Goal: Information Seeking & Learning: Check status

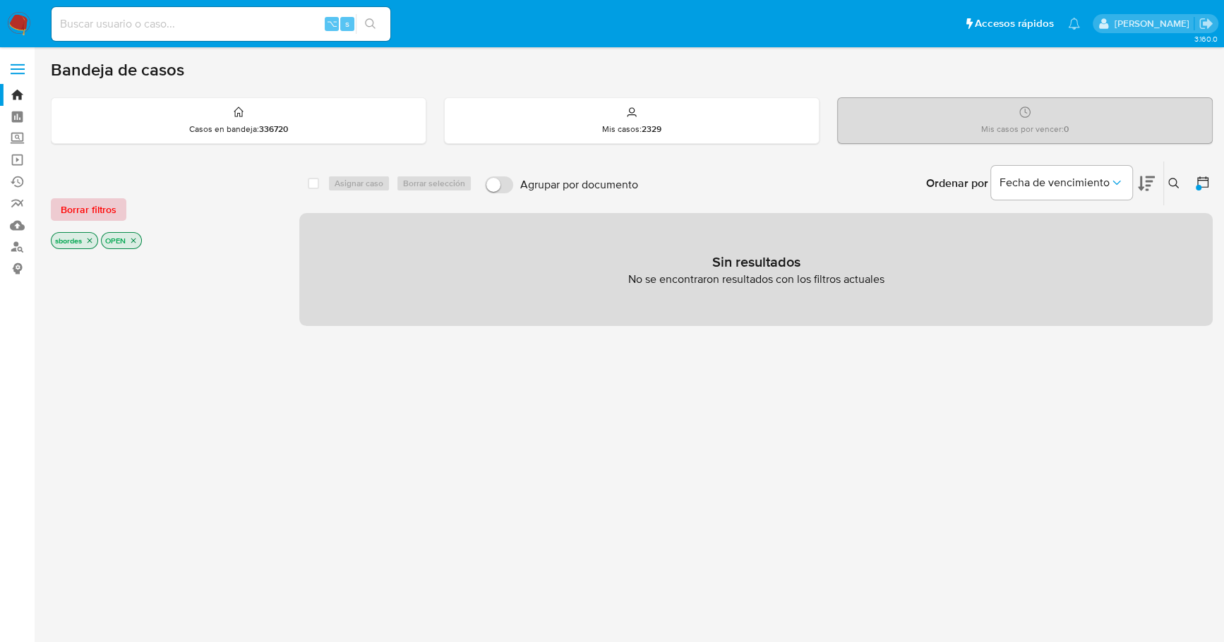
click at [92, 210] on span "Borrar filtros" at bounding box center [89, 210] width 56 height 20
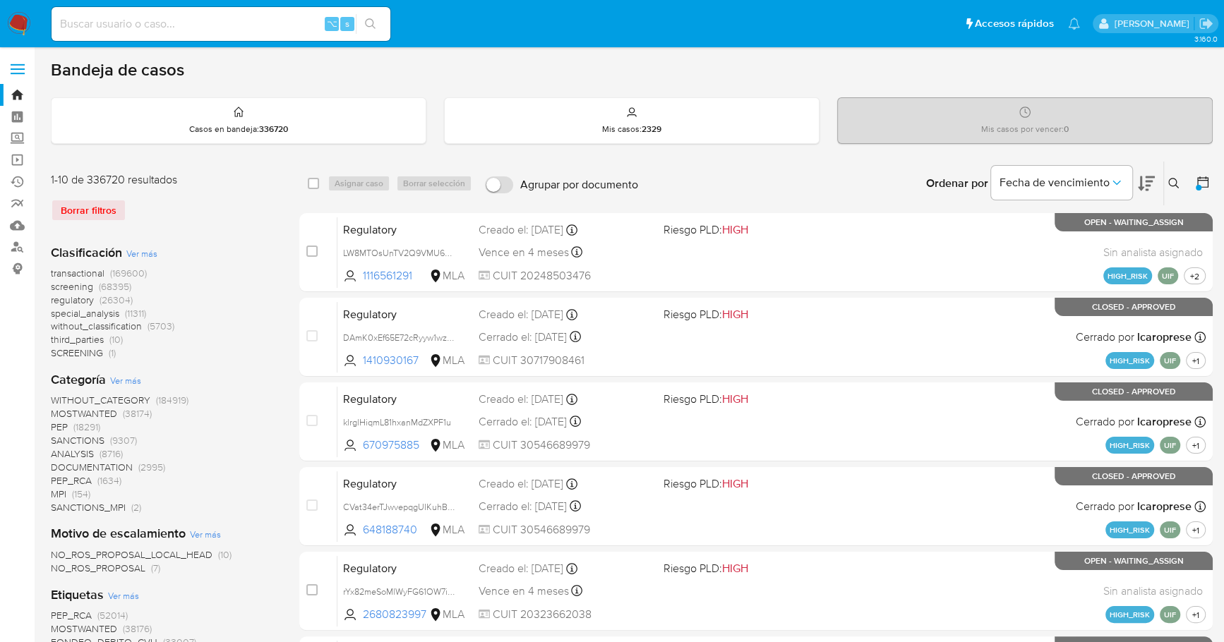
click at [19, 25] on img at bounding box center [19, 24] width 24 height 24
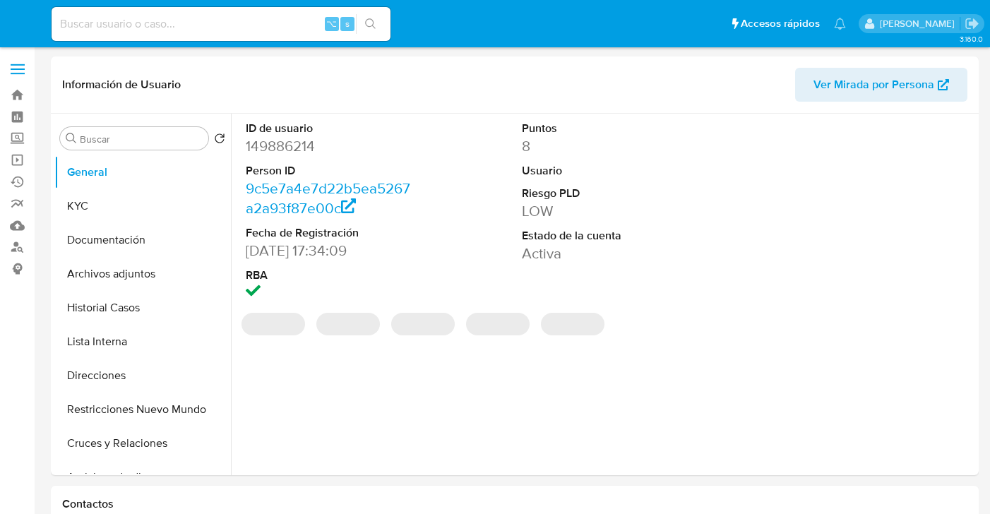
select select "10"
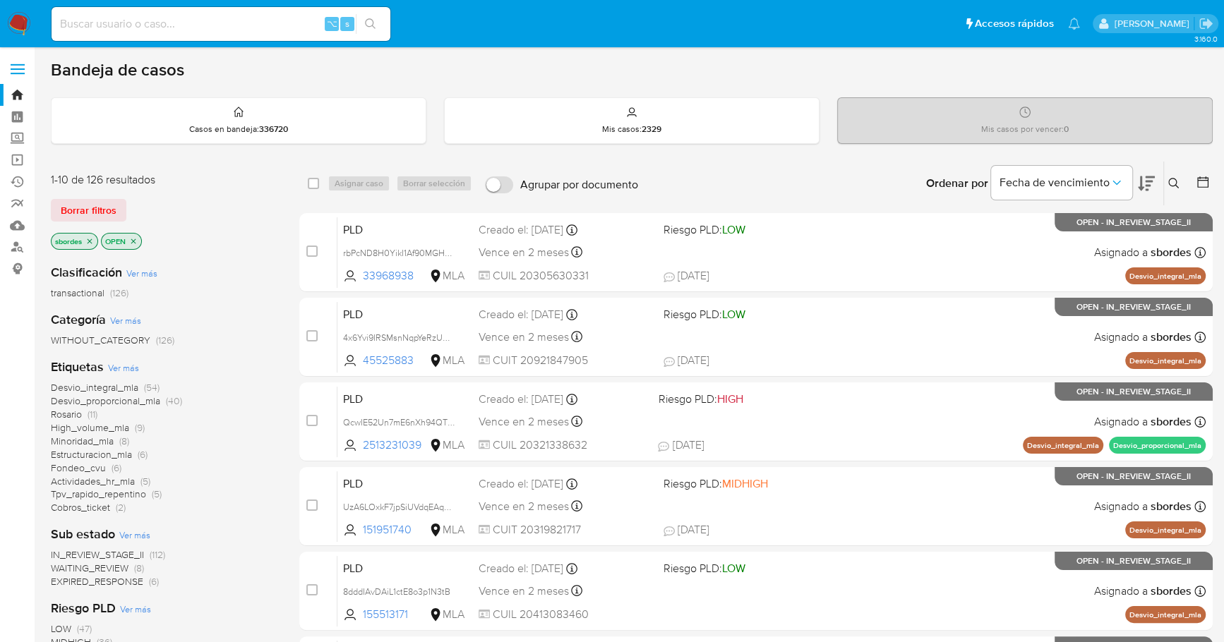
click at [88, 239] on icon "close-filter" at bounding box center [90, 241] width 5 height 5
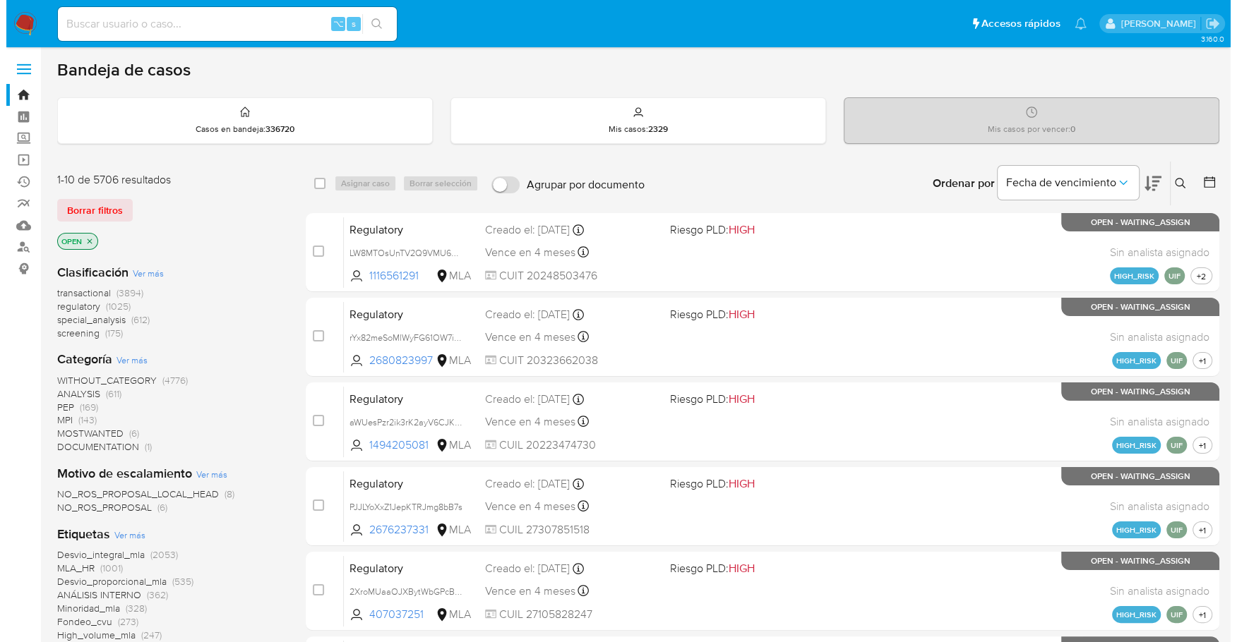
scroll to position [596, 0]
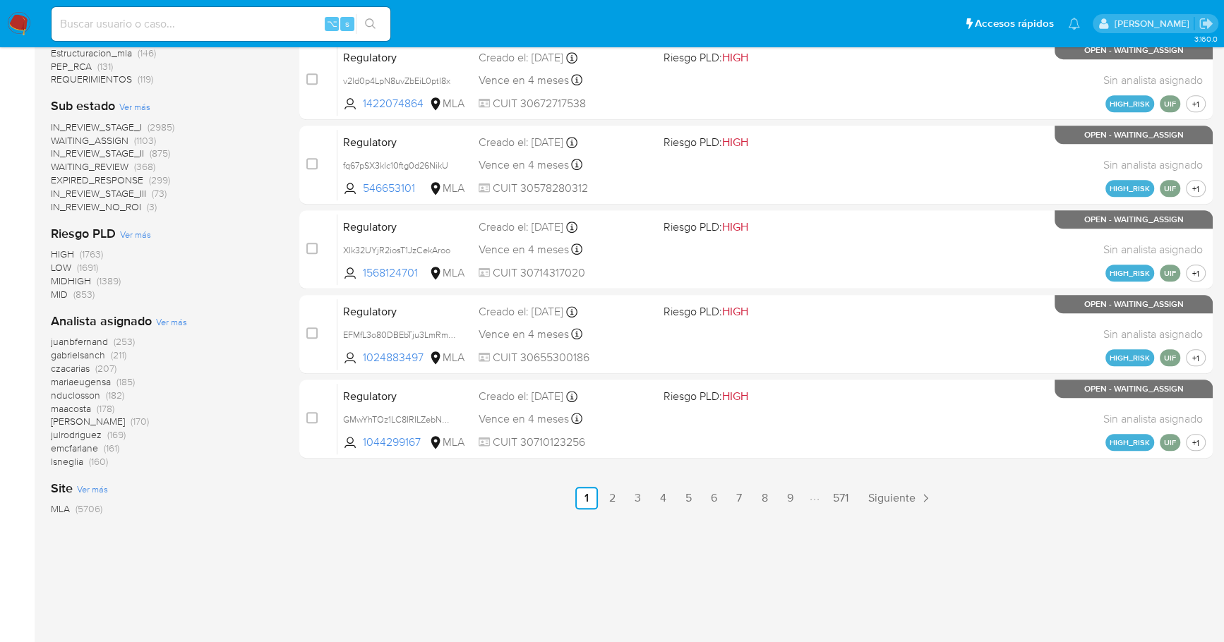
click at [170, 319] on span "Ver más" at bounding box center [171, 322] width 31 height 13
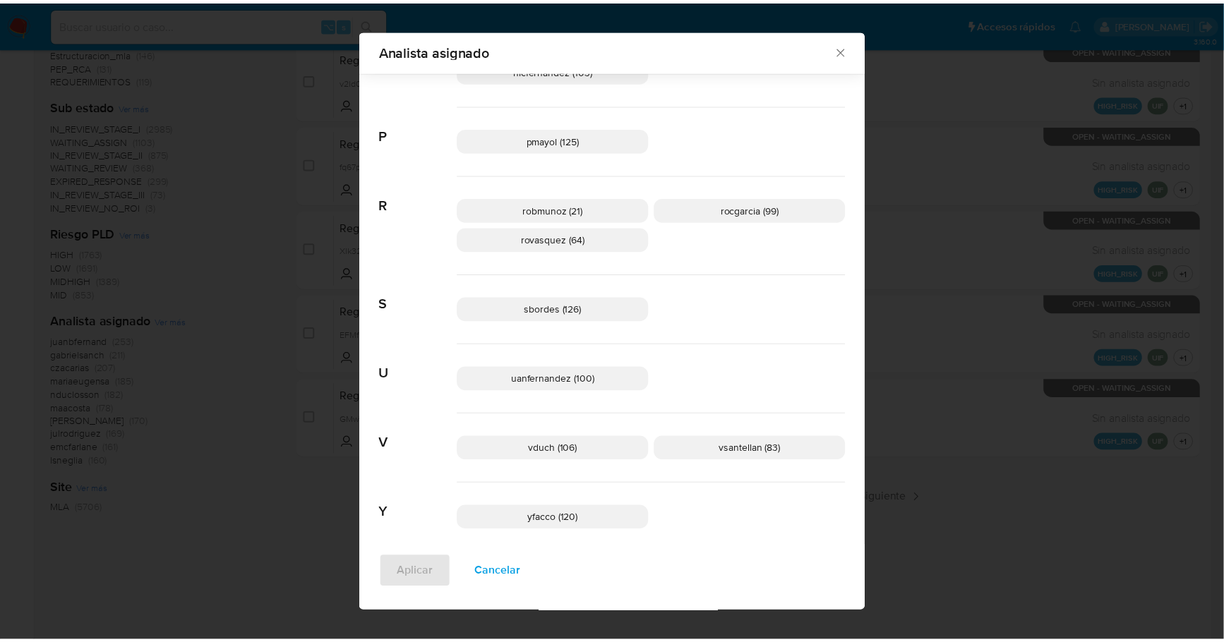
scroll to position [997, 0]
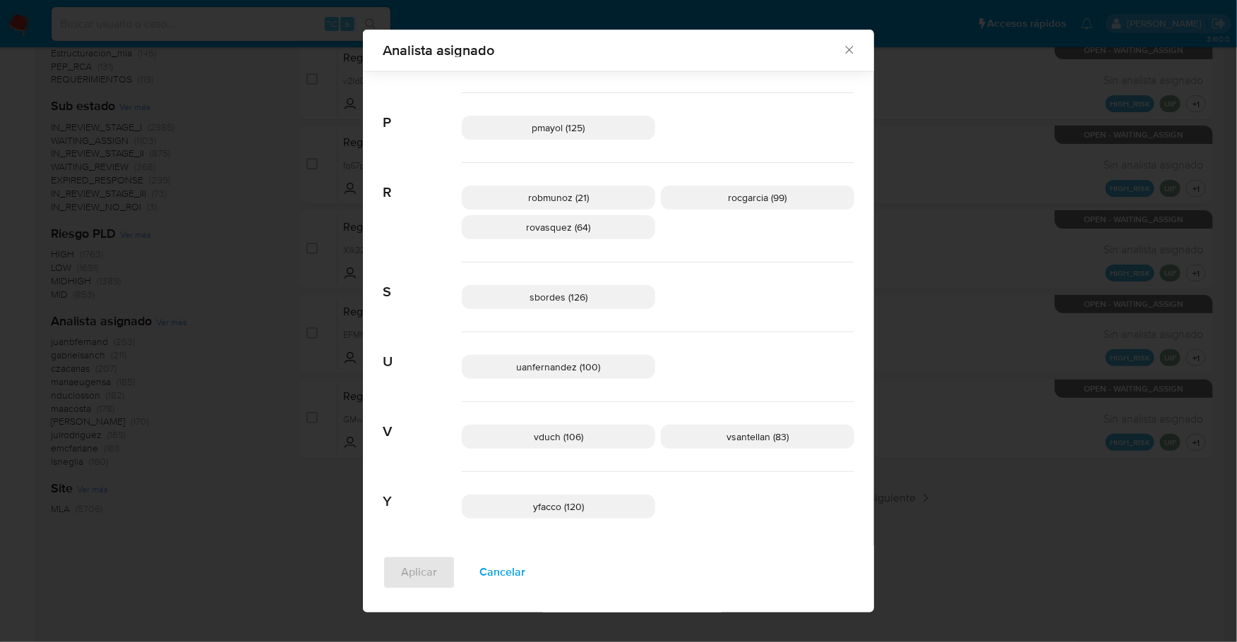
click at [845, 52] on icon "Cerrar" at bounding box center [849, 51] width 8 height 8
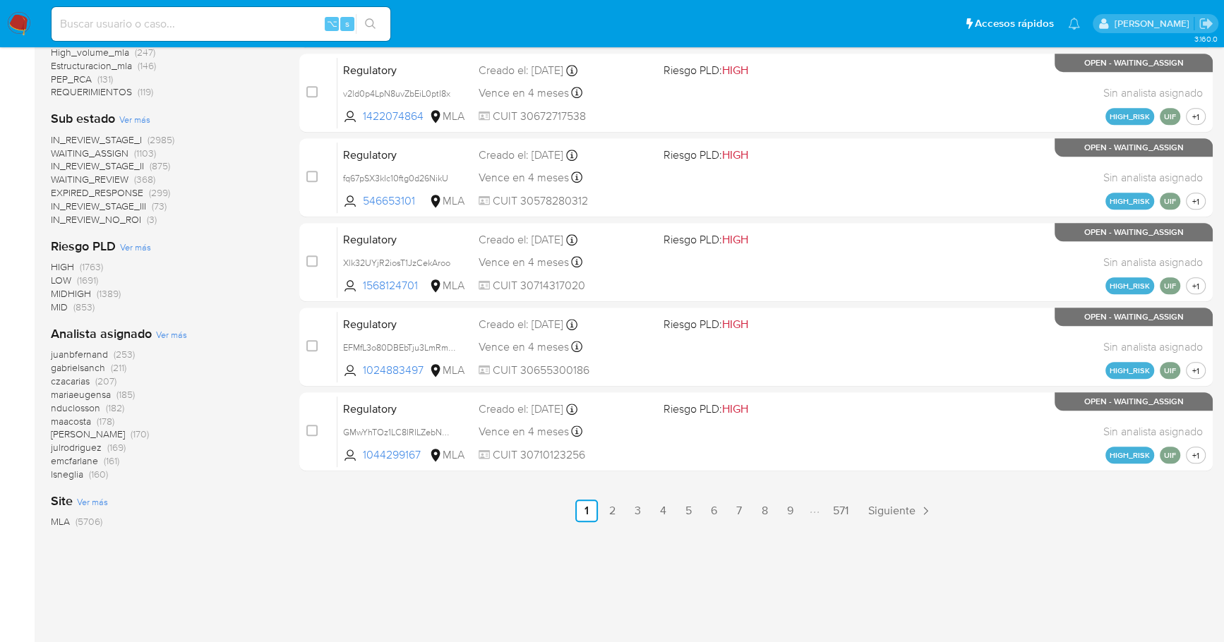
scroll to position [0, 0]
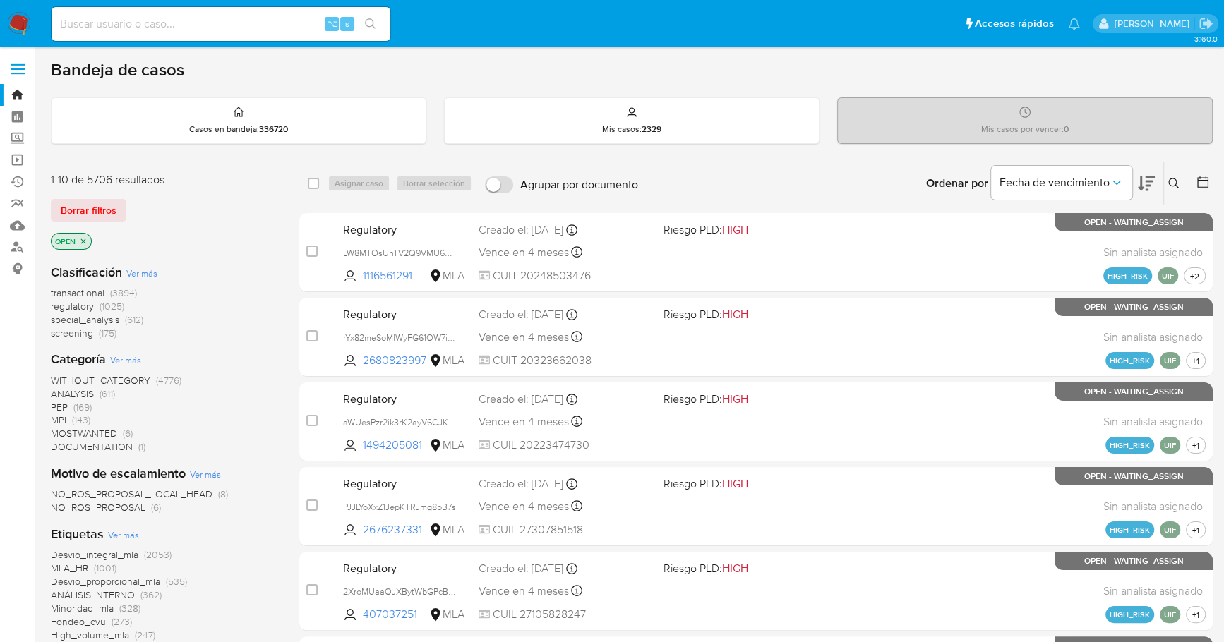
click at [121, 32] on div "⌥ s" at bounding box center [221, 24] width 339 height 34
click at [126, 25] on input at bounding box center [221, 24] width 339 height 18
paste input "273653255"
type input "273653255"
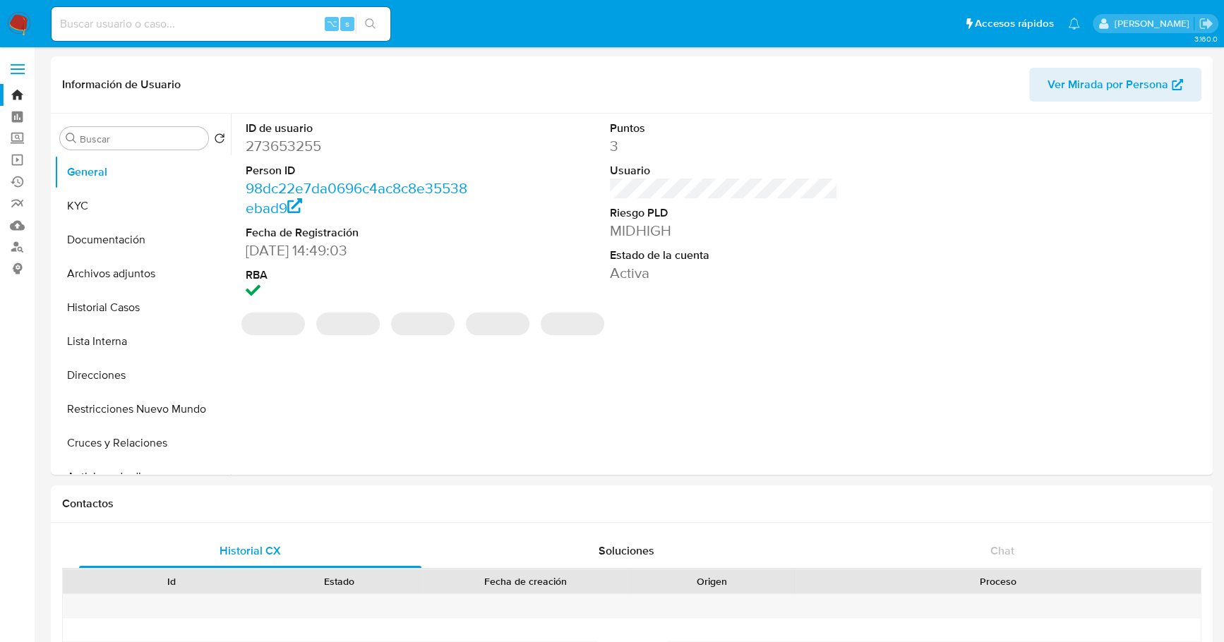
select select "10"
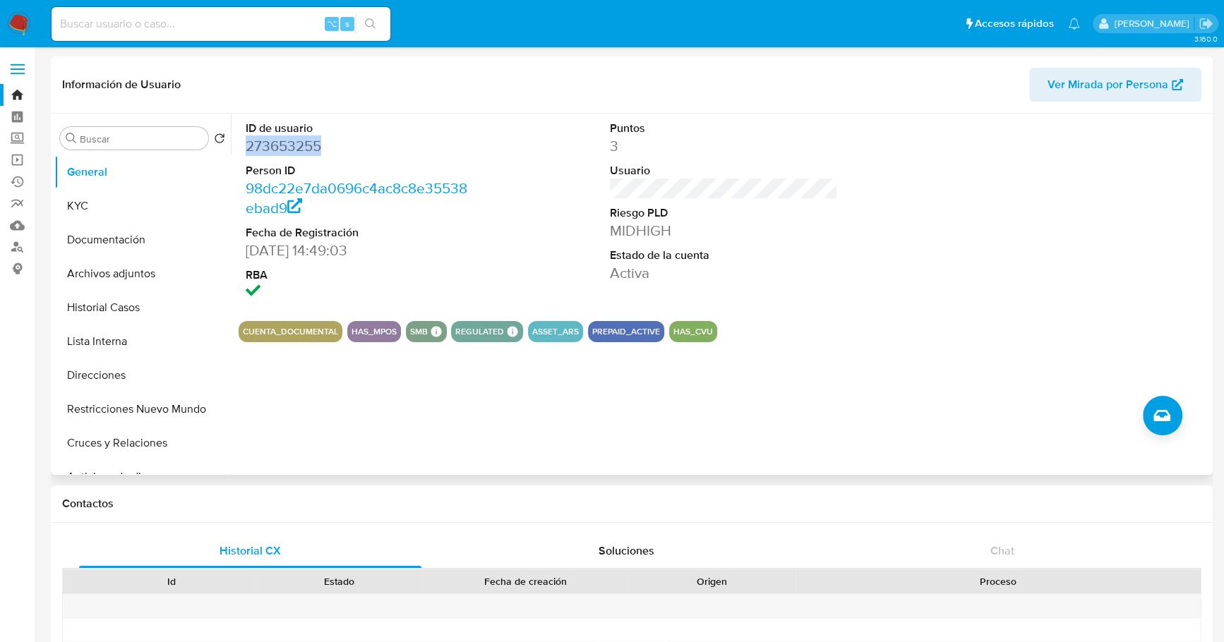
copy dd "273653255"
click at [121, 301] on button "Historial Casos" at bounding box center [136, 308] width 165 height 34
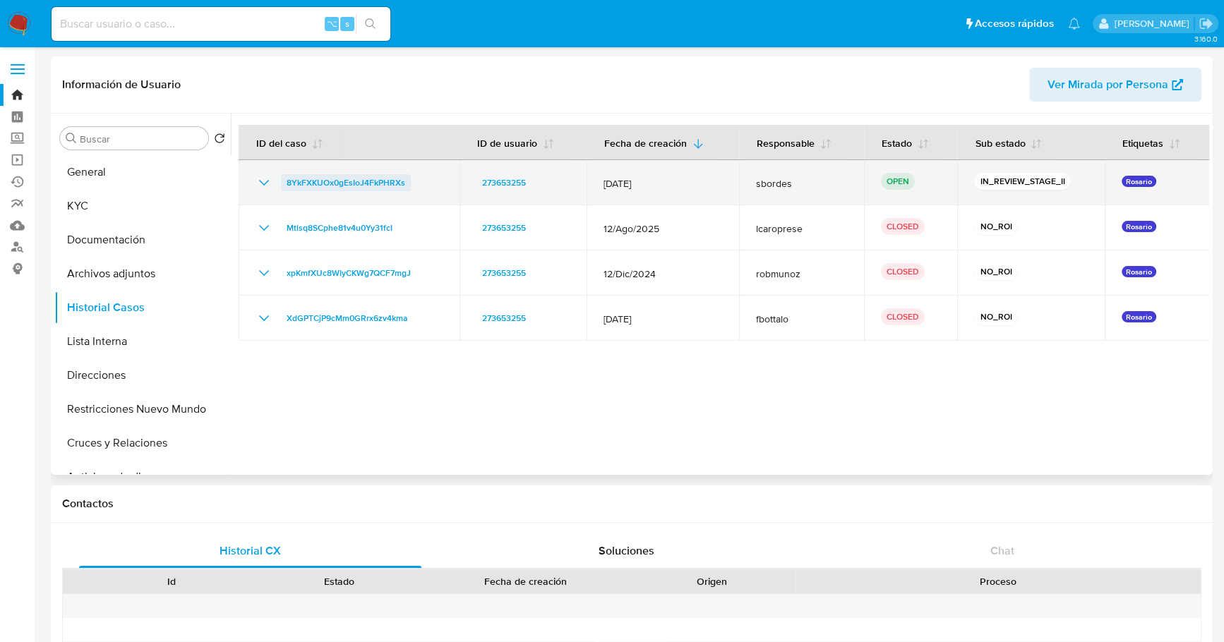
click at [312, 180] on span "8YkFXKUOx0gEsIoJ4FkPHRXs" at bounding box center [346, 182] width 119 height 17
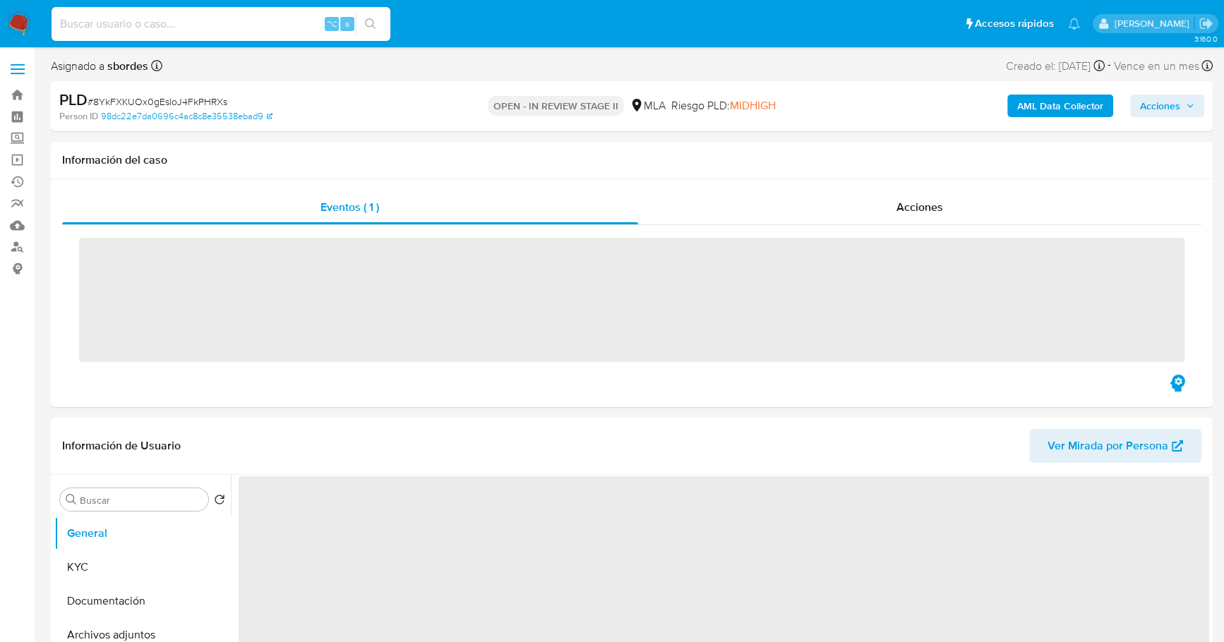
click at [155, 30] on input at bounding box center [221, 24] width 339 height 18
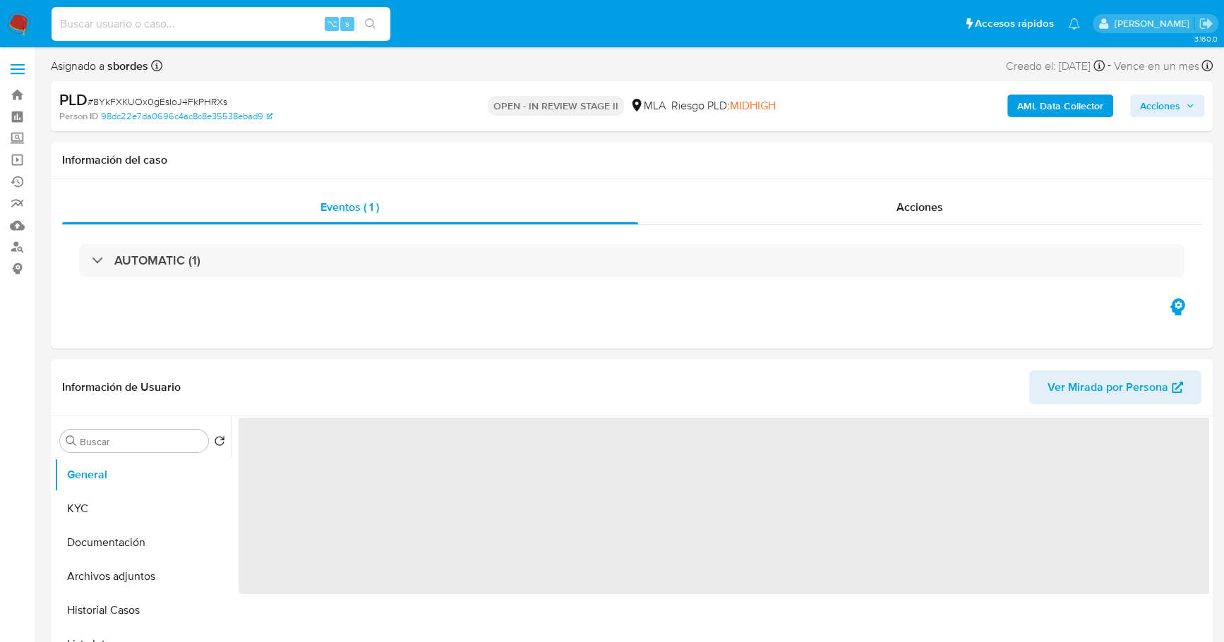
paste input "273653255"
type input "273653255"
select select "10"
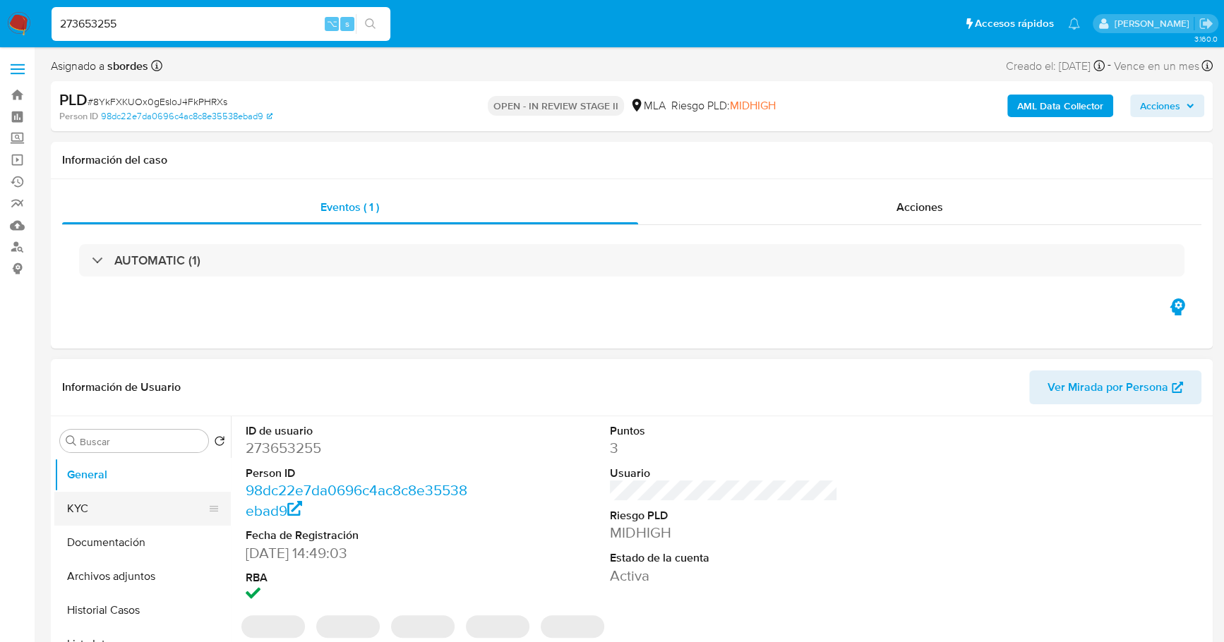
type input "273653255"
click at [80, 518] on button "KYC" at bounding box center [136, 509] width 165 height 34
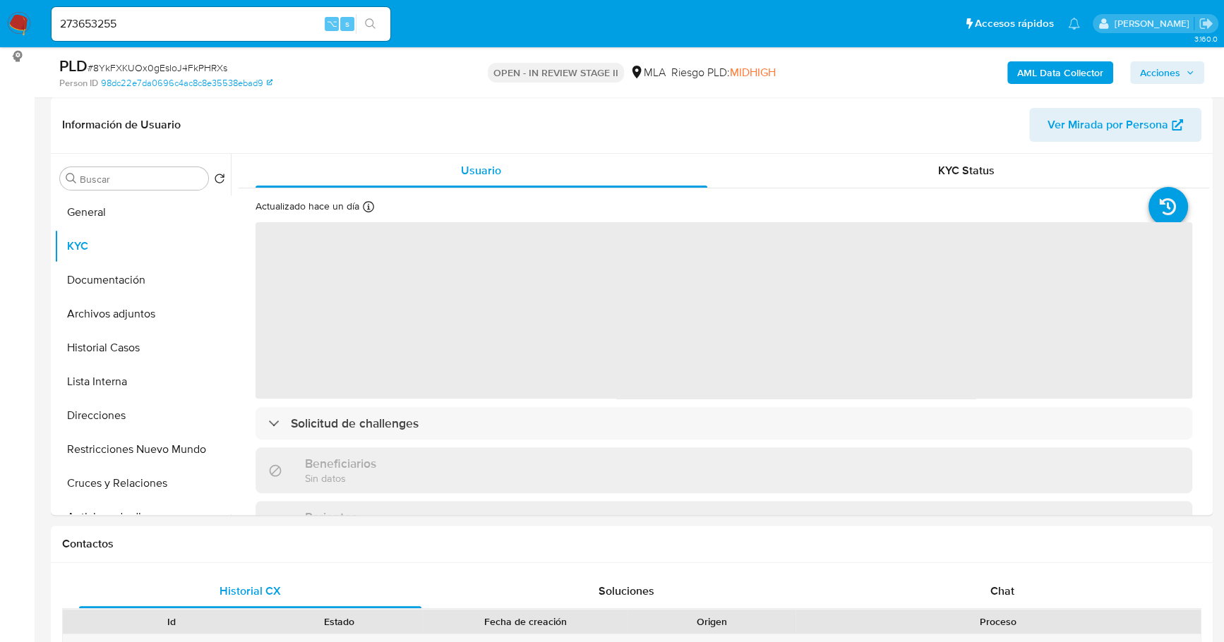
scroll to position [213, 0]
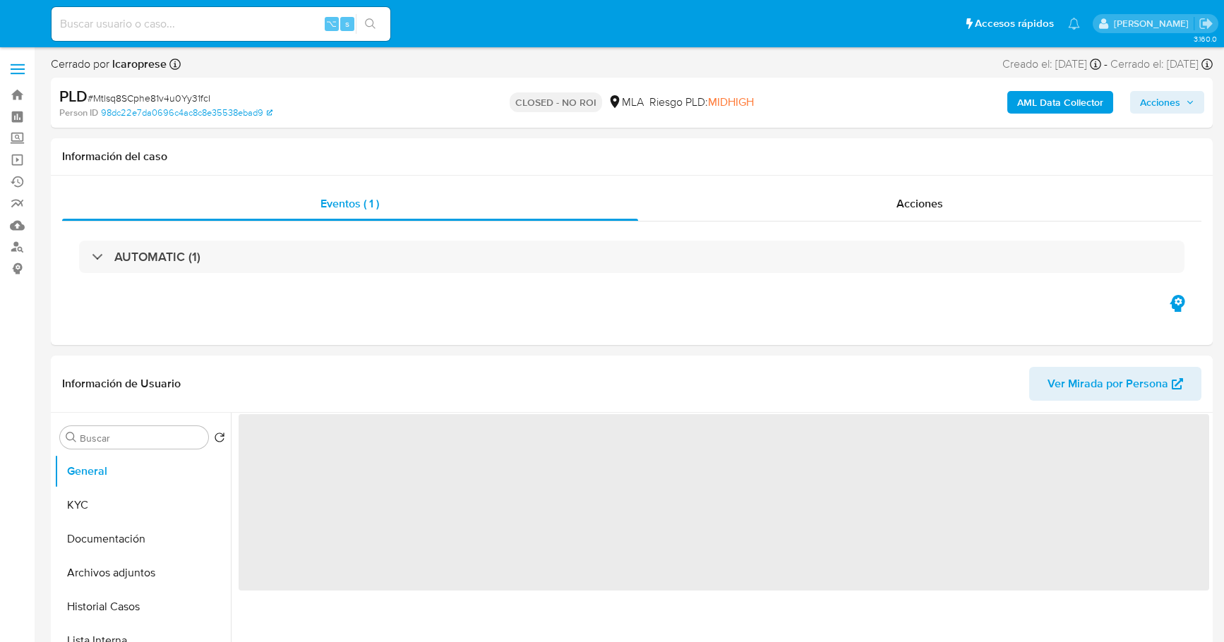
select select "10"
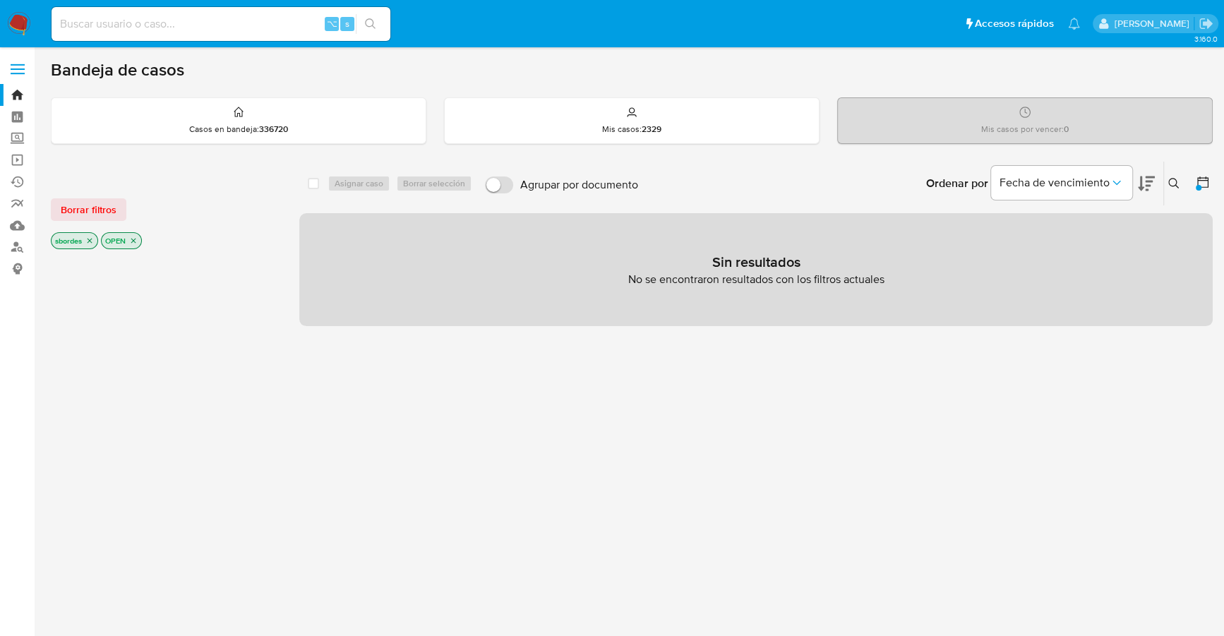
click at [167, 25] on input at bounding box center [221, 24] width 339 height 18
paste input "87130918"
type input "87130918"
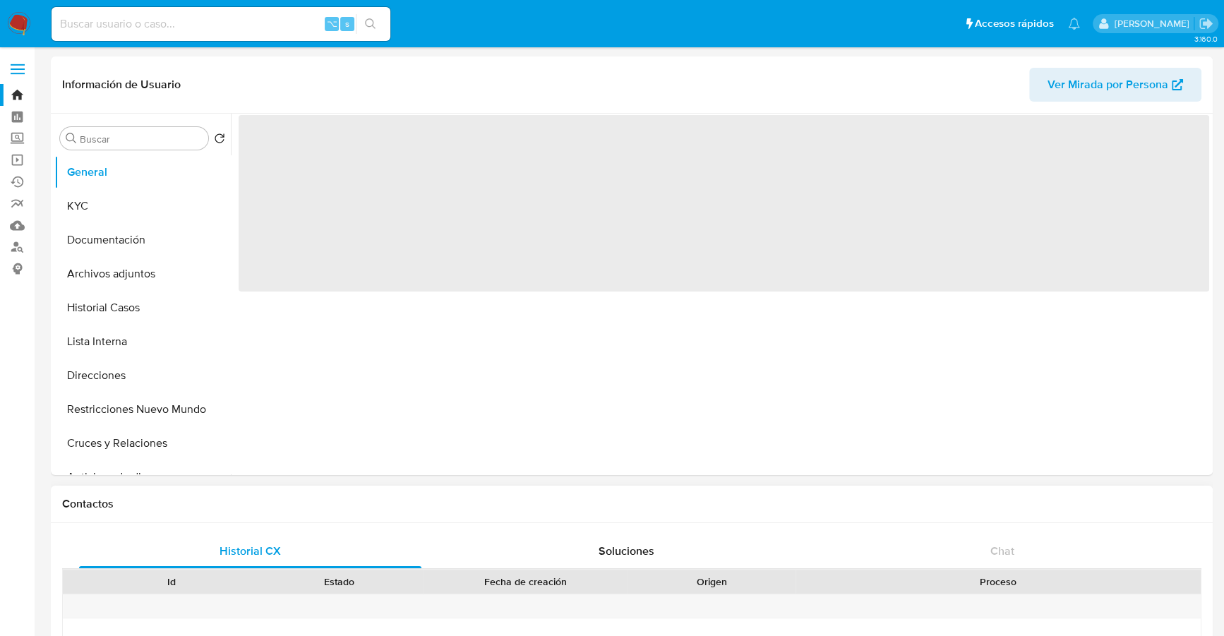
select select "10"
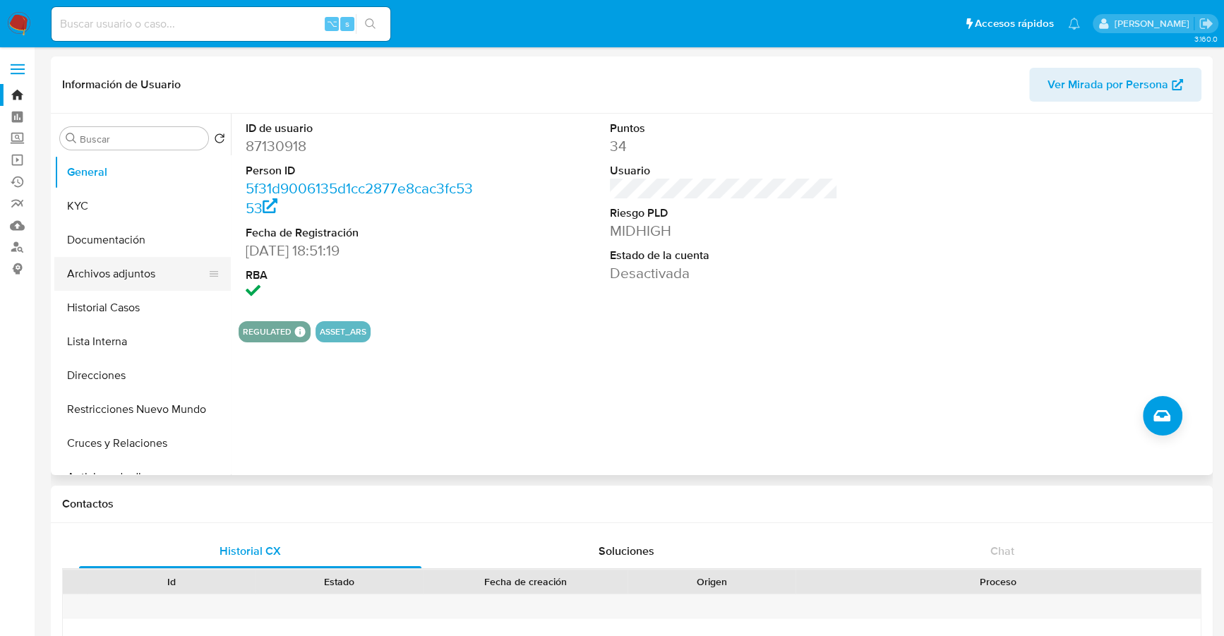
click at [131, 280] on button "Archivos adjuntos" at bounding box center [136, 274] width 165 height 34
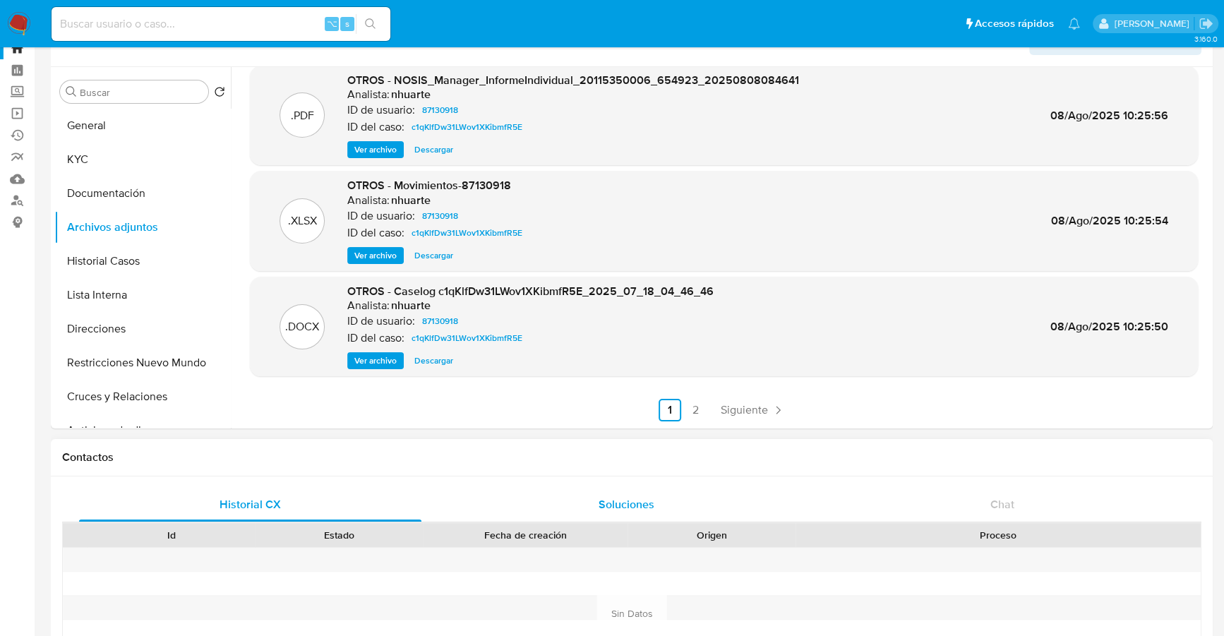
scroll to position [148, 0]
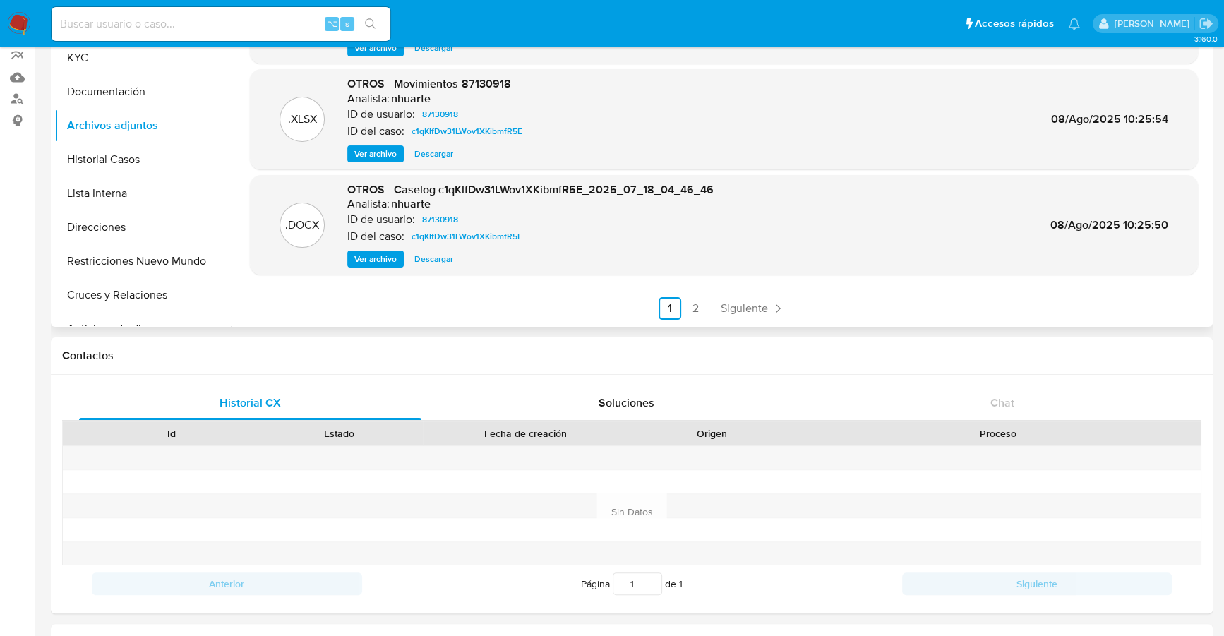
click at [433, 258] on span "Descargar" at bounding box center [433, 259] width 39 height 14
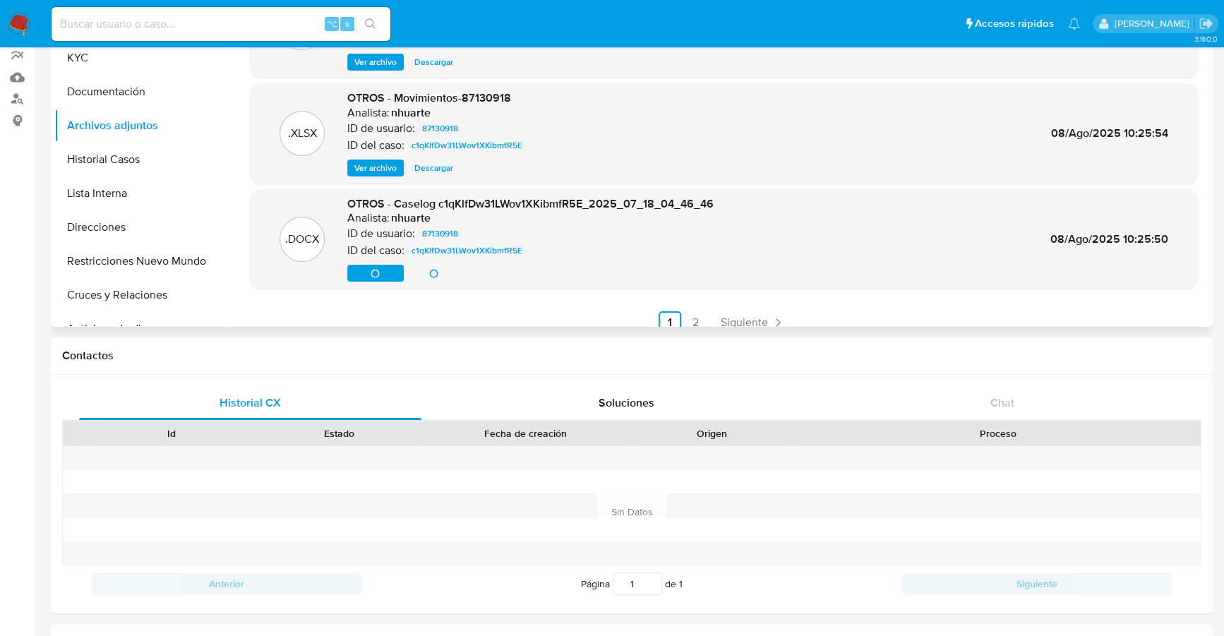
scroll to position [90, 0]
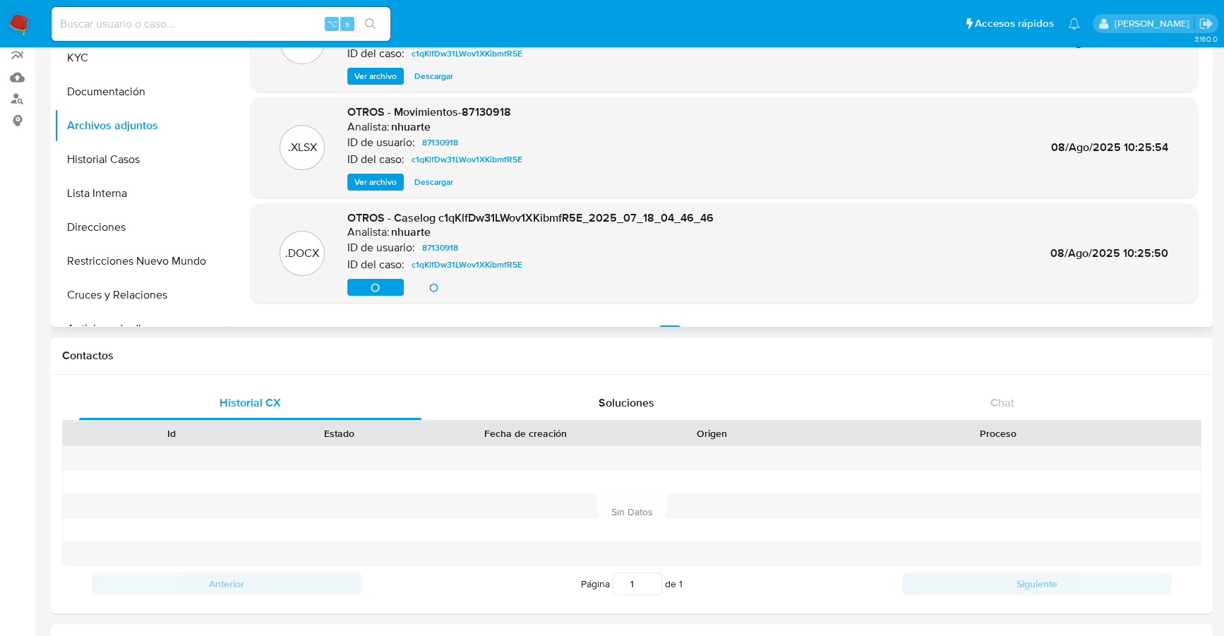
click at [432, 182] on span "Descargar" at bounding box center [433, 182] width 39 height 14
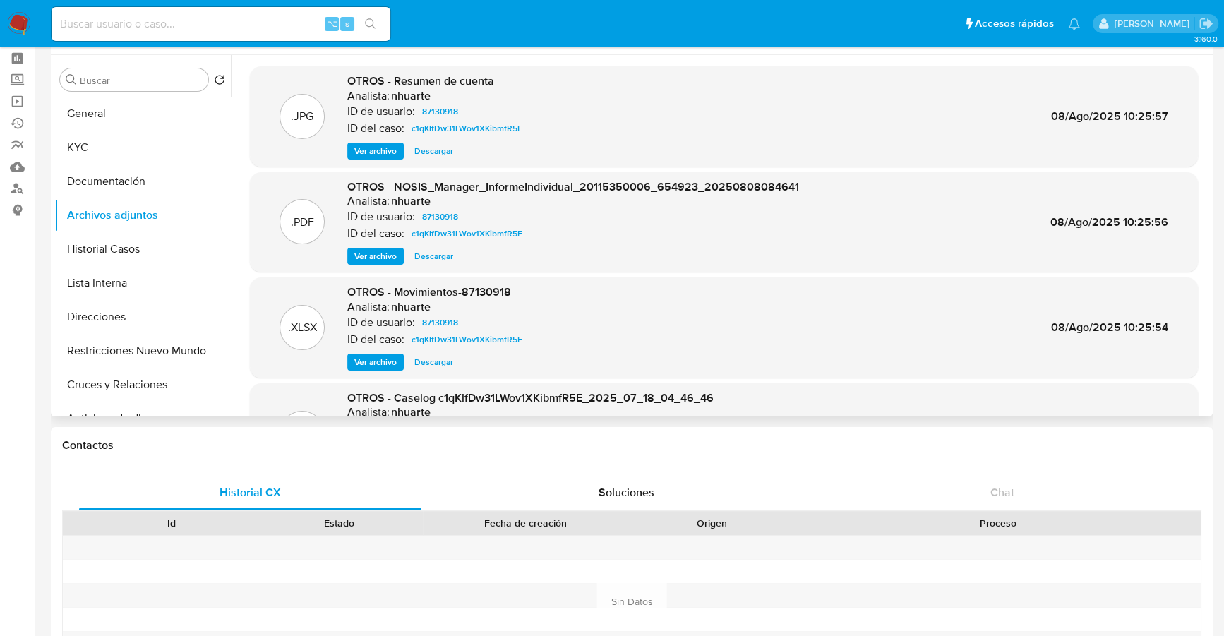
scroll to position [0, 0]
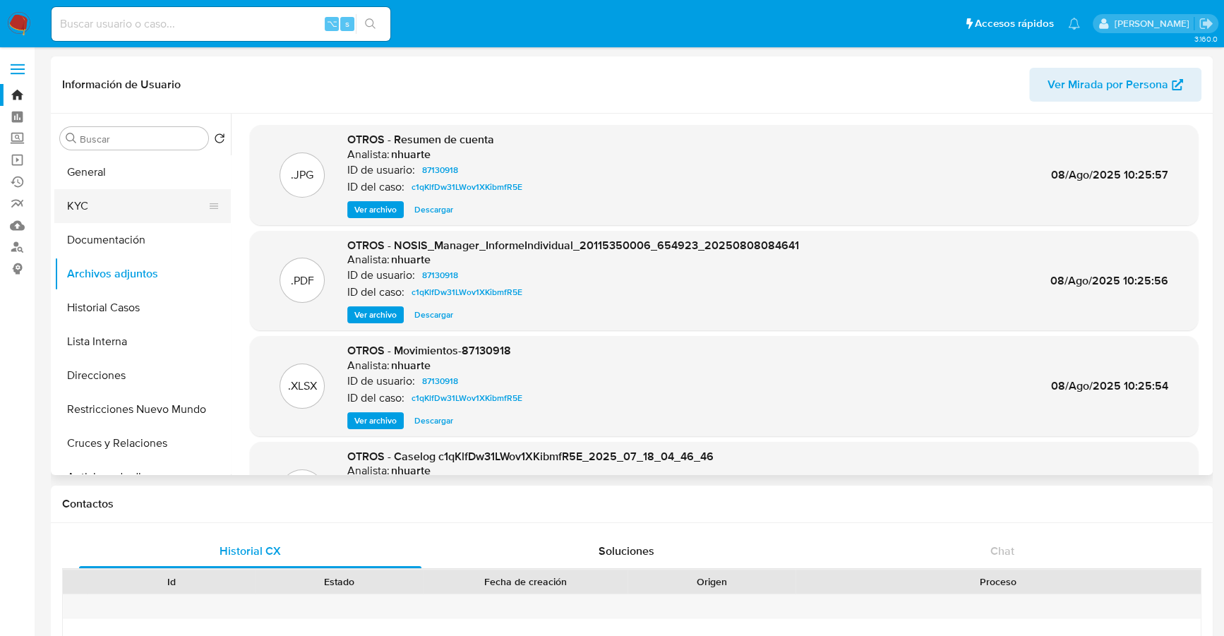
click at [71, 215] on button "KYC" at bounding box center [136, 206] width 165 height 34
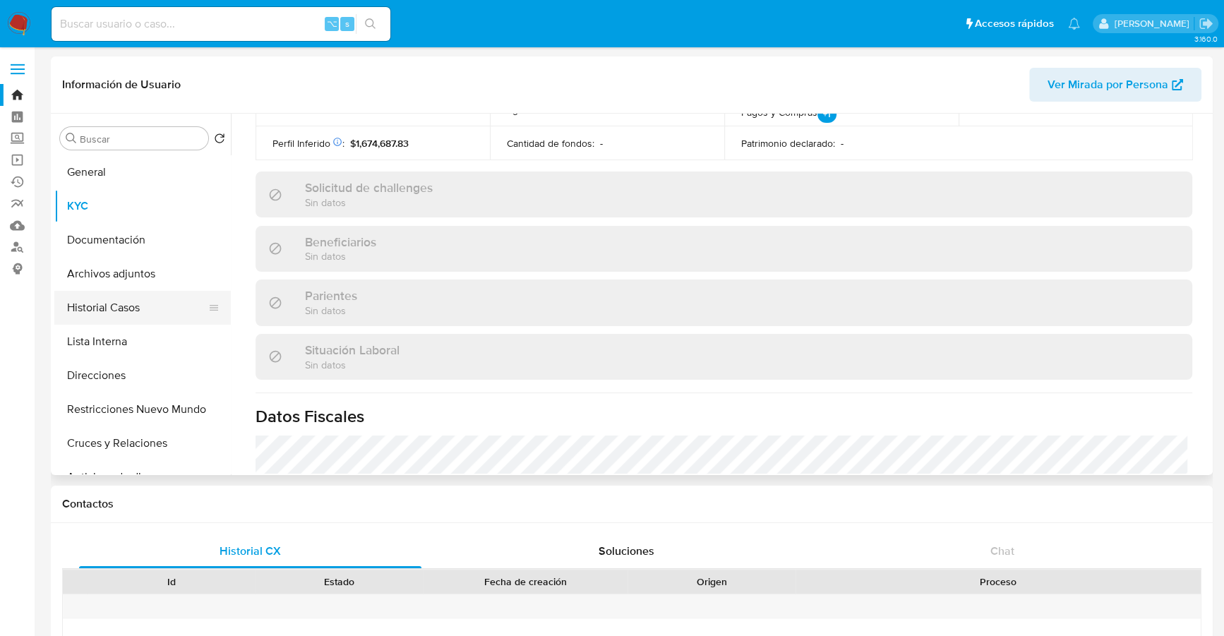
click at [107, 309] on button "Historial Casos" at bounding box center [136, 308] width 165 height 34
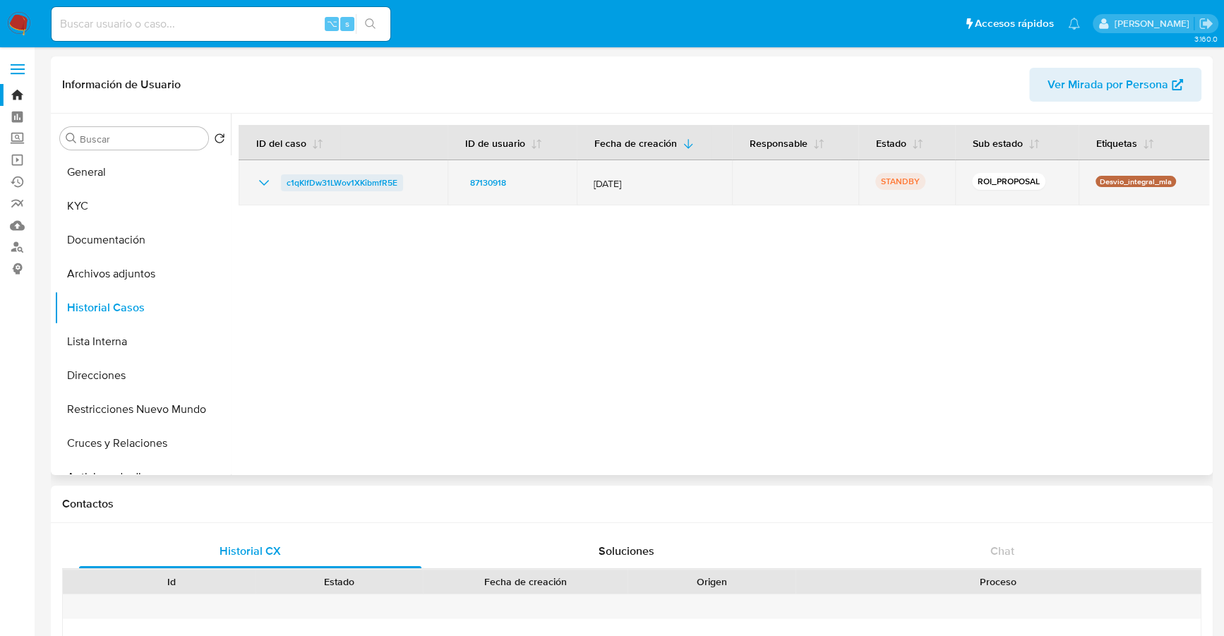
click at [349, 186] on span "c1qKlfDw31LWov1XKibmfR5E" at bounding box center [342, 182] width 111 height 17
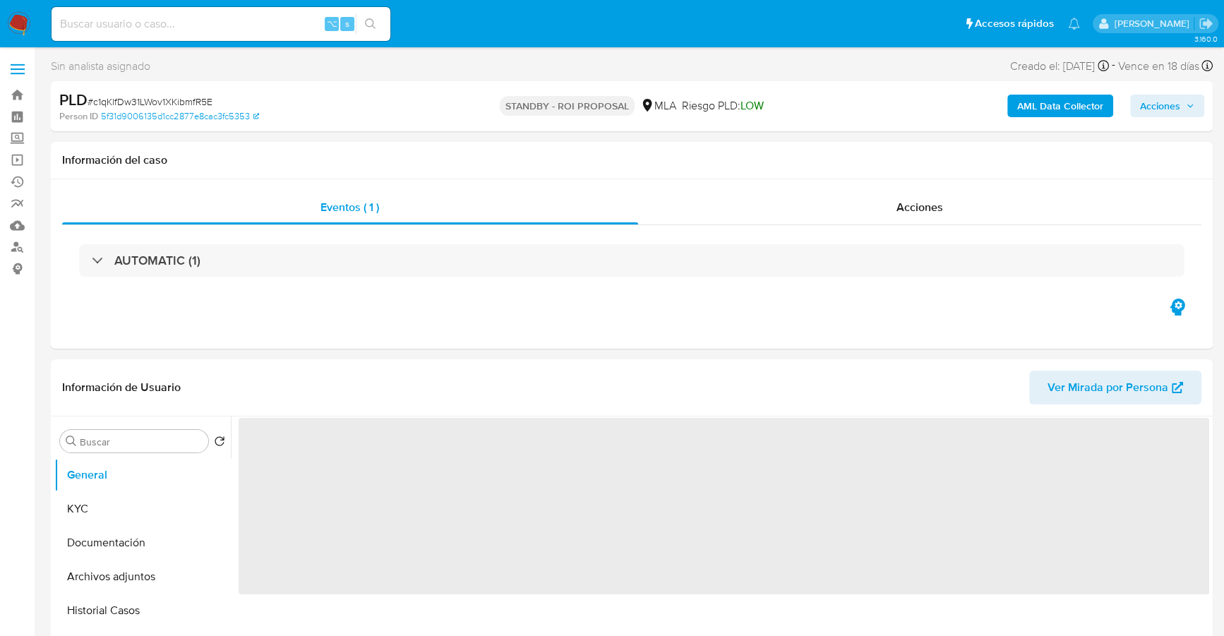
select select "10"
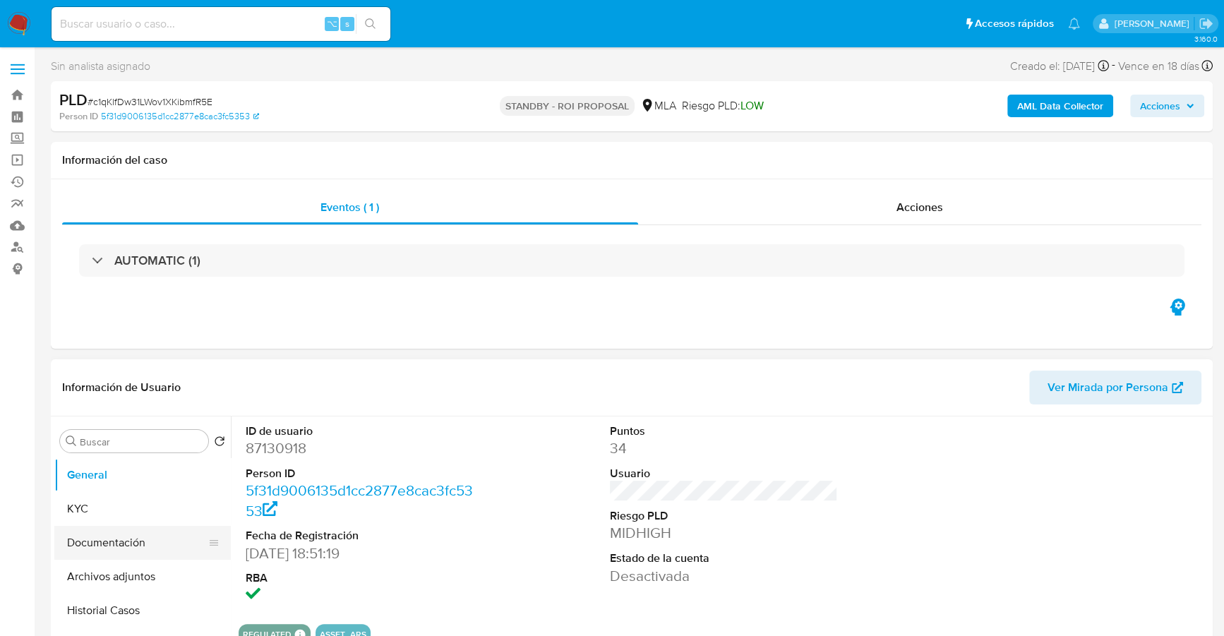
click at [129, 551] on button "Documentación" at bounding box center [136, 543] width 165 height 34
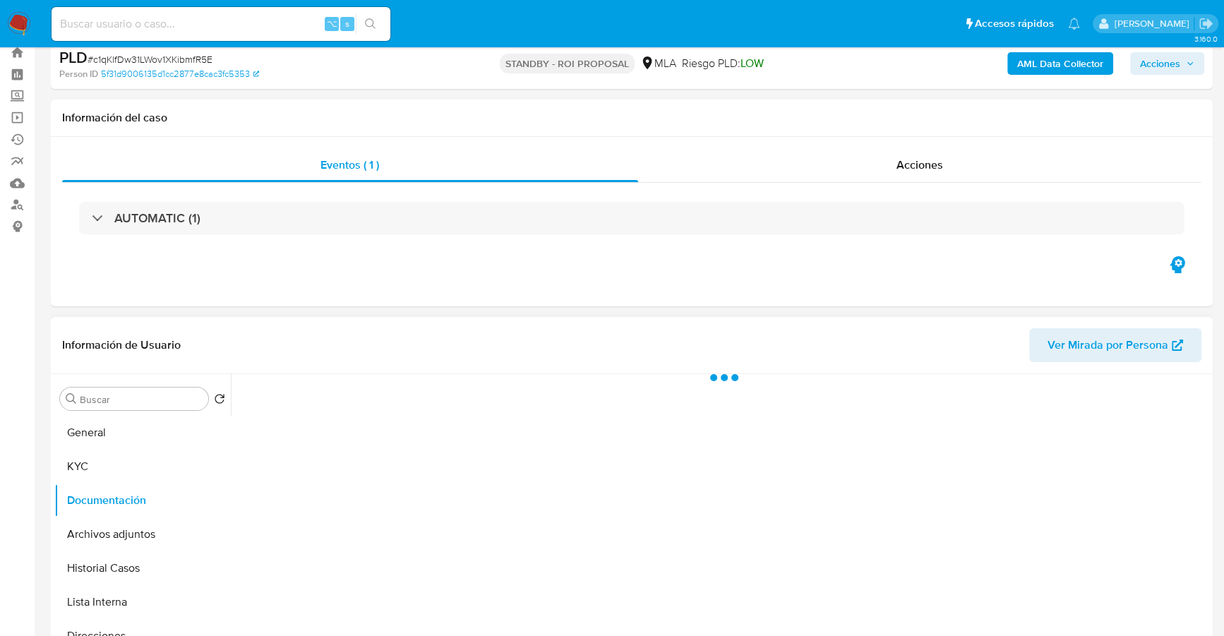
scroll to position [126, 0]
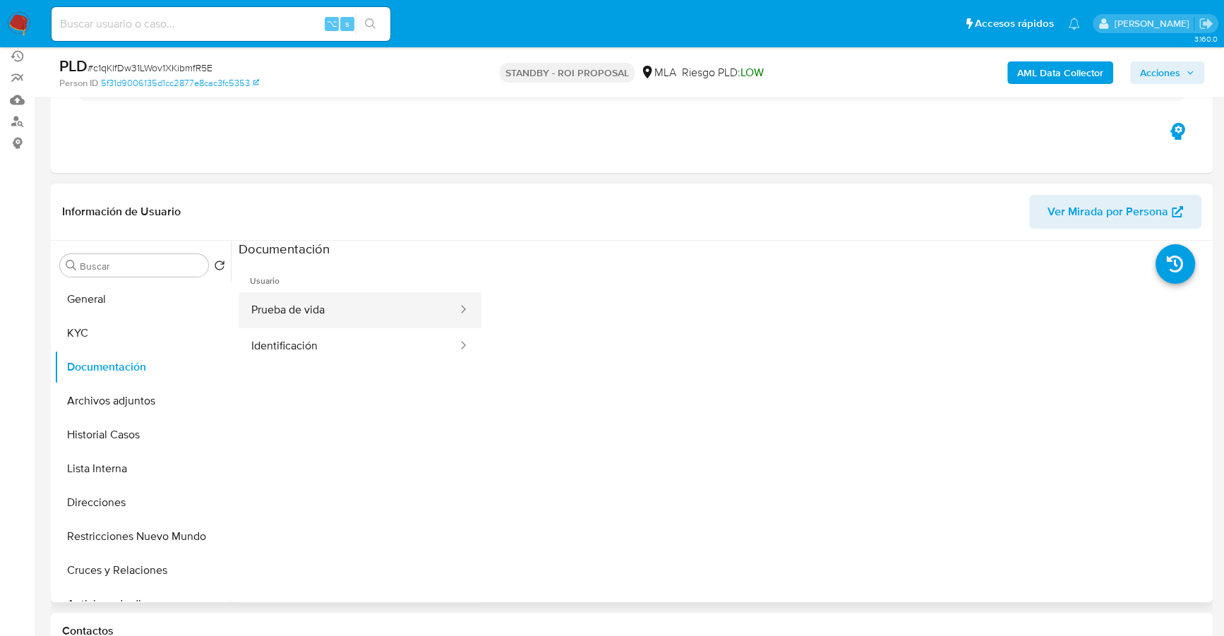
click at [378, 300] on button "Prueba de vida" at bounding box center [349, 310] width 220 height 36
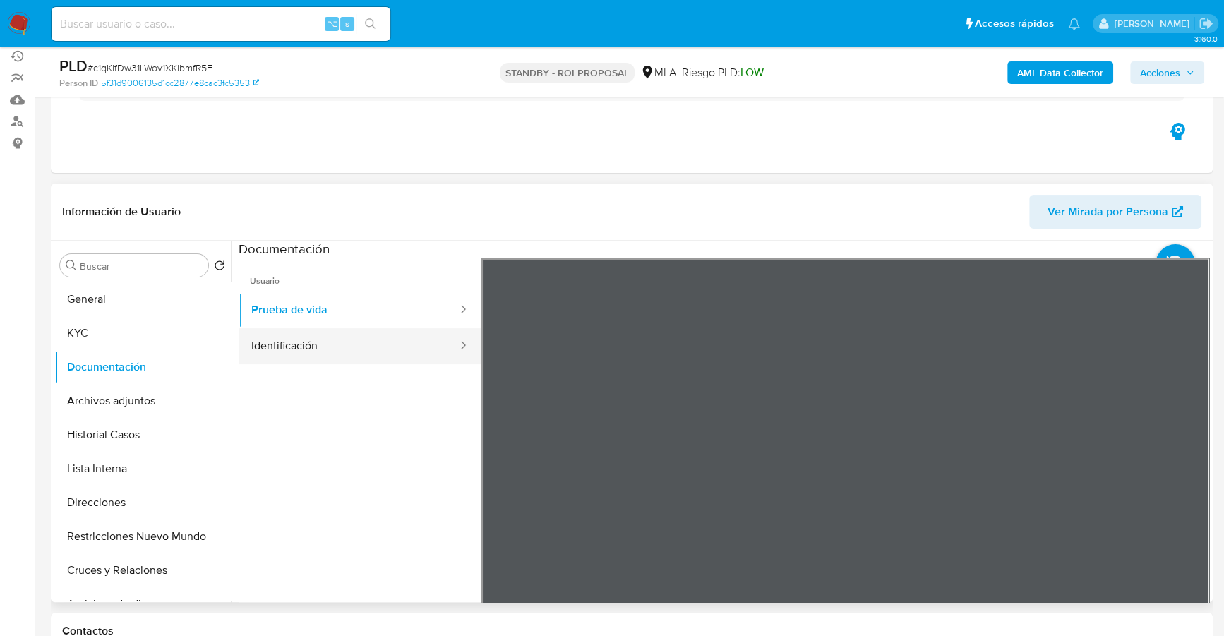
click at [317, 339] on button "Identificación" at bounding box center [349, 346] width 220 height 36
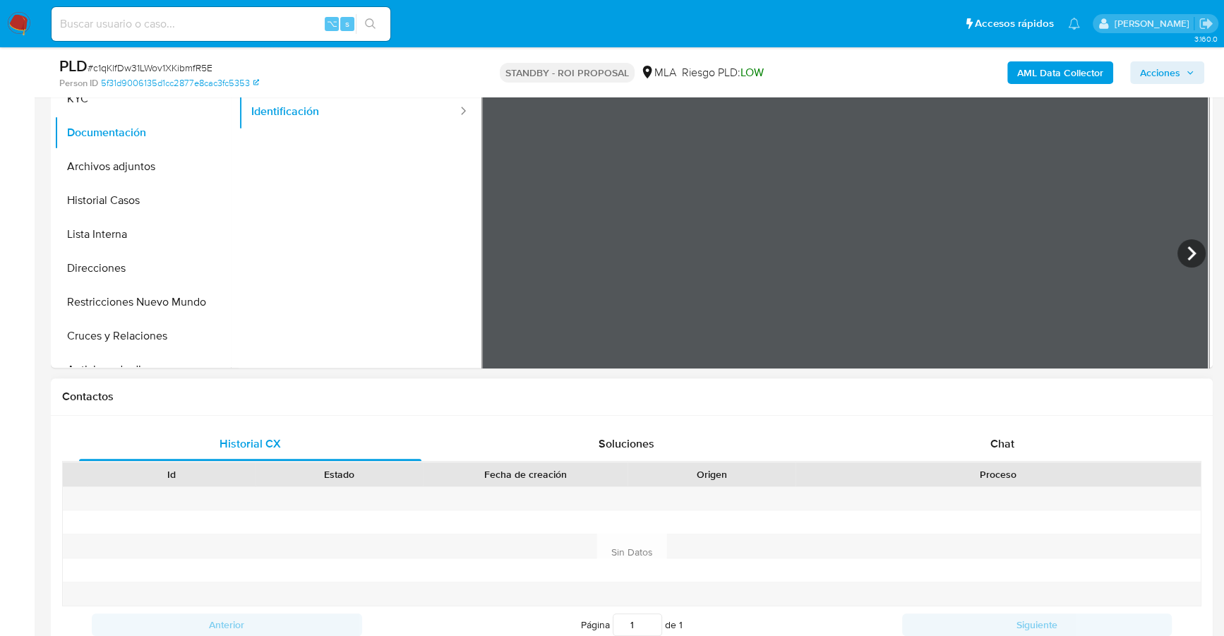
scroll to position [290, 0]
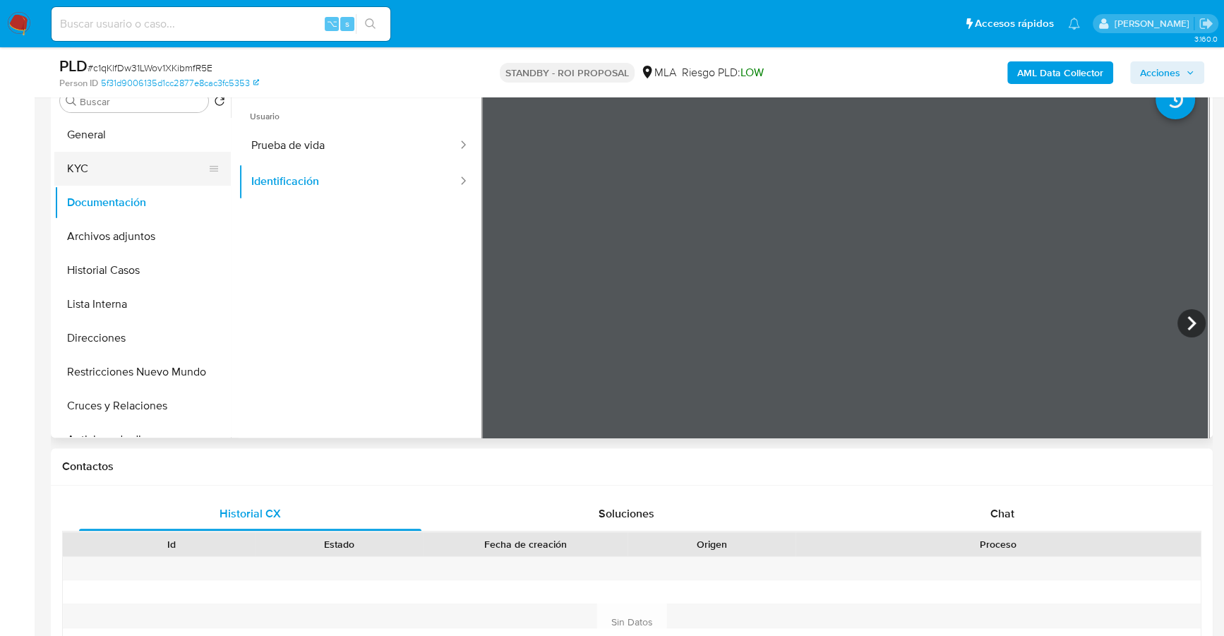
click at [109, 162] on button "KYC" at bounding box center [136, 169] width 165 height 34
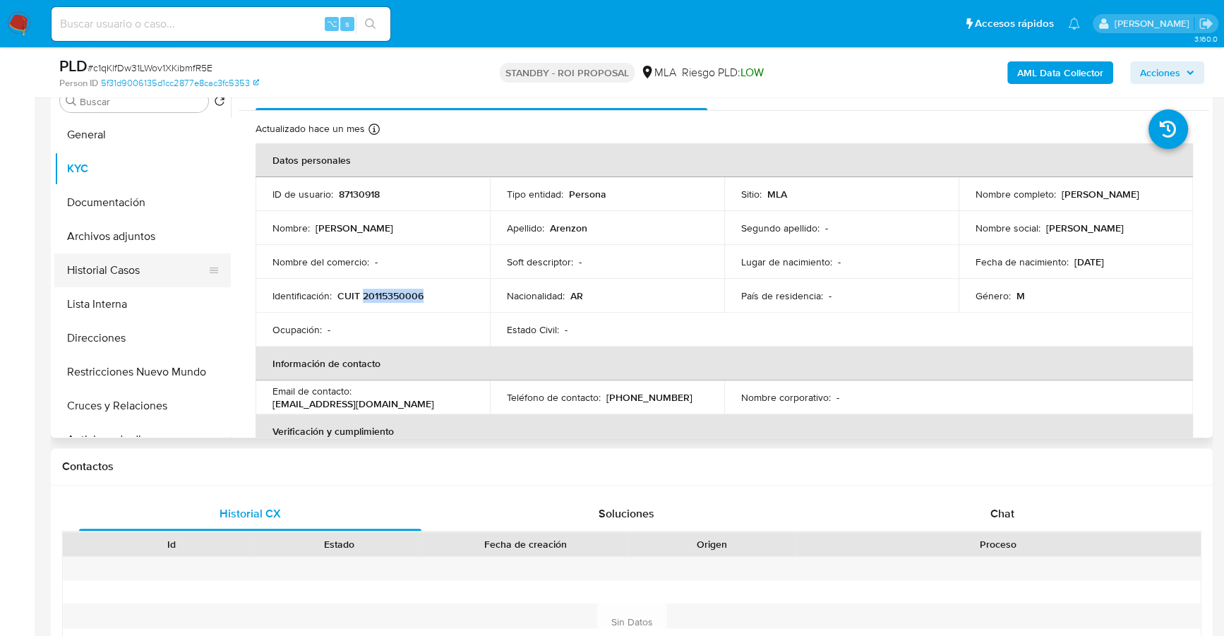
click at [112, 273] on button "Historial Casos" at bounding box center [136, 270] width 165 height 34
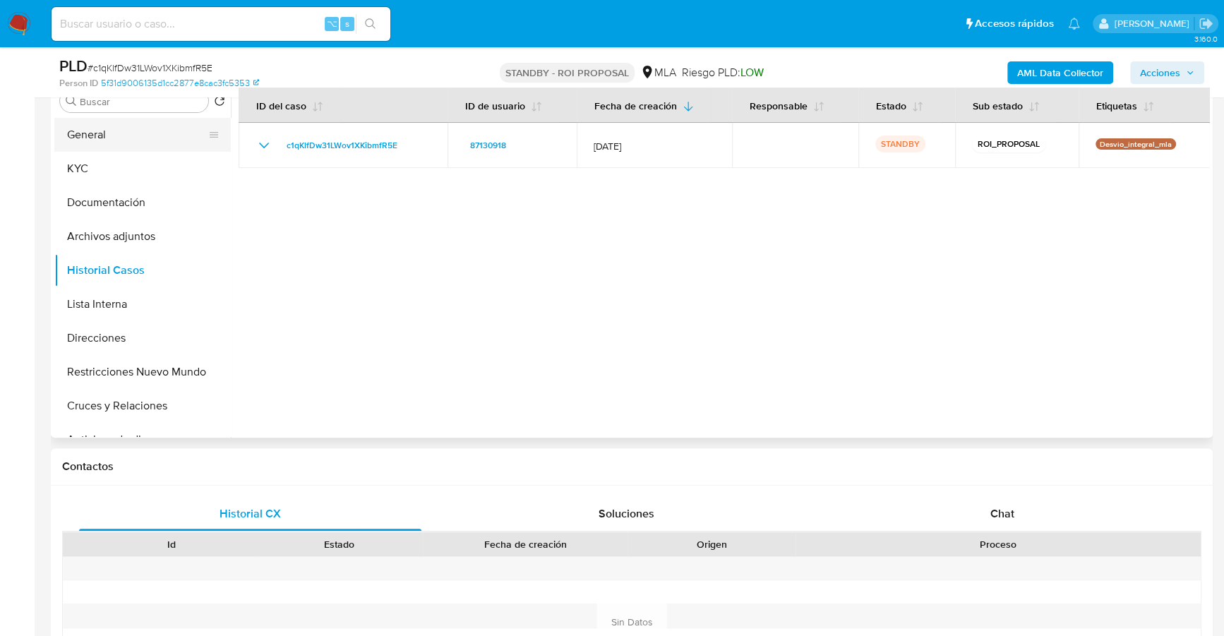
click at [78, 136] on button "General" at bounding box center [136, 135] width 165 height 34
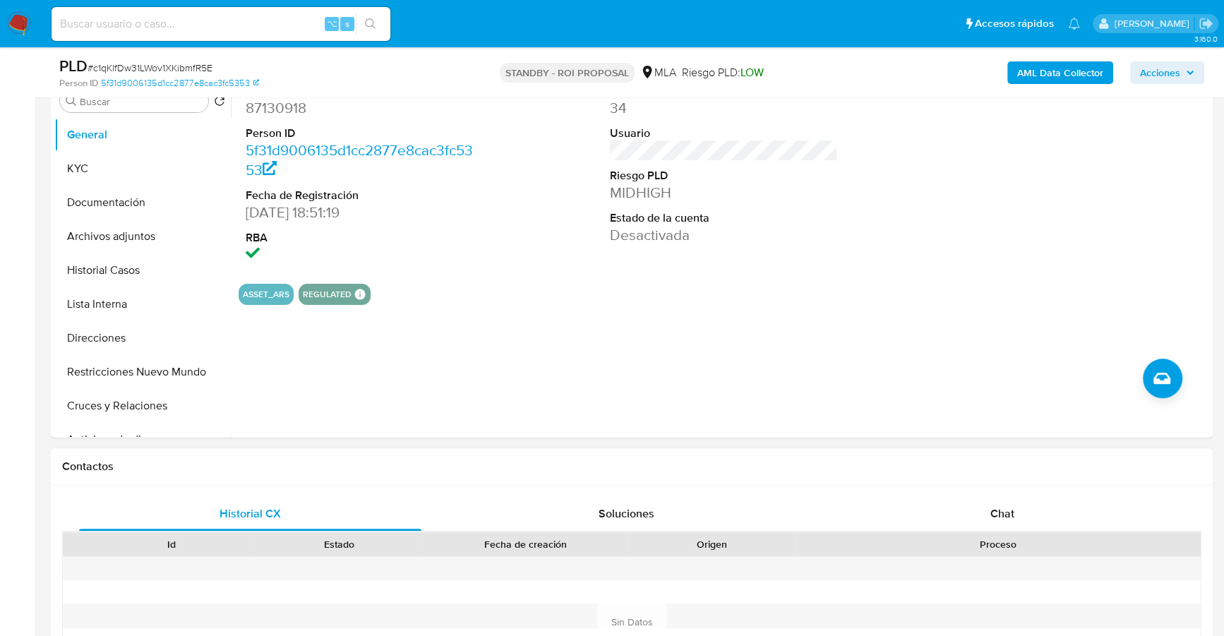
click at [1044, 491] on div "Historial CX Soluciones Chat Id Estado Fecha de creación Origen Proceso Anterio…" at bounding box center [632, 605] width 1162 height 239
click at [1040, 509] on div "Chat" at bounding box center [1002, 514] width 342 height 34
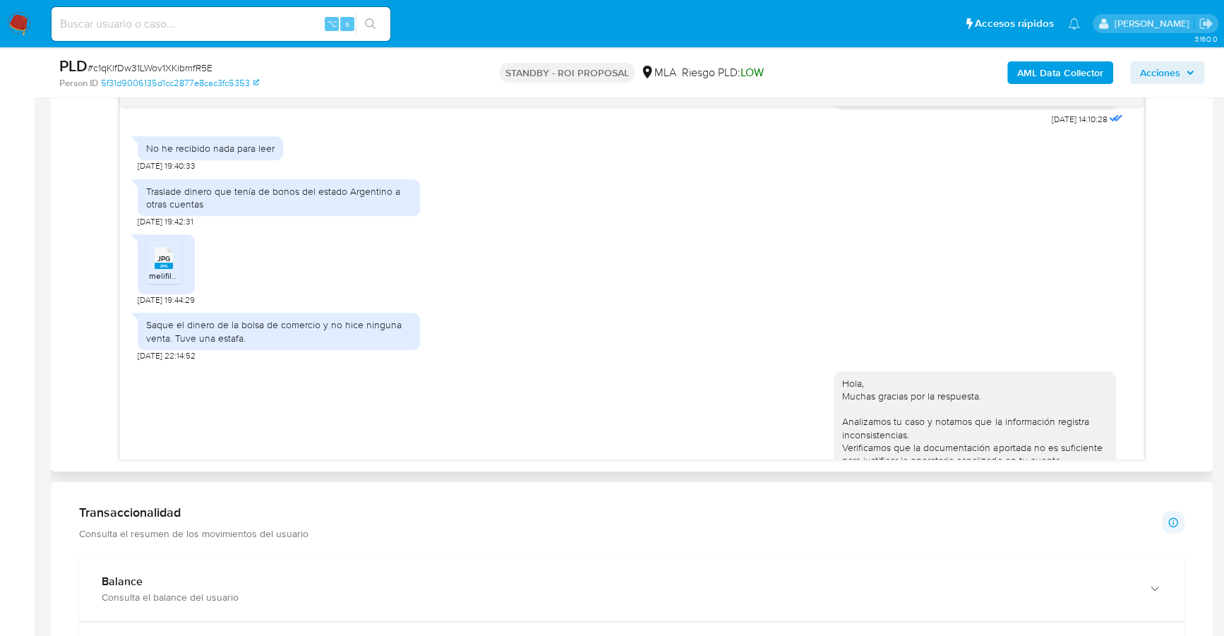
scroll to position [1043, 0]
click at [174, 268] on div "JPG JPG" at bounding box center [164, 255] width 30 height 28
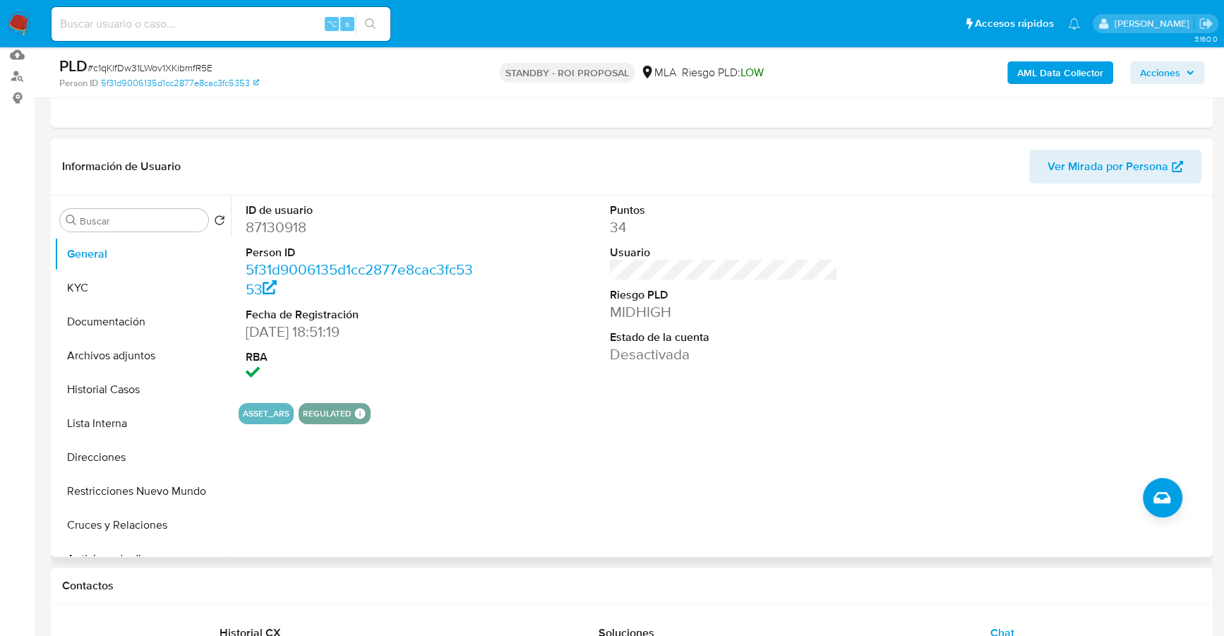
scroll to position [119, 0]
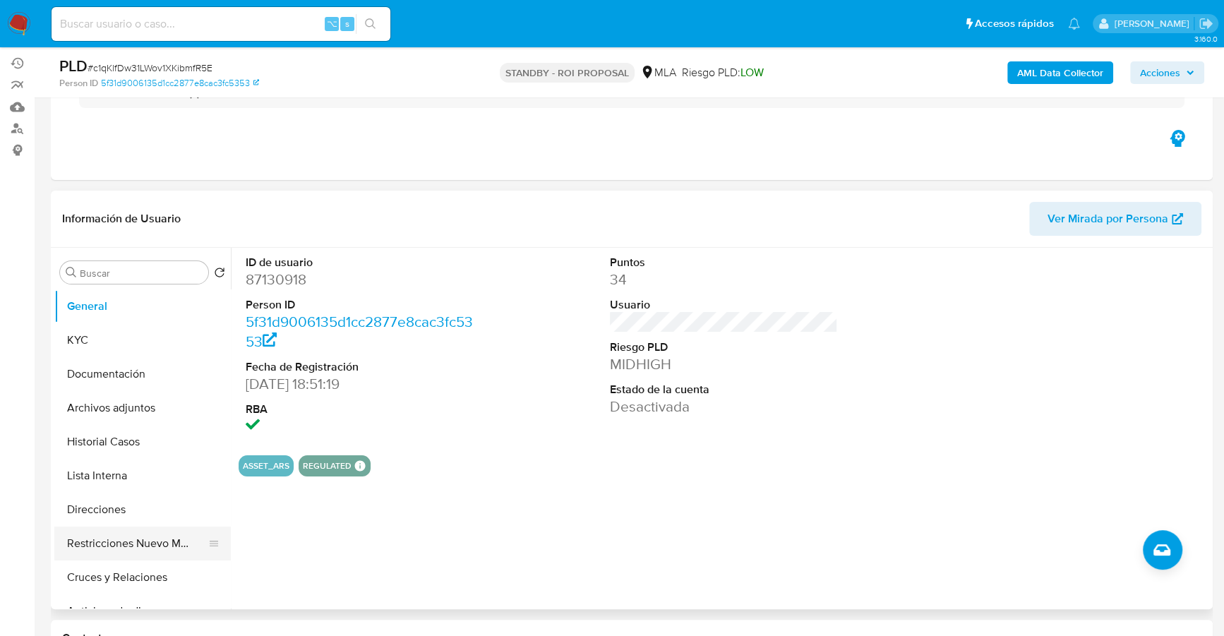
click at [118, 551] on button "Restricciones Nuevo Mundo" at bounding box center [136, 544] width 165 height 34
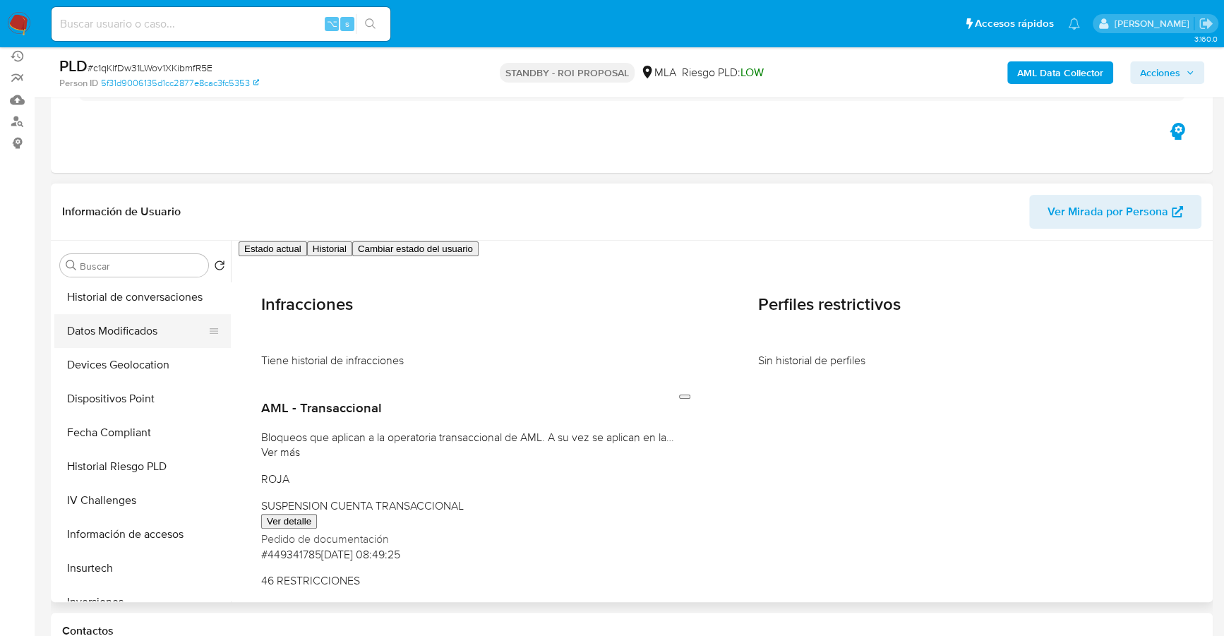
scroll to position [421, 0]
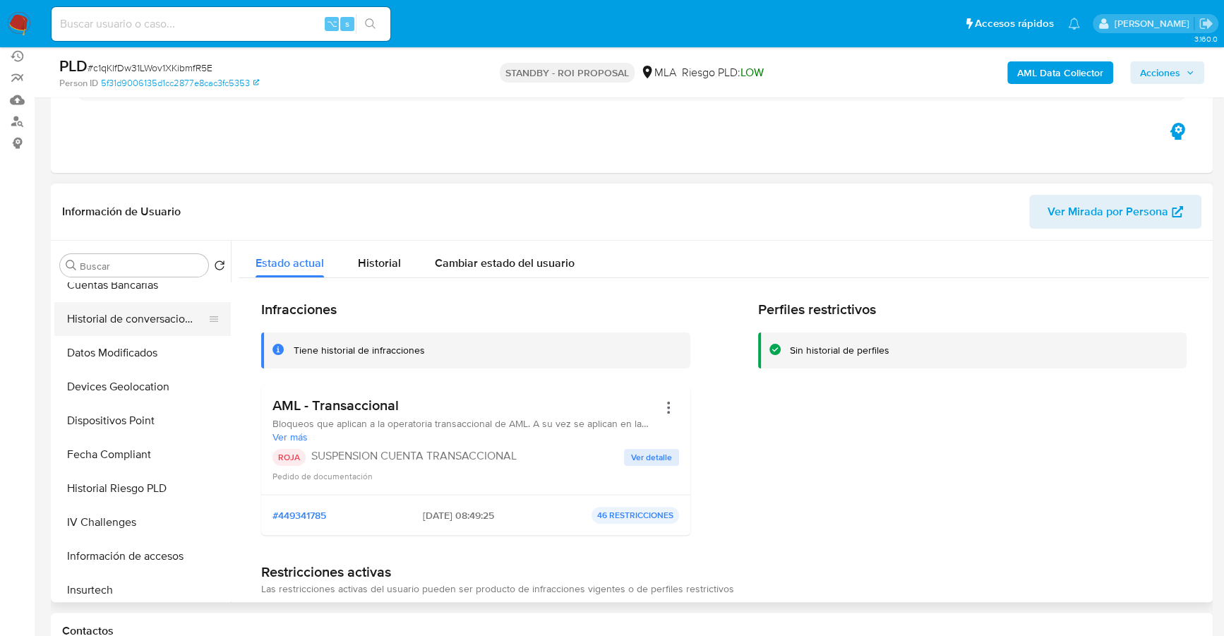
click at [144, 320] on button "Historial de conversaciones" at bounding box center [136, 319] width 165 height 34
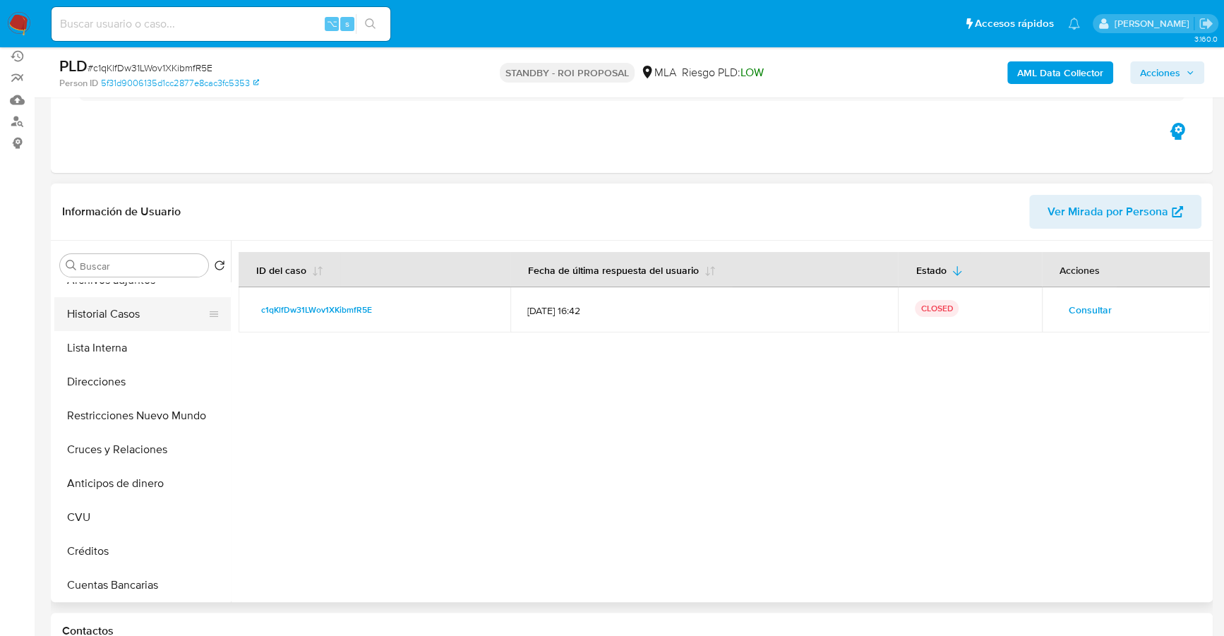
scroll to position [0, 0]
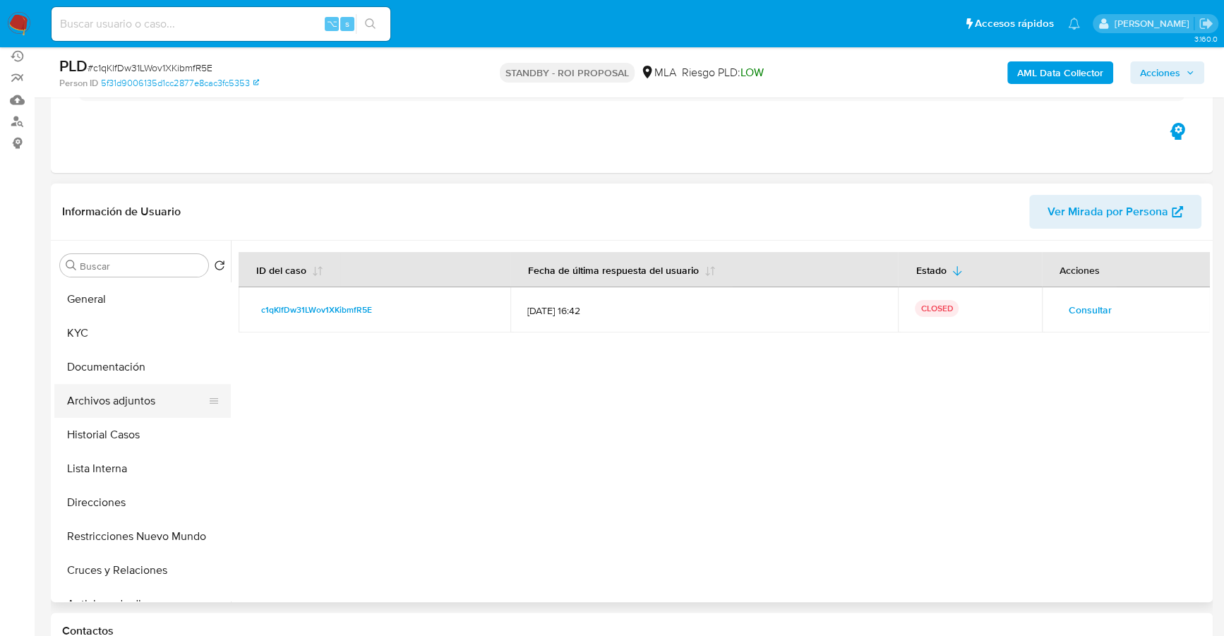
click at [143, 391] on button "Archivos adjuntos" at bounding box center [136, 401] width 165 height 34
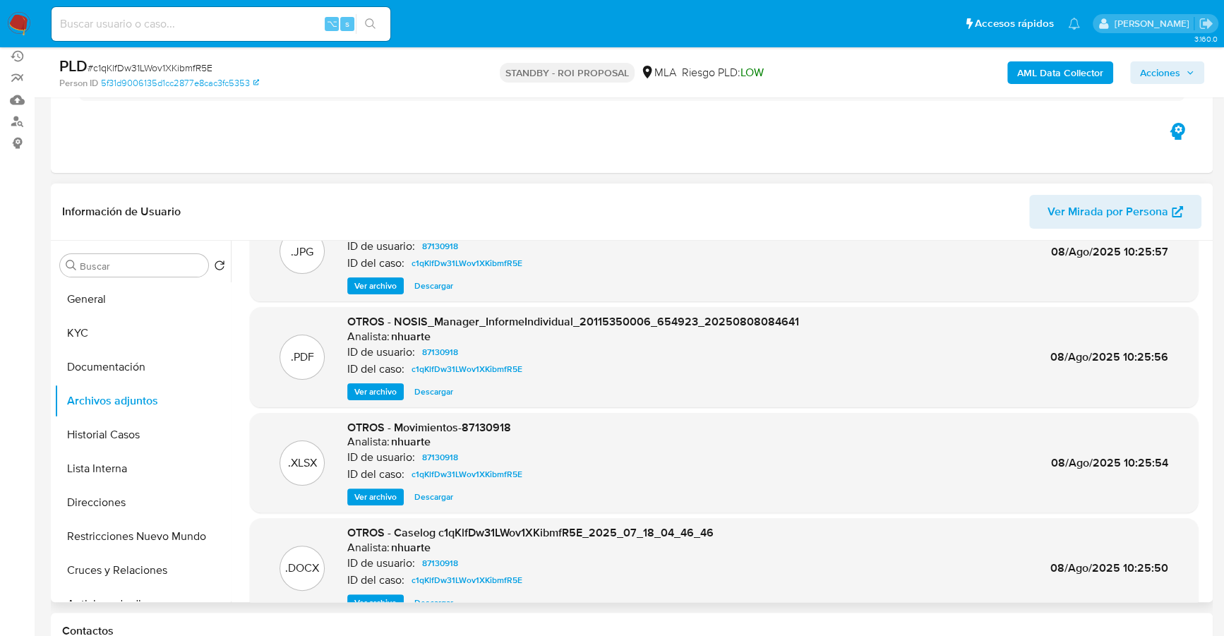
scroll to position [119, 0]
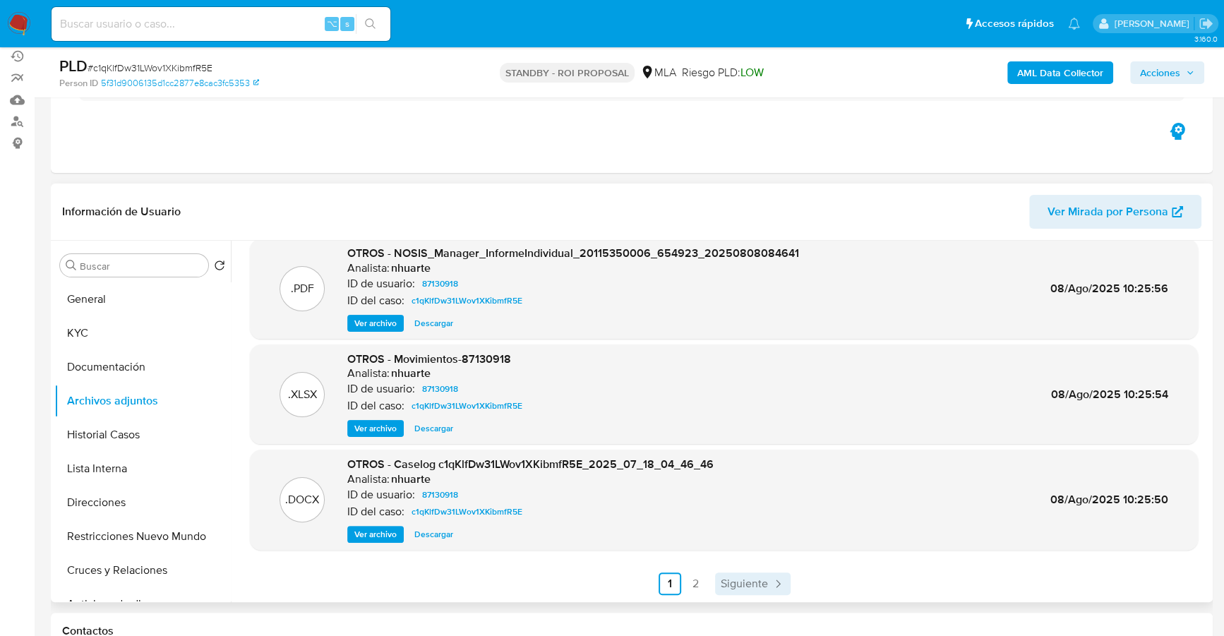
click at [743, 580] on span "Siguiente" at bounding box center [744, 583] width 47 height 11
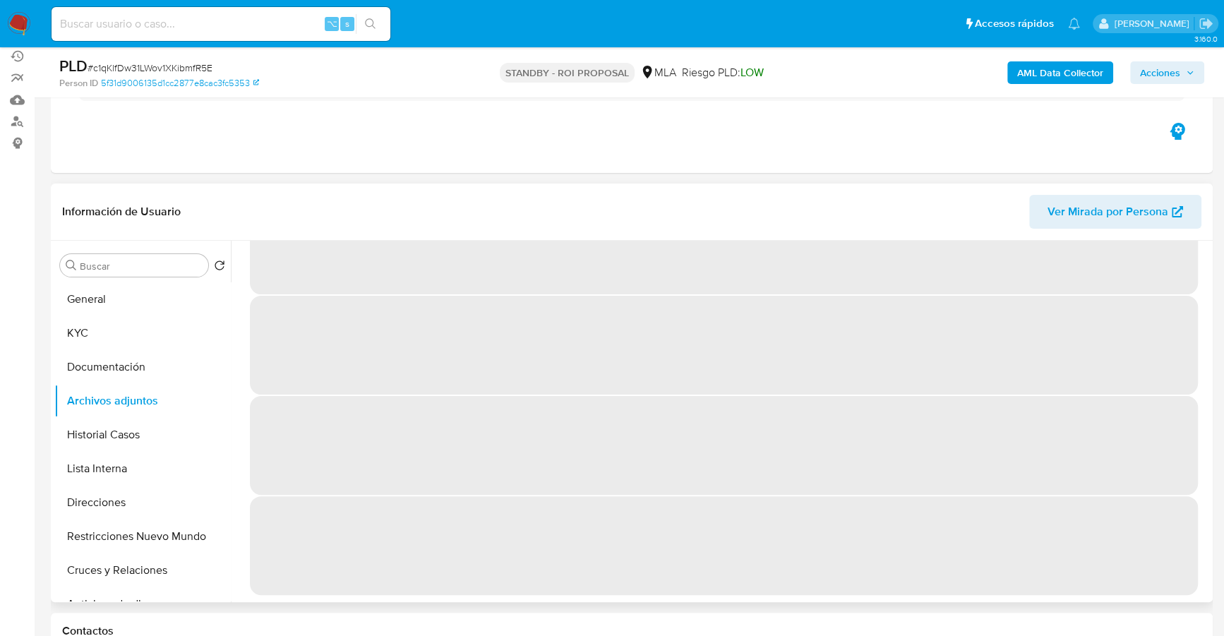
scroll to position [0, 0]
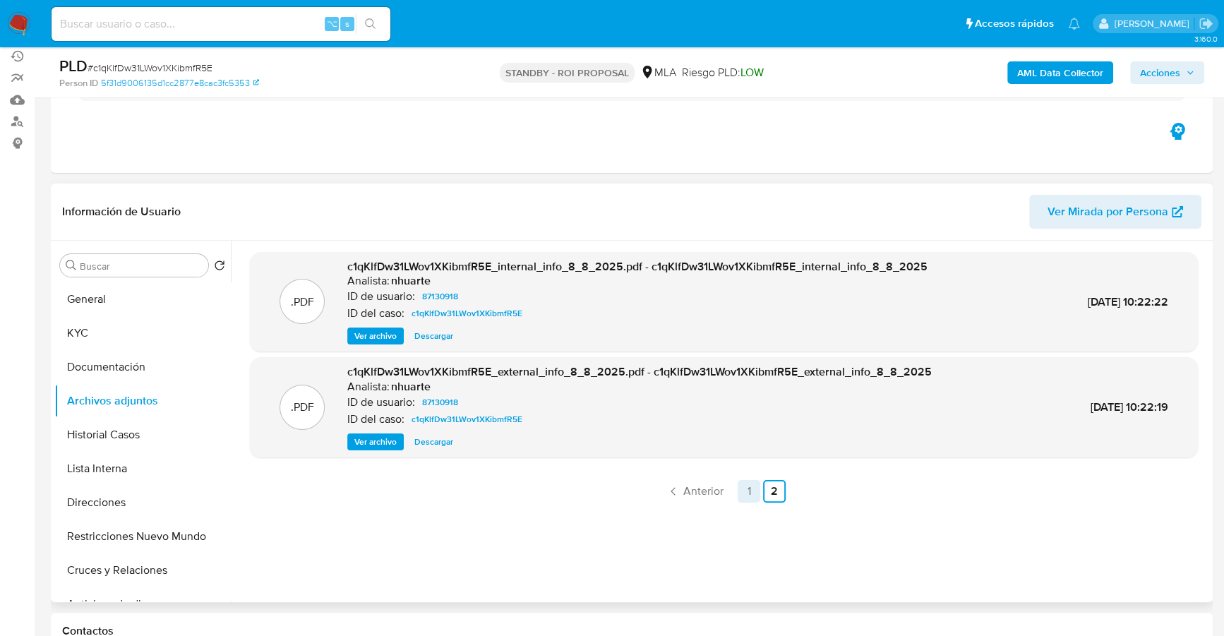
click at [739, 492] on link "1" at bounding box center [749, 491] width 23 height 23
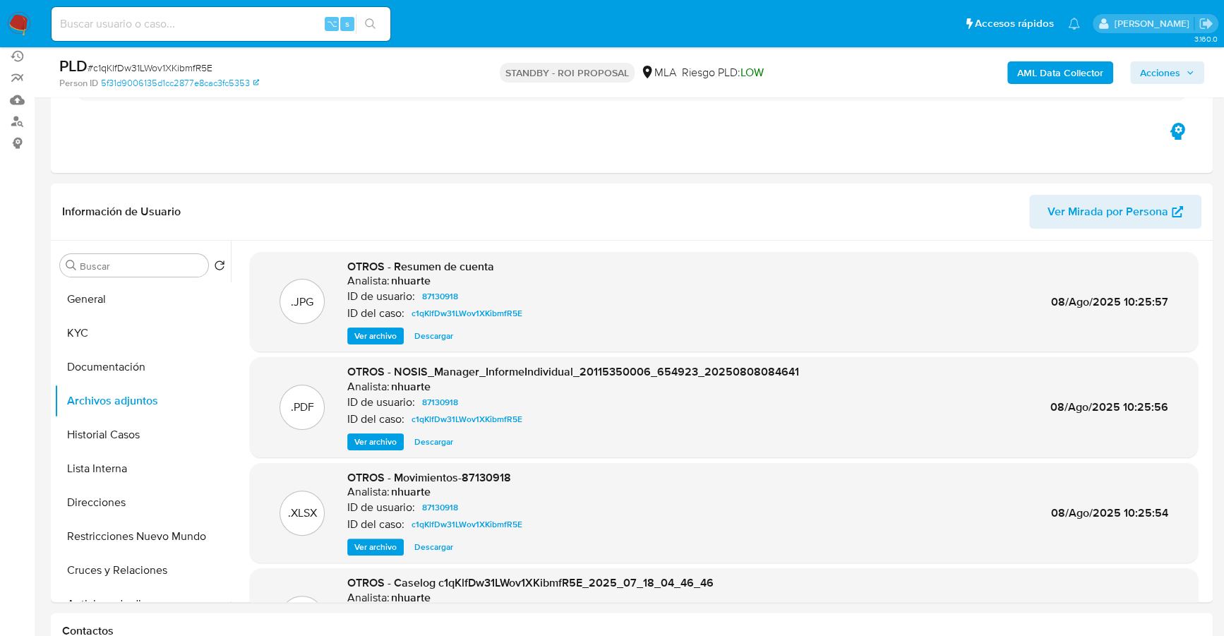
click at [175, 16] on input at bounding box center [221, 24] width 339 height 18
paste input "706035970"
type input "706035970"
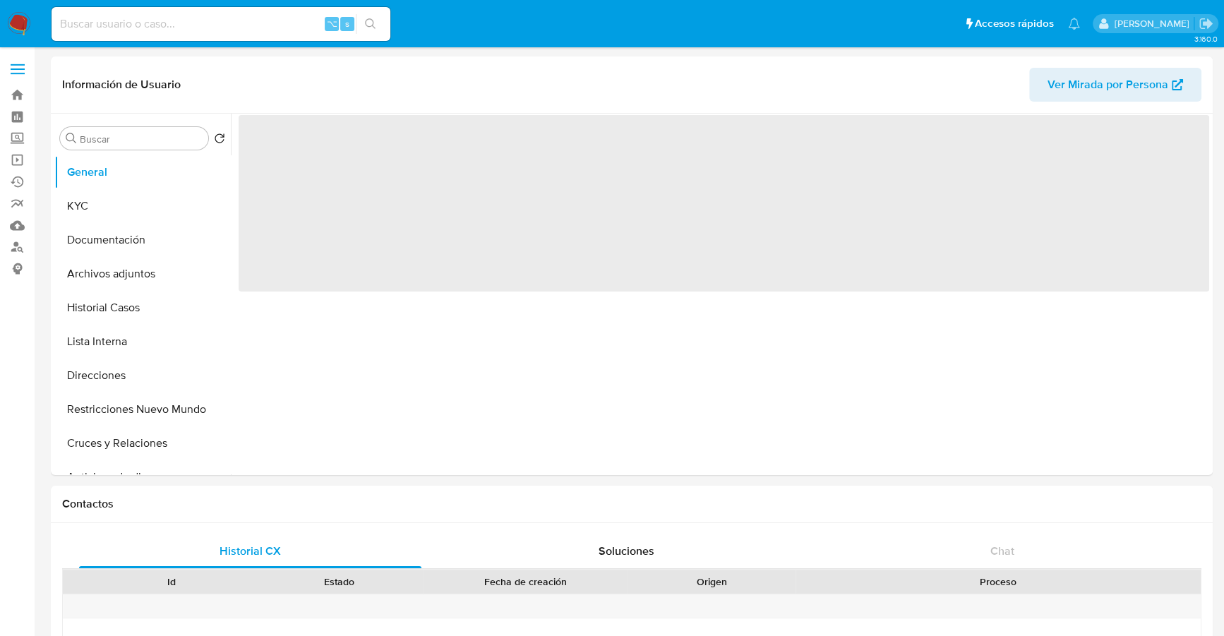
select select "10"
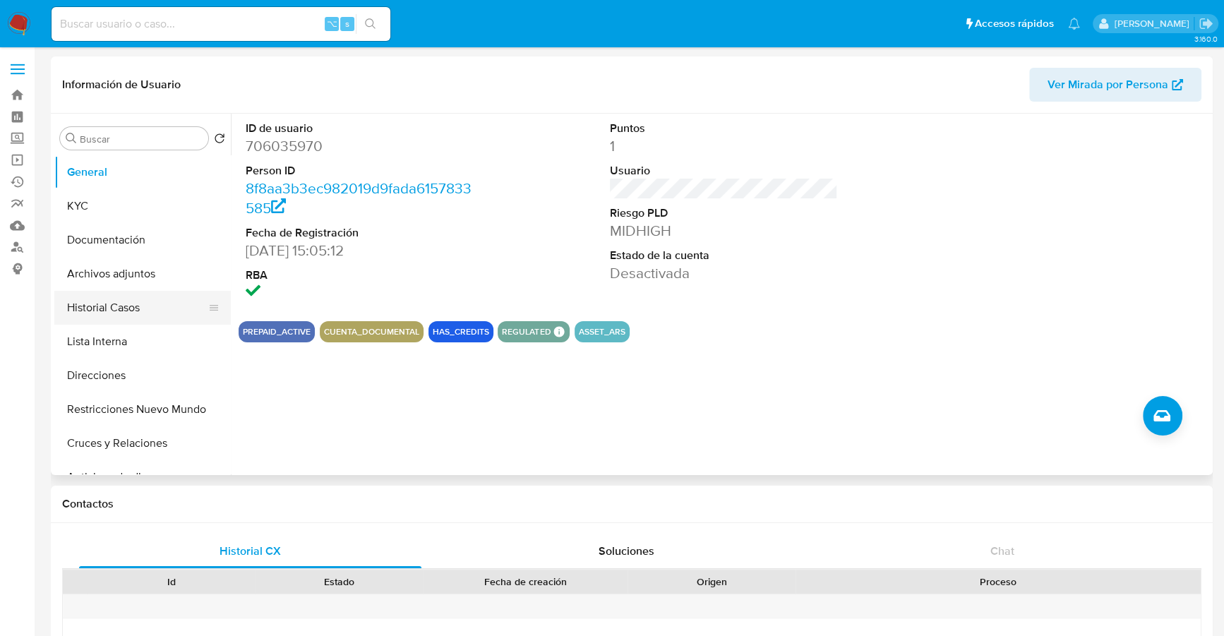
click at [126, 299] on button "Historial Casos" at bounding box center [136, 308] width 165 height 34
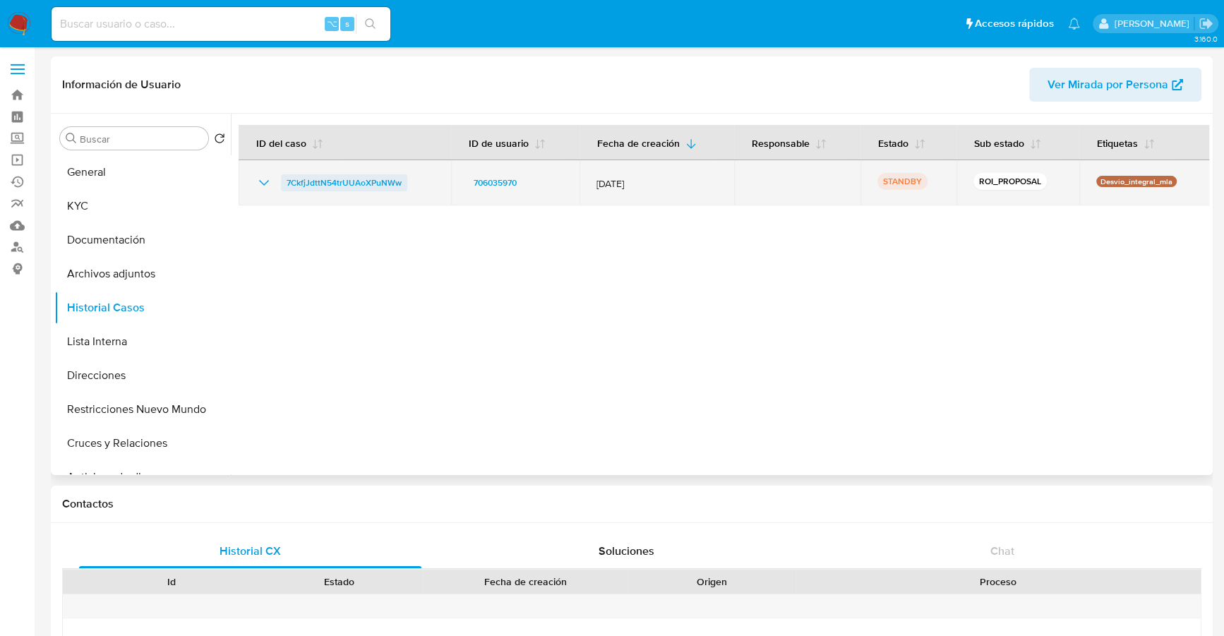
click at [336, 184] on span "7CkfjJdttN54trUUAoXPuNWw" at bounding box center [344, 182] width 115 height 17
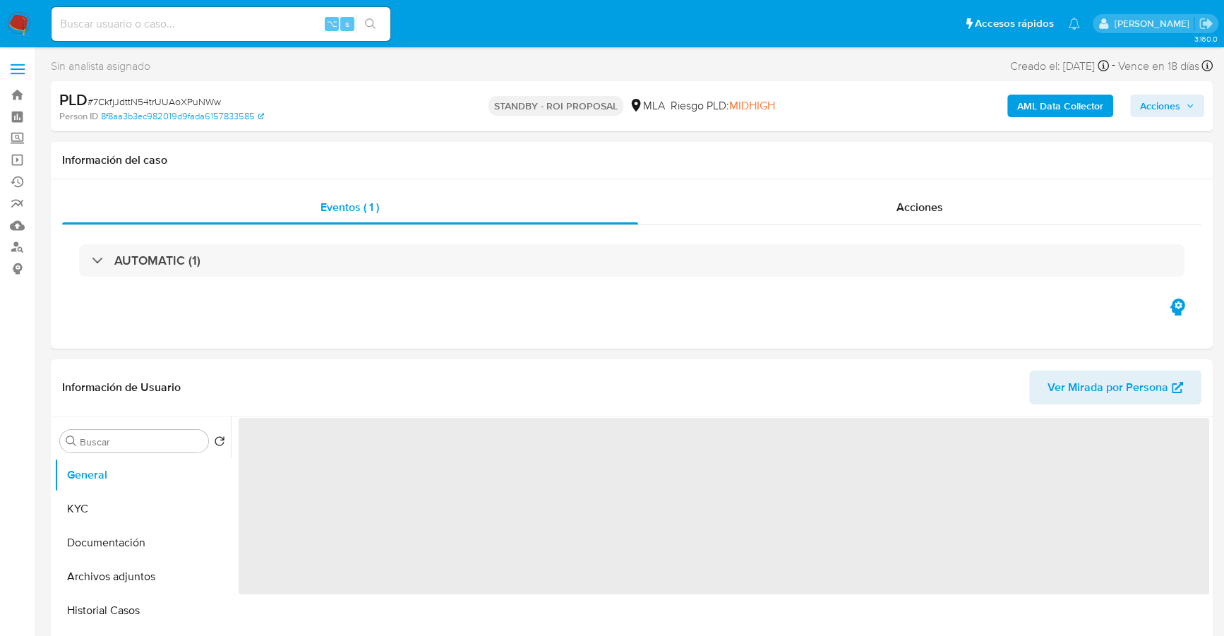
select select "10"
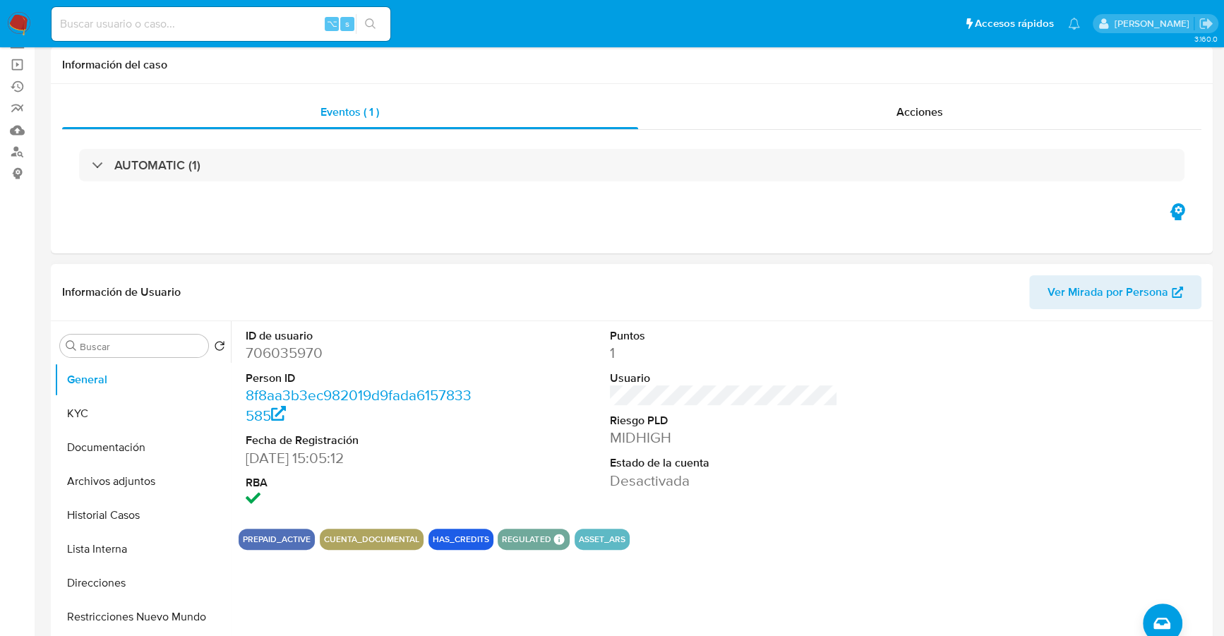
scroll to position [162, 0]
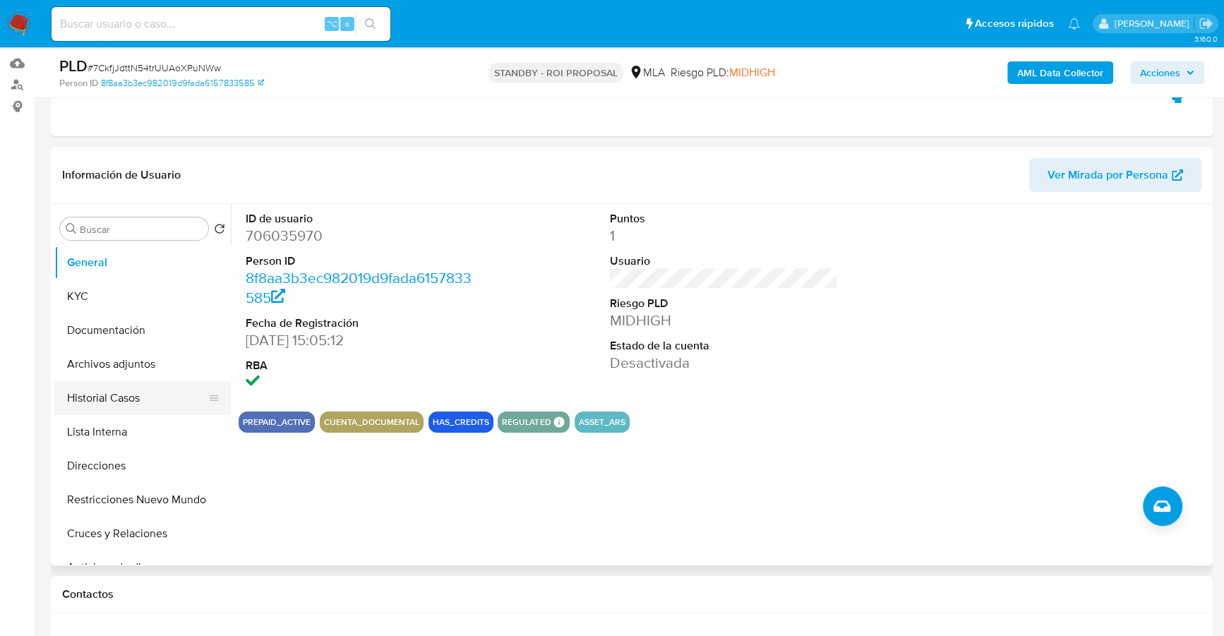
click at [141, 397] on button "Historial Casos" at bounding box center [136, 398] width 165 height 34
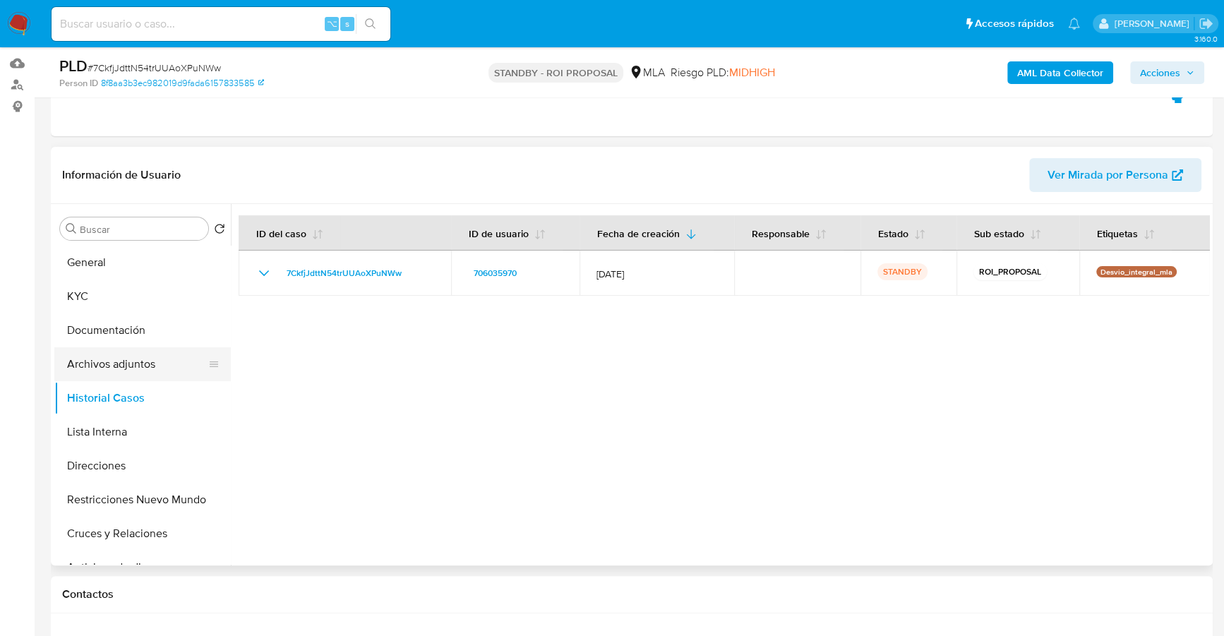
click at [139, 373] on button "Archivos adjuntos" at bounding box center [136, 364] width 165 height 34
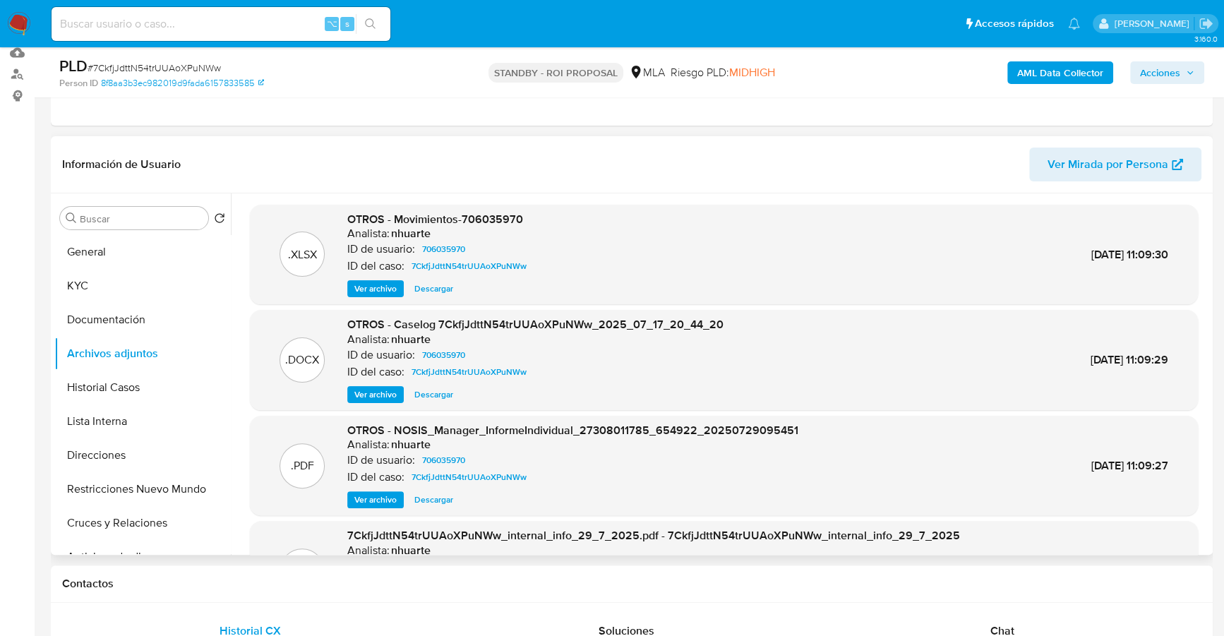
scroll to position [176, 0]
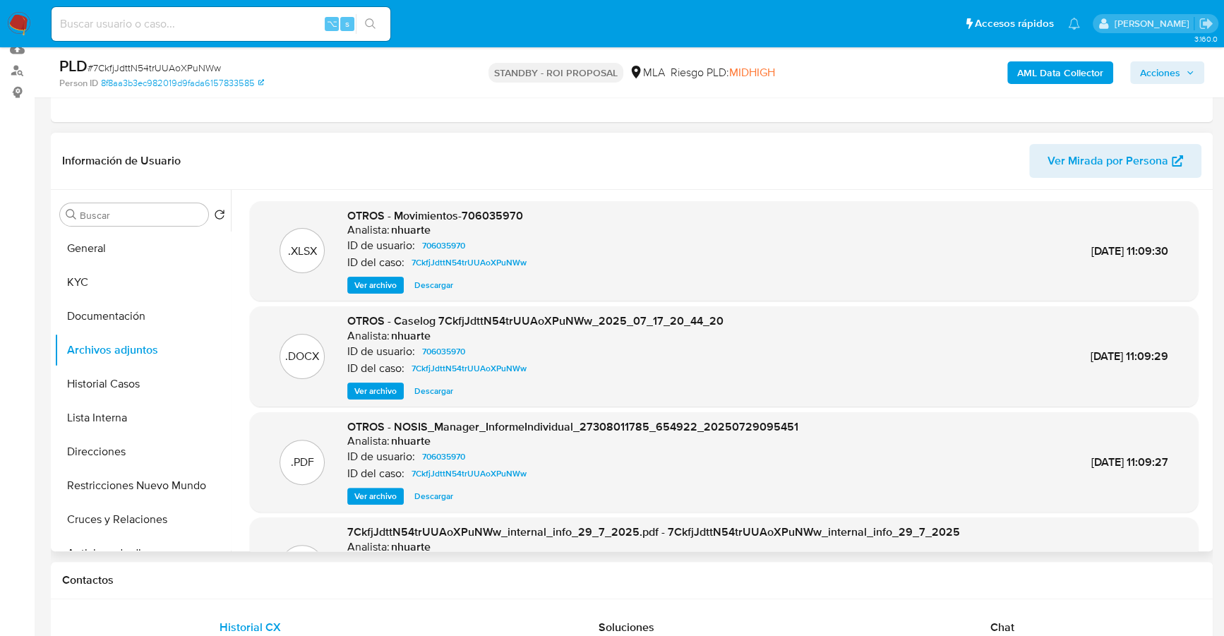
click at [435, 394] on span "Descargar" at bounding box center [433, 391] width 39 height 14
click at [442, 286] on span "Descargar" at bounding box center [433, 285] width 39 height 14
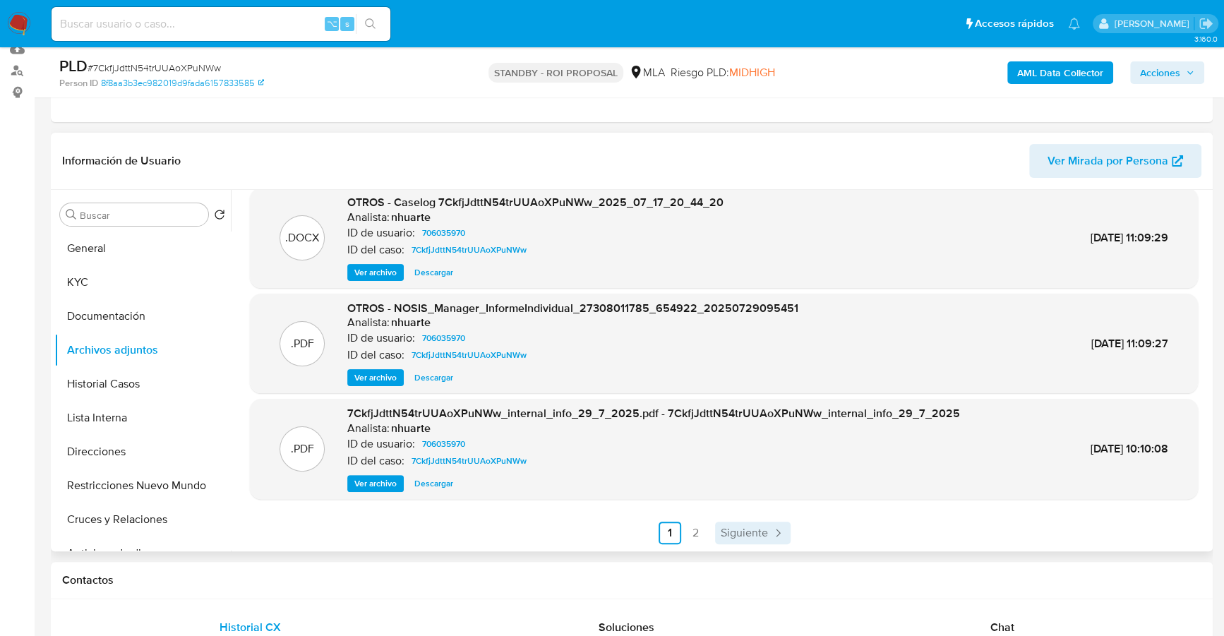
click at [744, 527] on span "Siguiente" at bounding box center [744, 532] width 47 height 11
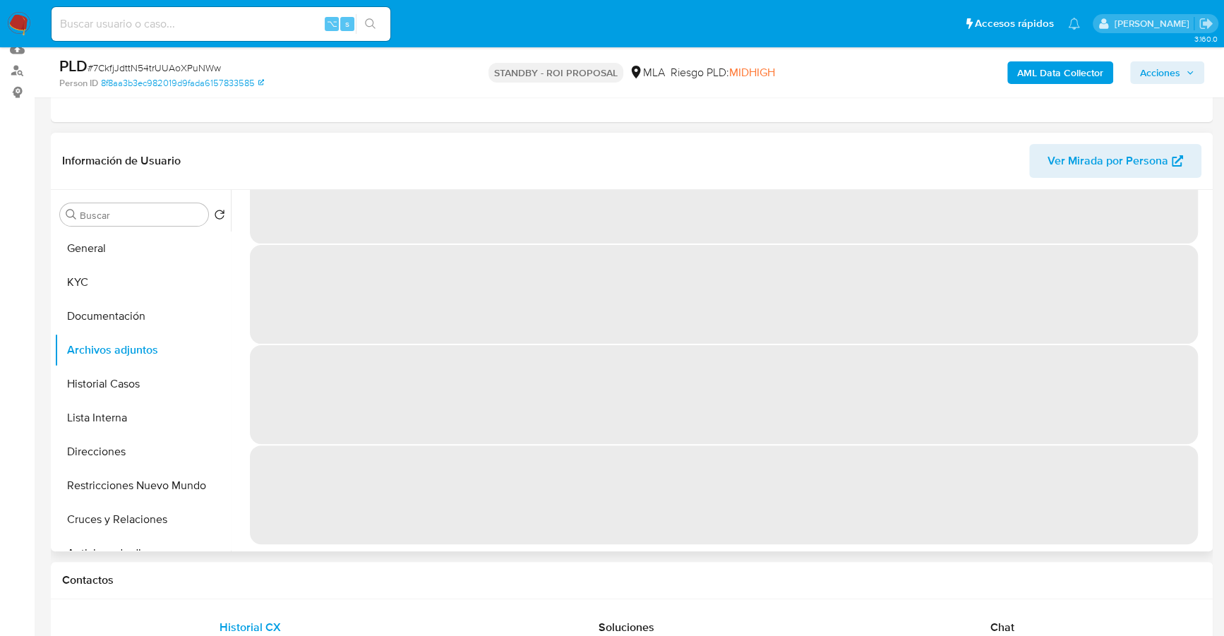
scroll to position [0, 0]
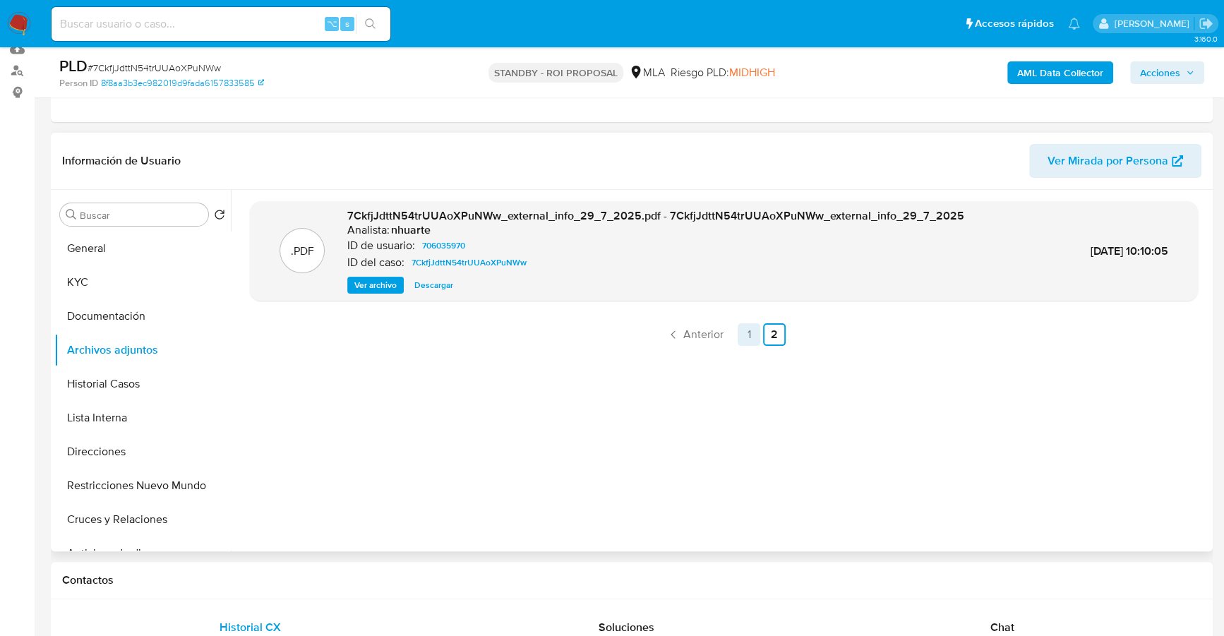
click at [745, 330] on link "1" at bounding box center [749, 334] width 23 height 23
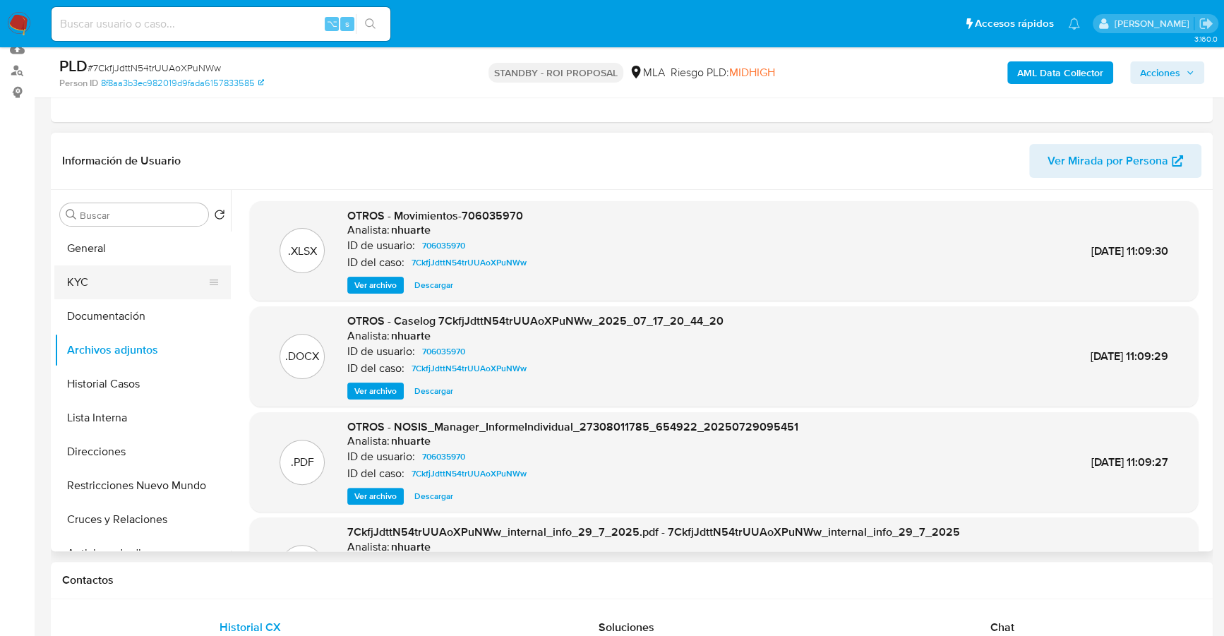
click at [112, 278] on button "KYC" at bounding box center [136, 282] width 165 height 34
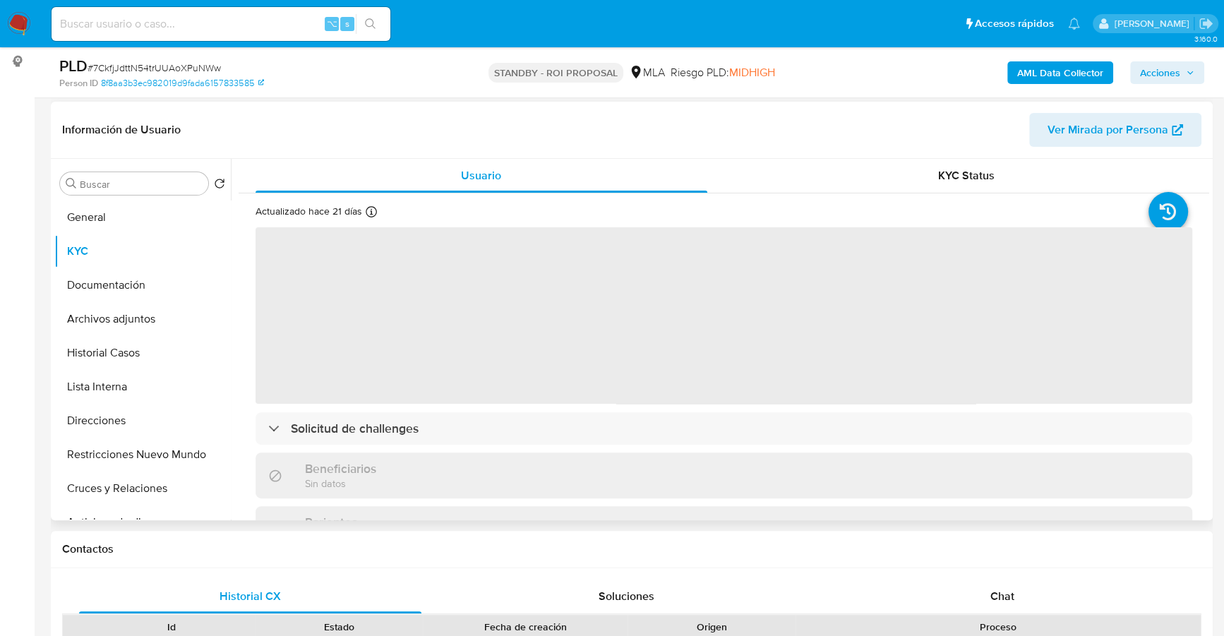
scroll to position [265, 0]
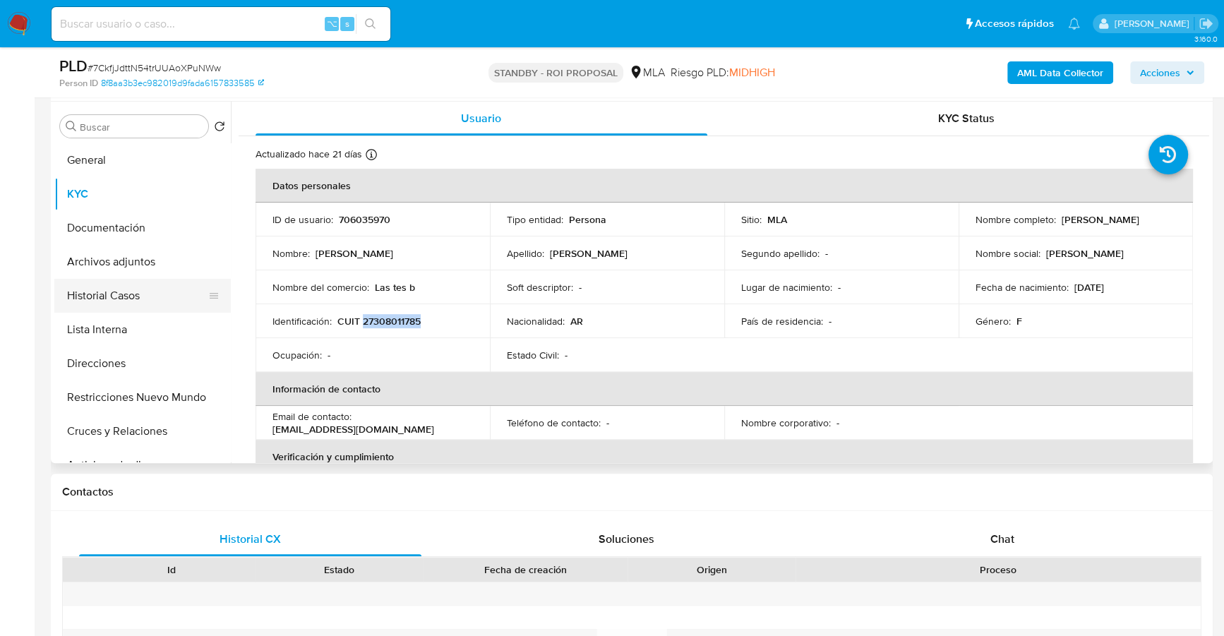
click at [134, 290] on button "Historial Casos" at bounding box center [136, 296] width 165 height 34
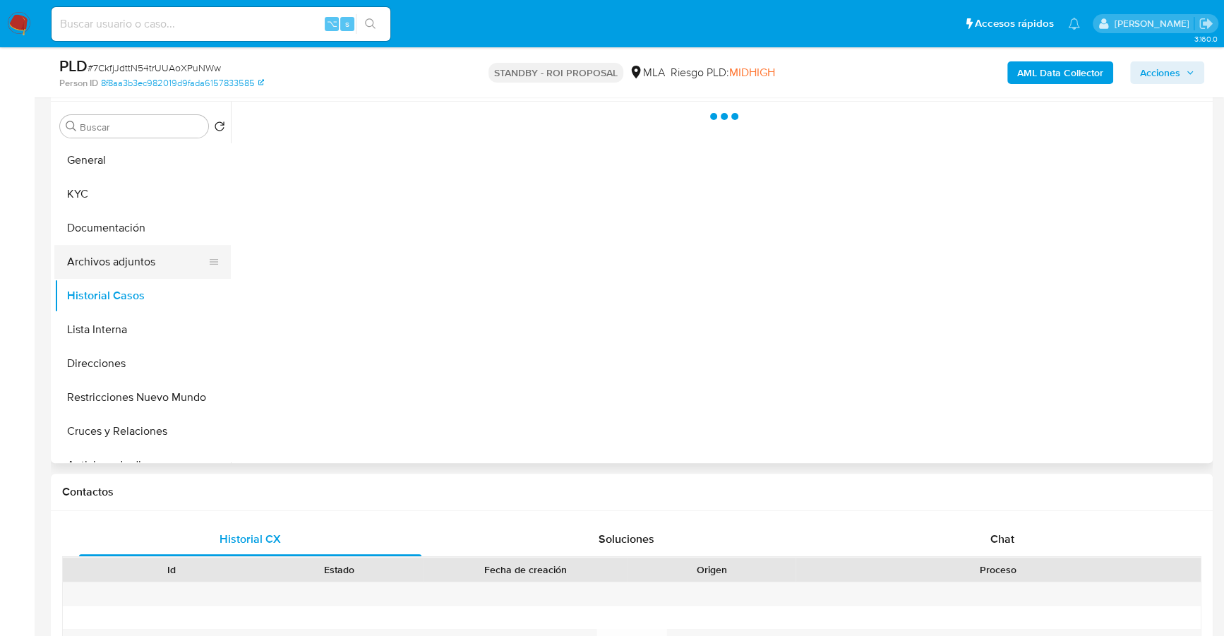
click at [135, 265] on button "Archivos adjuntos" at bounding box center [136, 262] width 165 height 34
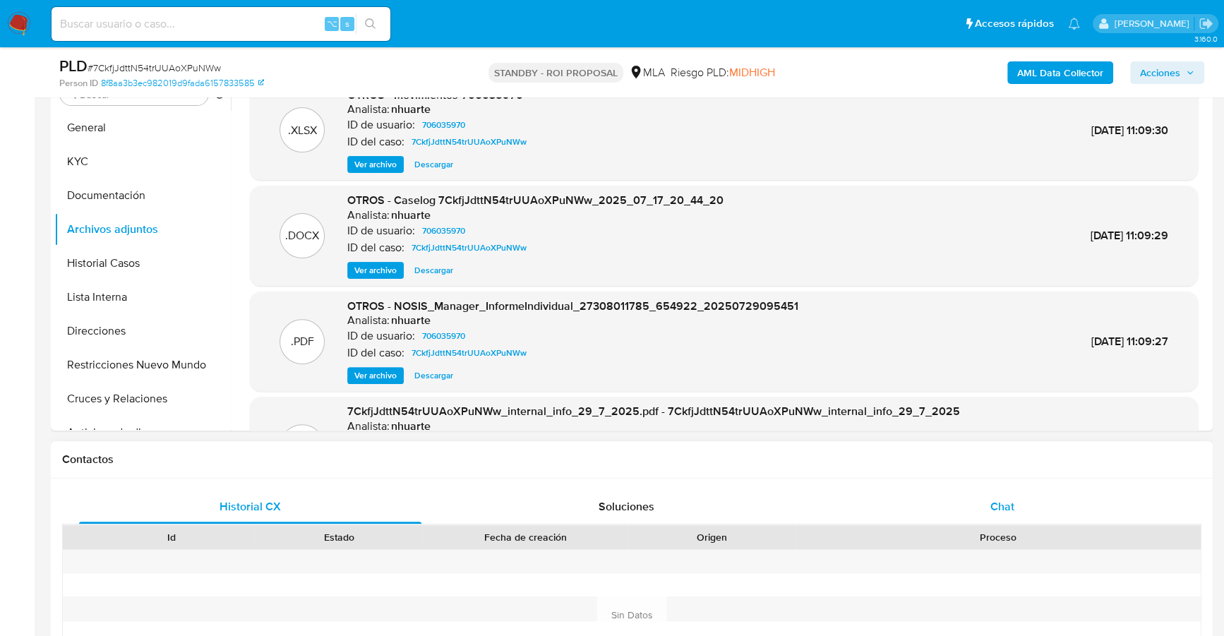
click at [995, 509] on span "Chat" at bounding box center [1002, 506] width 24 height 16
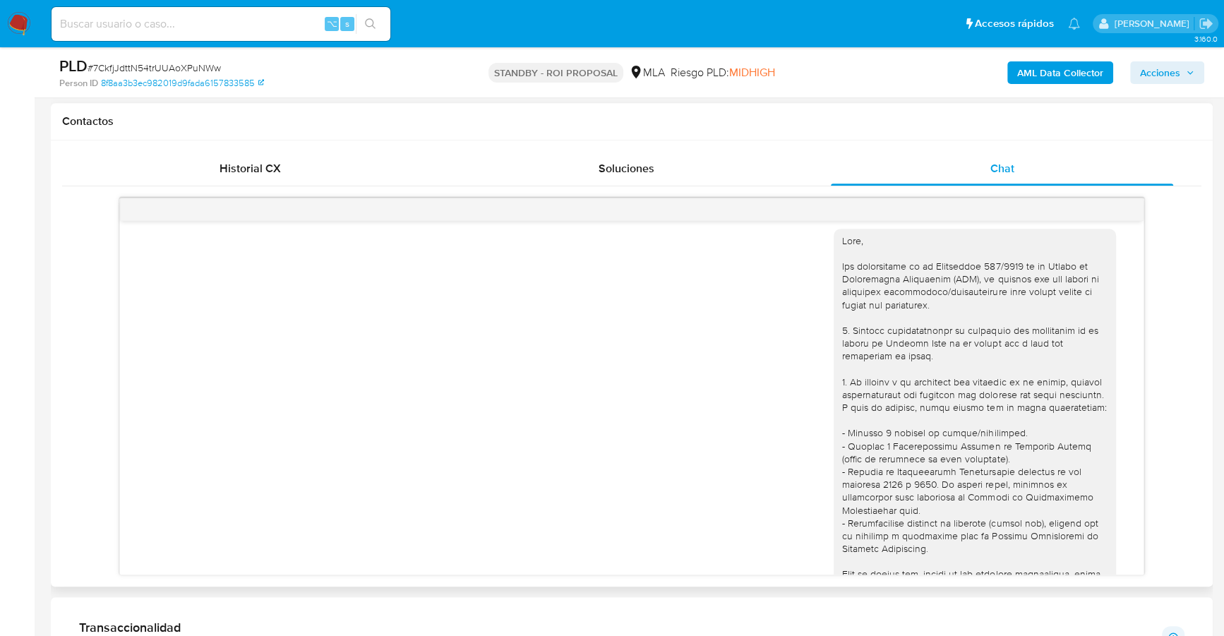
scroll to position [0, 0]
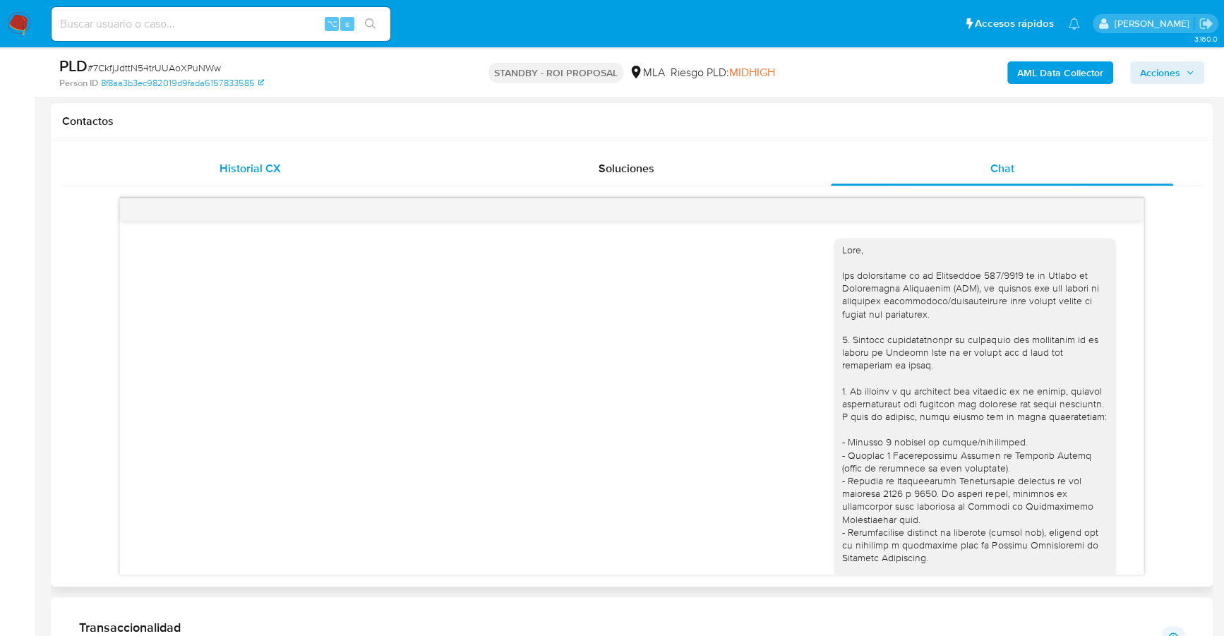
click at [317, 166] on div "Historial CX" at bounding box center [250, 169] width 342 height 34
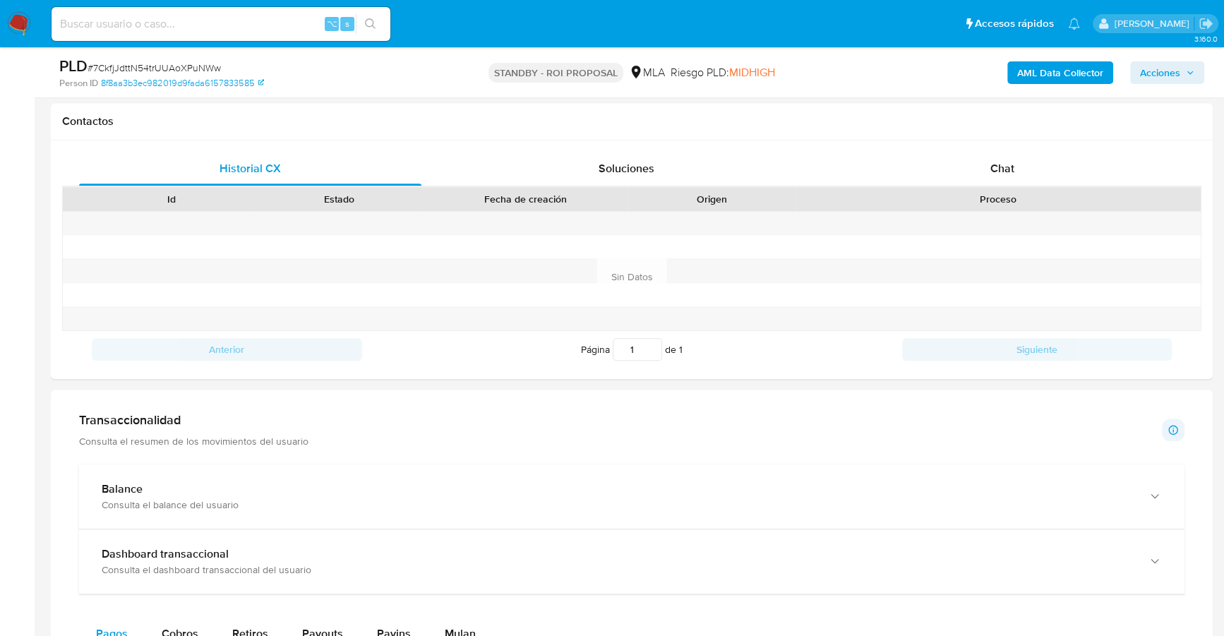
click at [148, 30] on input at bounding box center [221, 24] width 339 height 18
paste input "59321960"
type input "59321960"
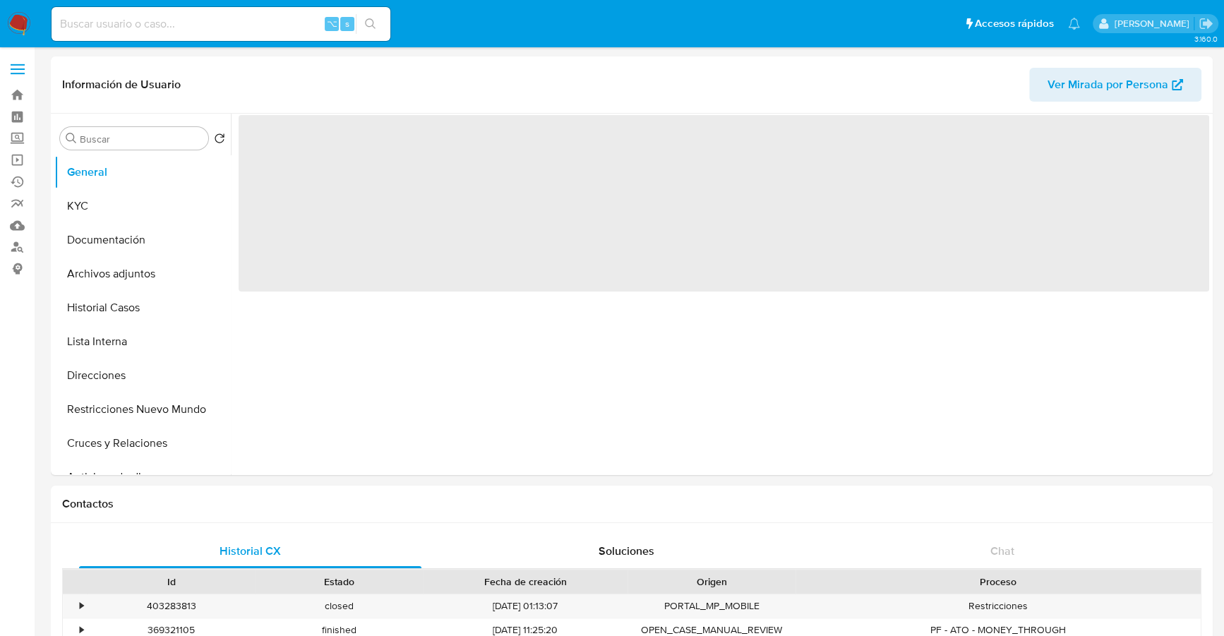
select select "10"
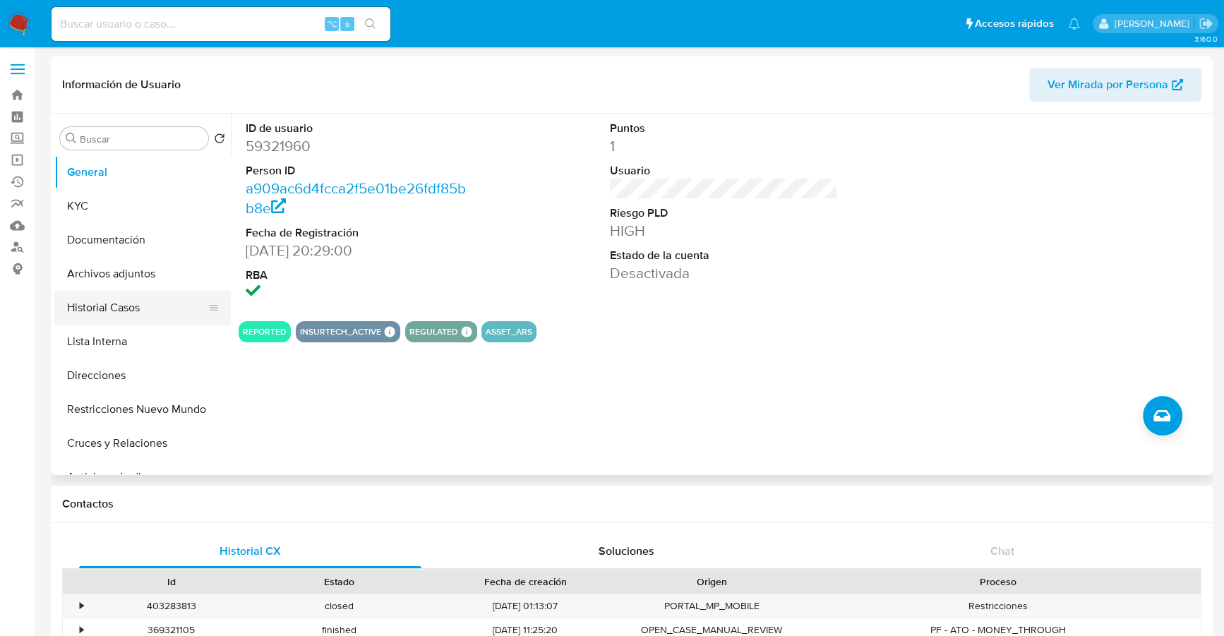
click at [98, 306] on button "Historial Casos" at bounding box center [136, 308] width 165 height 34
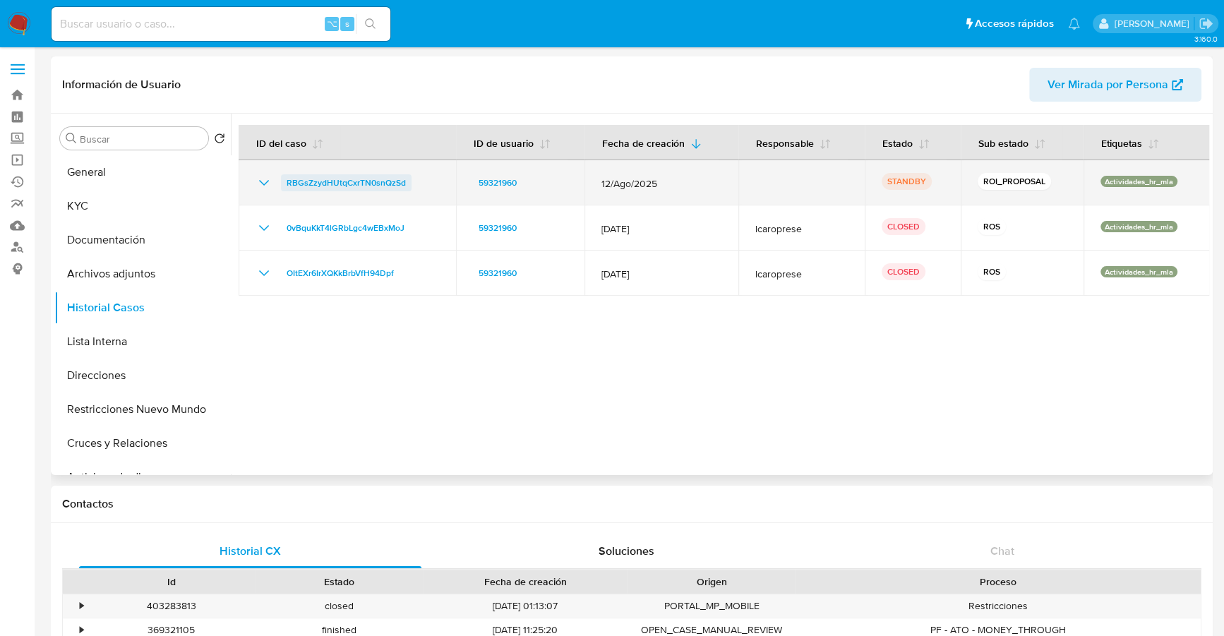
click at [336, 177] on span "RBGsZzydHUtqCxrTN0snQzSd" at bounding box center [346, 182] width 119 height 17
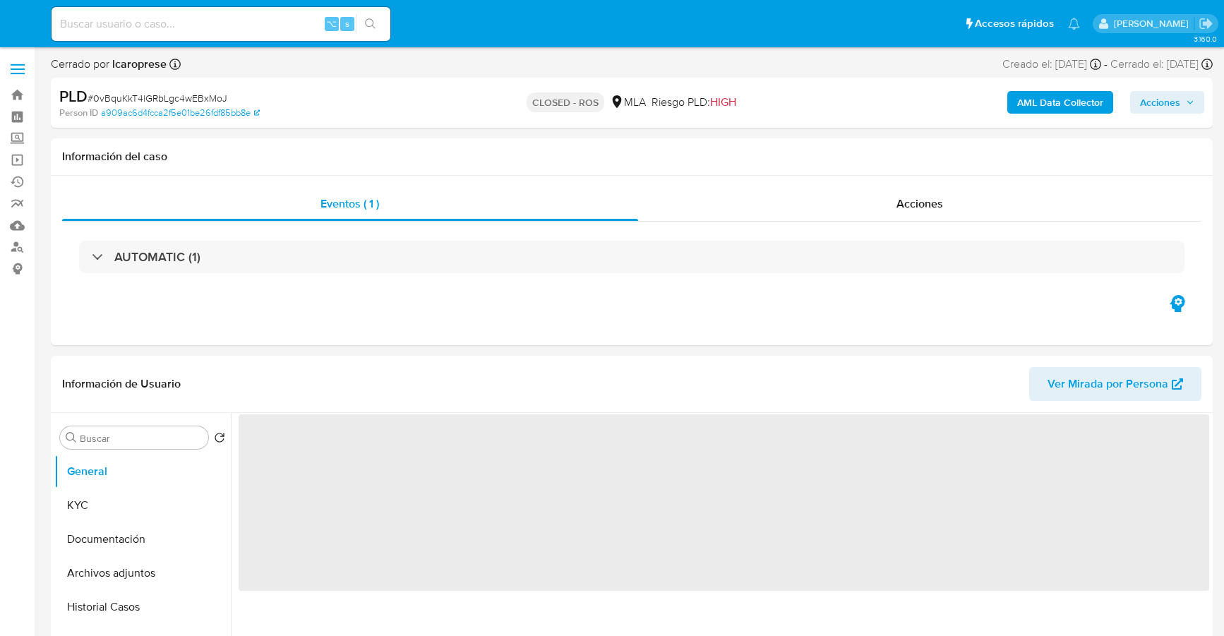
select select "10"
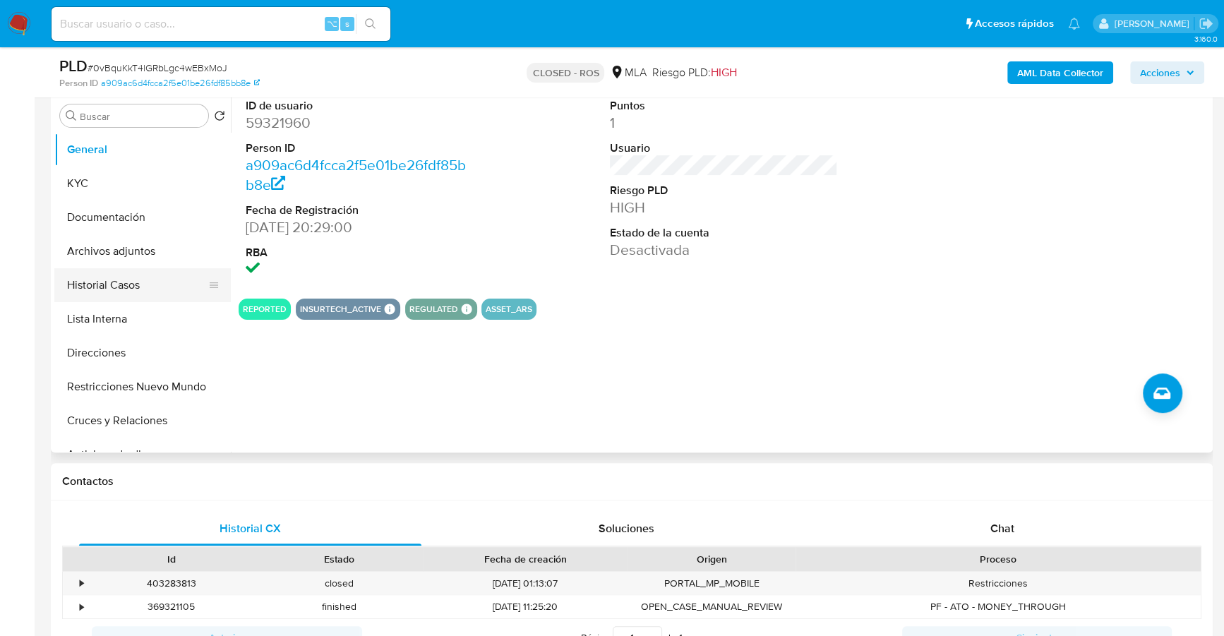
scroll to position [270, 0]
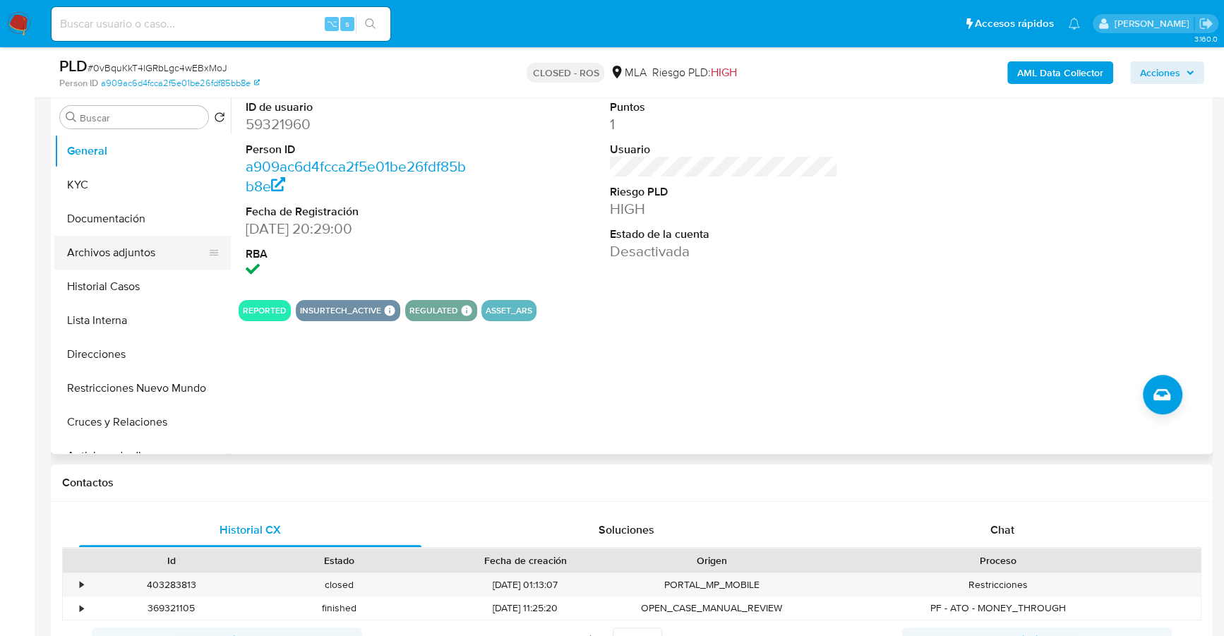
click at [133, 252] on button "Archivos adjuntos" at bounding box center [136, 253] width 165 height 34
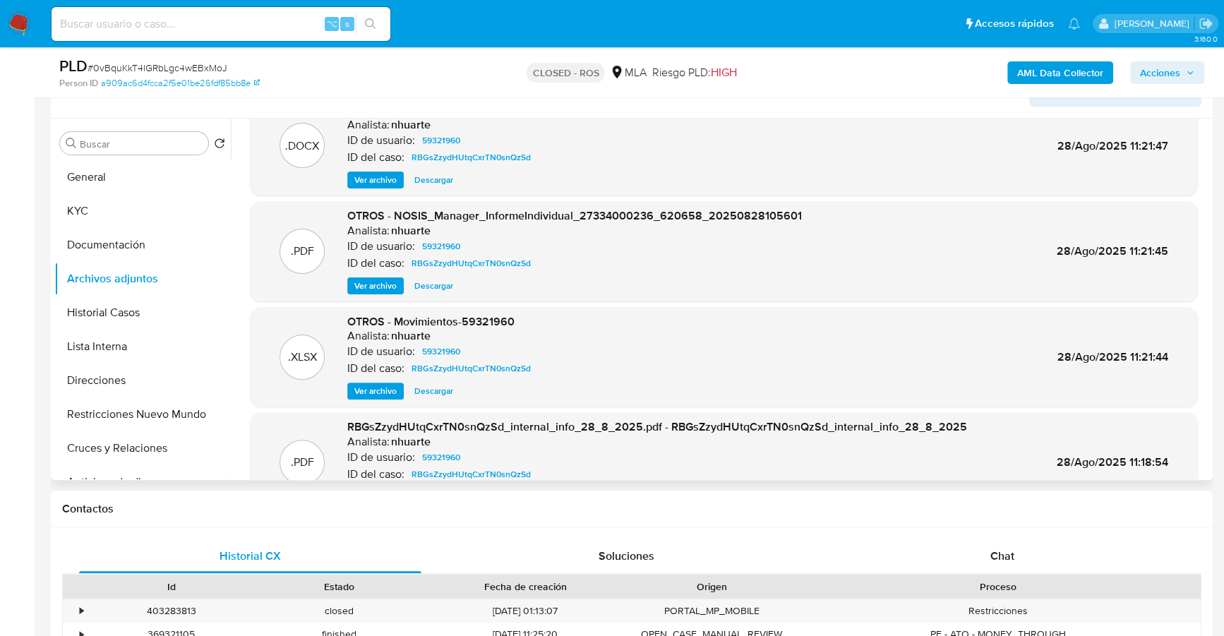
scroll to position [119, 0]
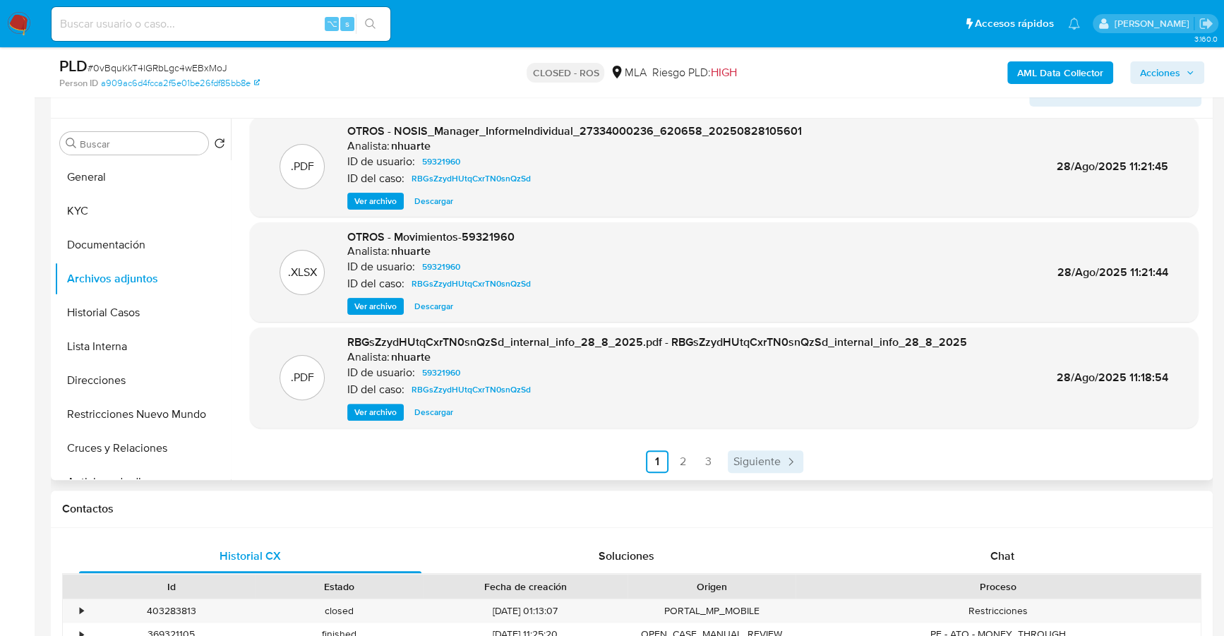
click at [737, 456] on span "Siguiente" at bounding box center [756, 461] width 47 height 11
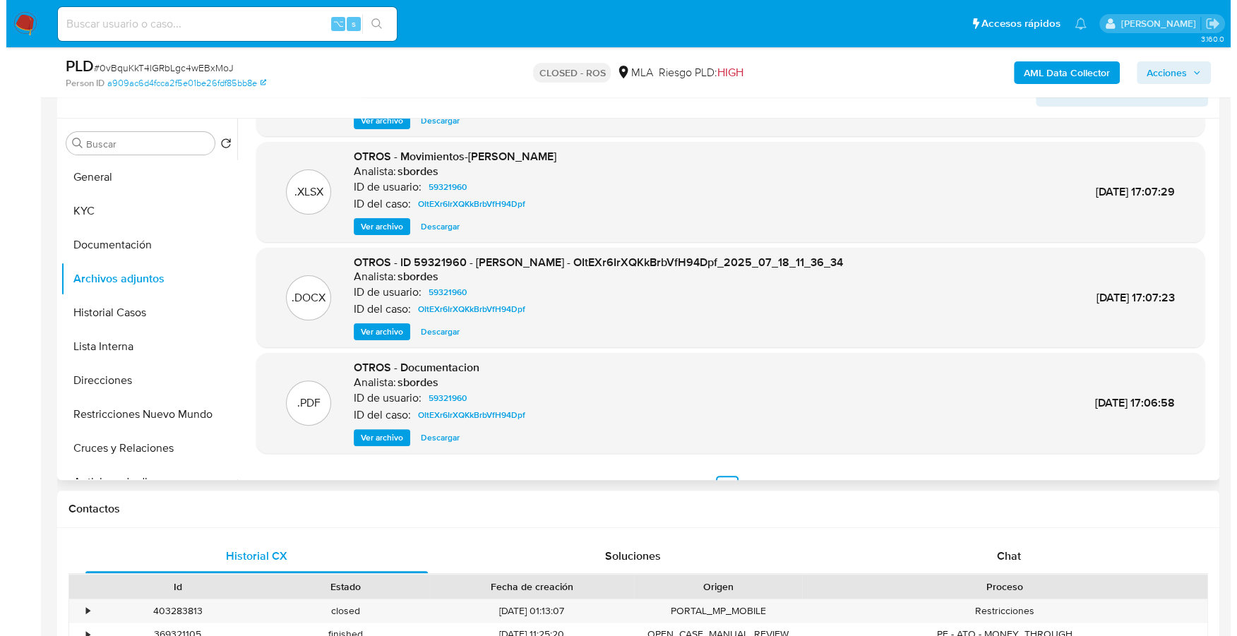
scroll to position [102, 0]
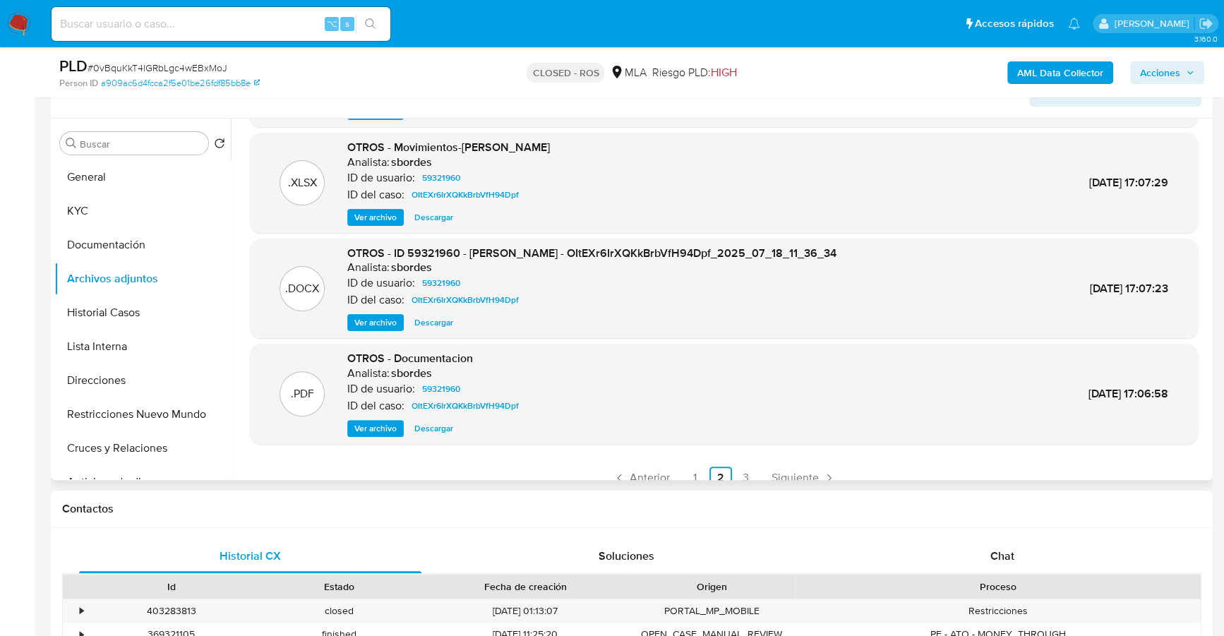
click at [383, 322] on span "Ver archivo" at bounding box center [375, 323] width 42 height 14
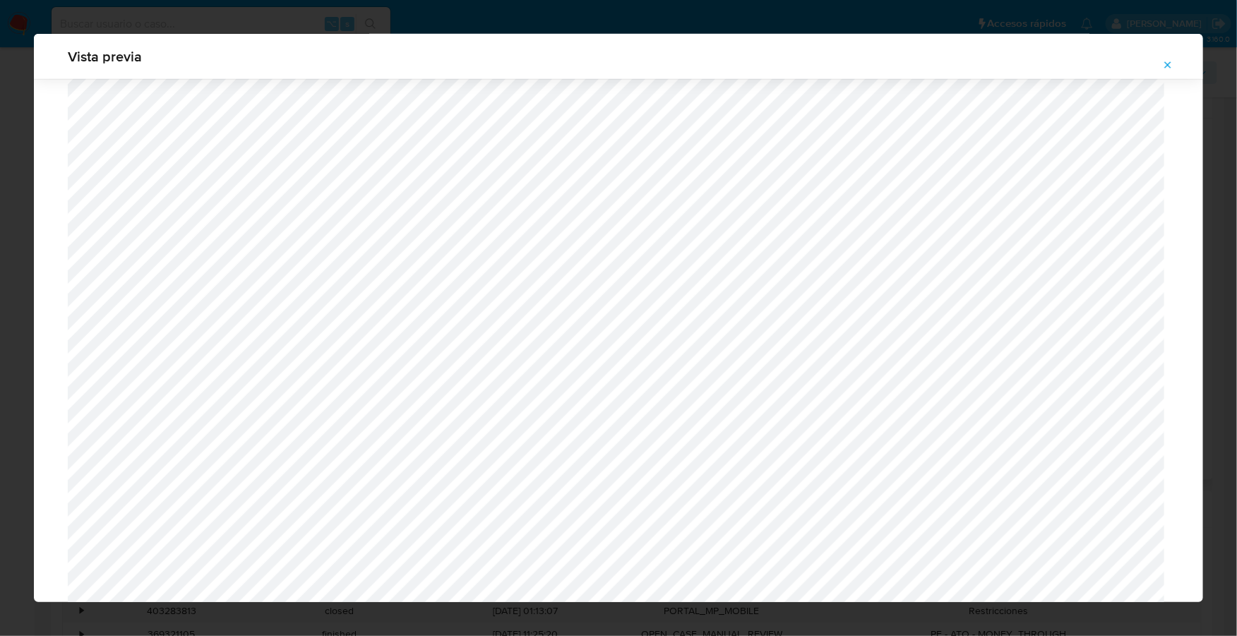
scroll to position [522, 0]
click at [911, 52] on span "Vista previa" at bounding box center [618, 56] width 1101 height 14
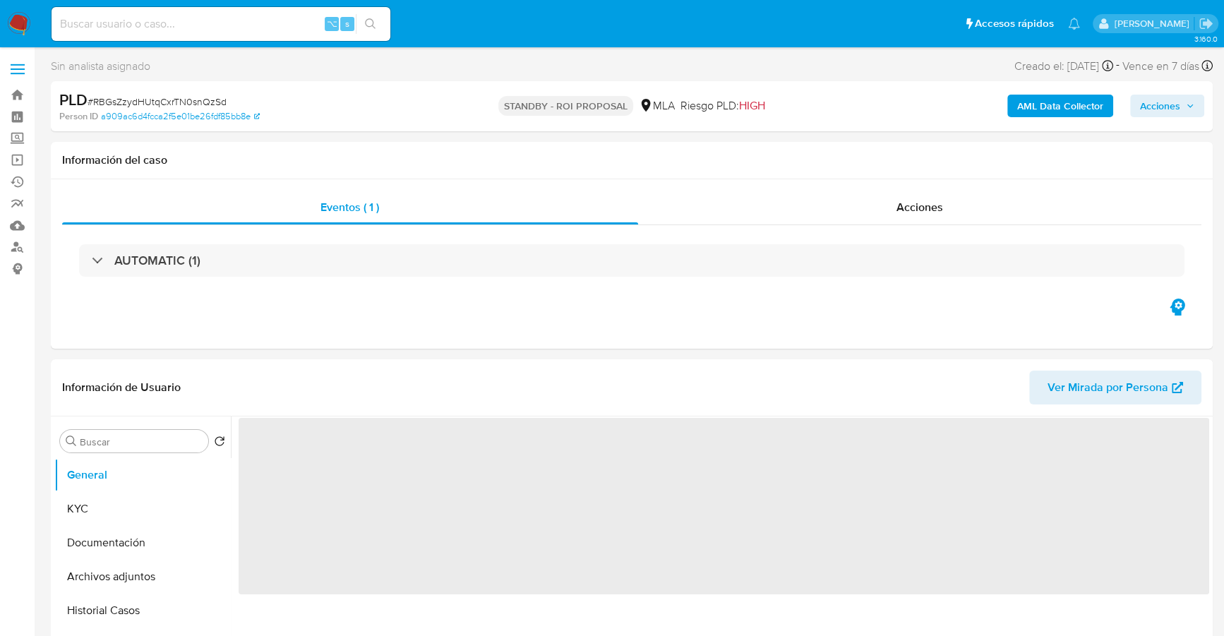
select select "10"
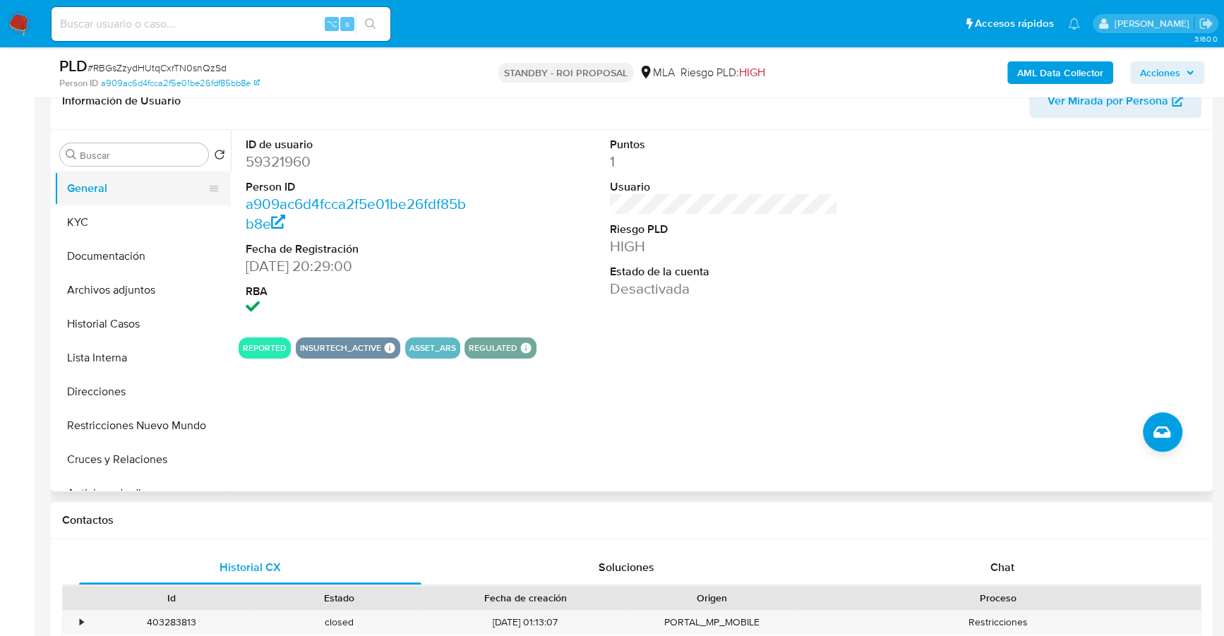
scroll to position [209, 0]
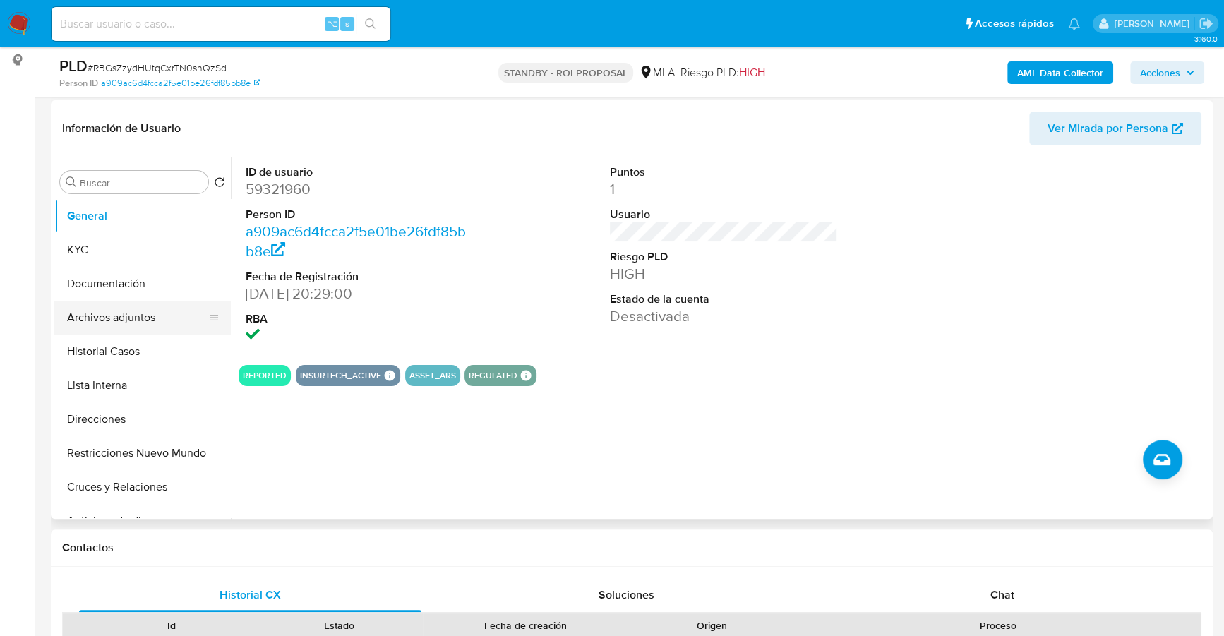
click at [106, 318] on button "Archivos adjuntos" at bounding box center [136, 318] width 165 height 34
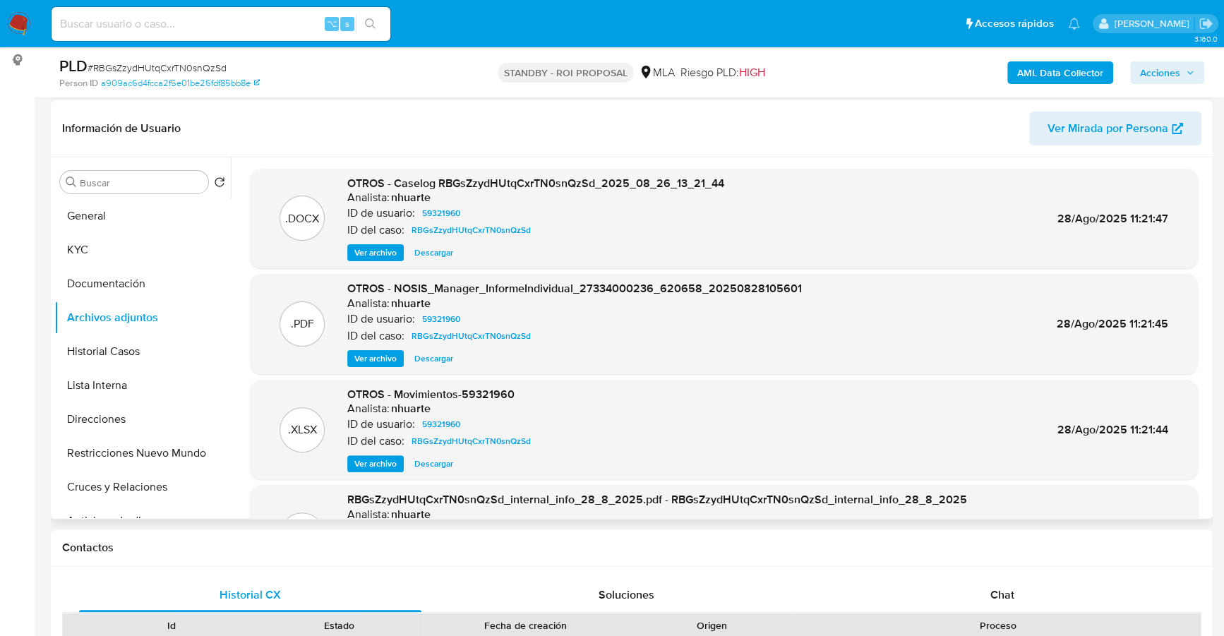
click at [434, 254] on span "Descargar" at bounding box center [433, 253] width 39 height 14
click at [432, 465] on span "Descargar" at bounding box center [433, 464] width 39 height 14
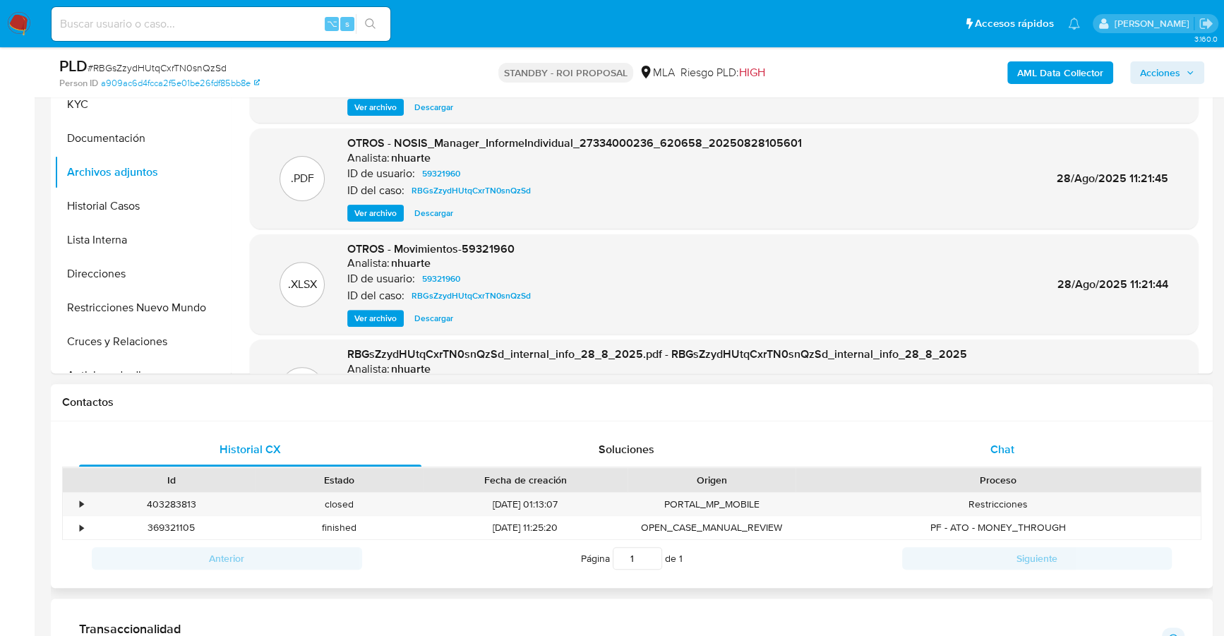
click at [1051, 435] on div "Chat" at bounding box center [1002, 450] width 342 height 34
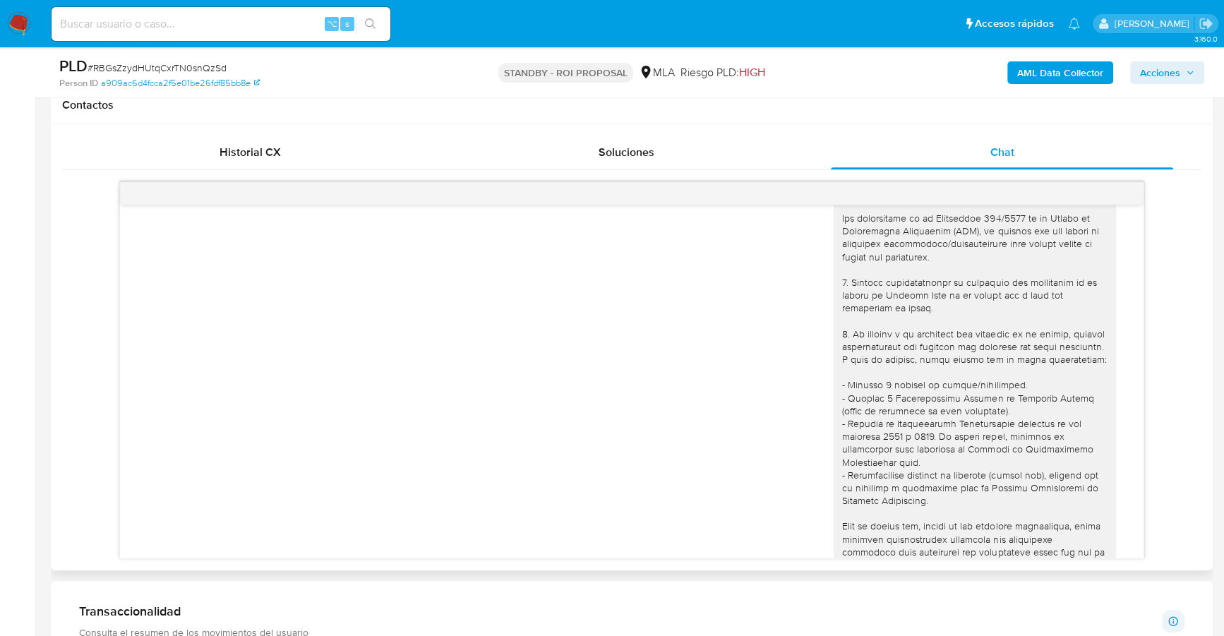
scroll to position [0, 0]
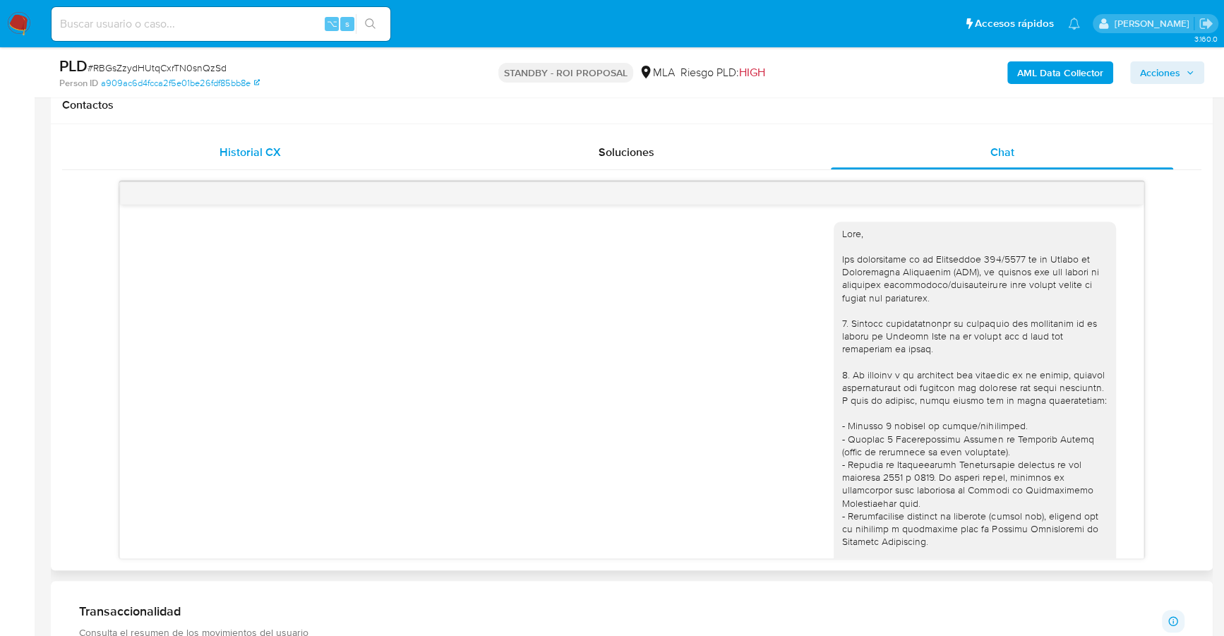
click at [251, 145] on span "Historial CX" at bounding box center [250, 152] width 61 height 16
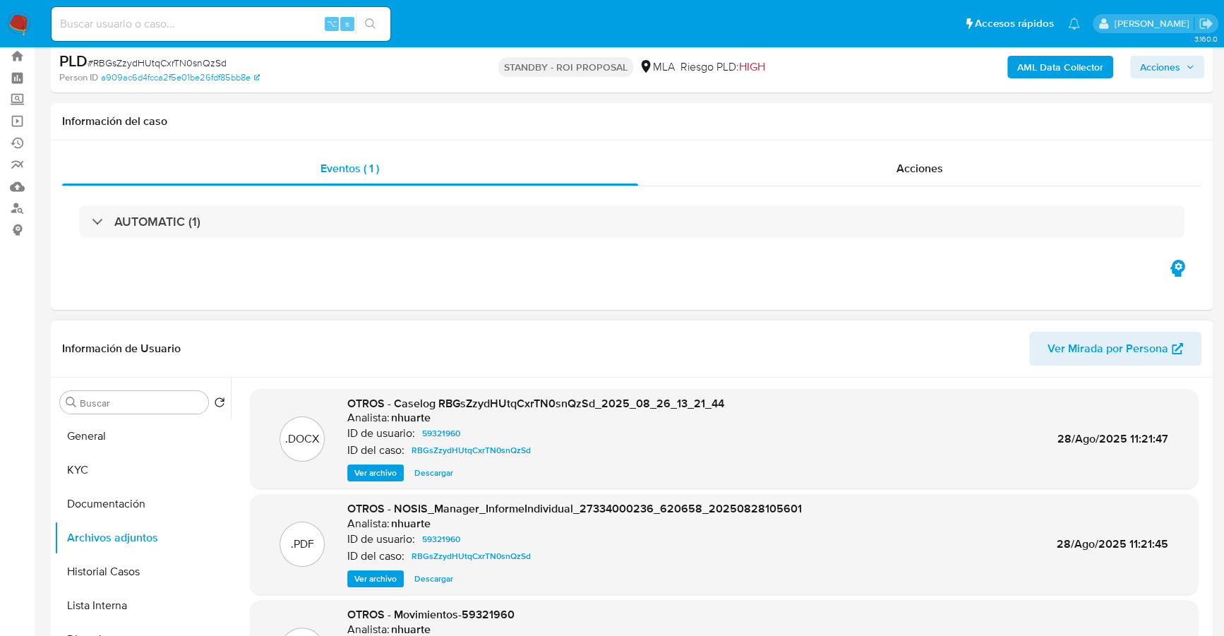
scroll to position [169, 0]
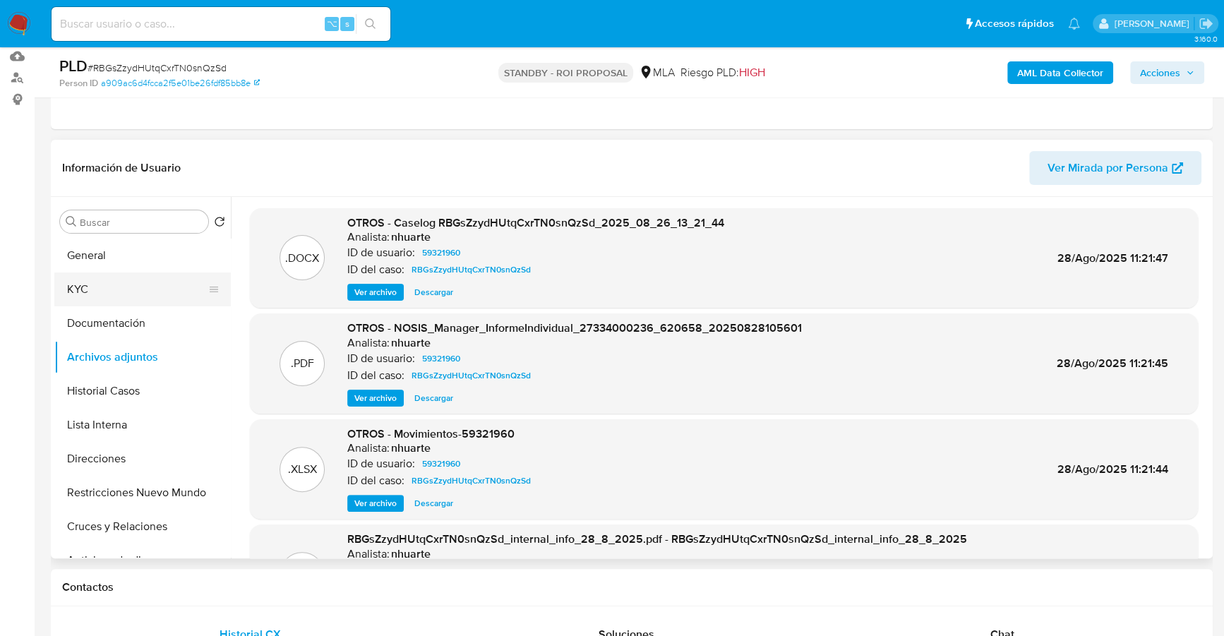
click at [78, 277] on button "KYC" at bounding box center [136, 289] width 165 height 34
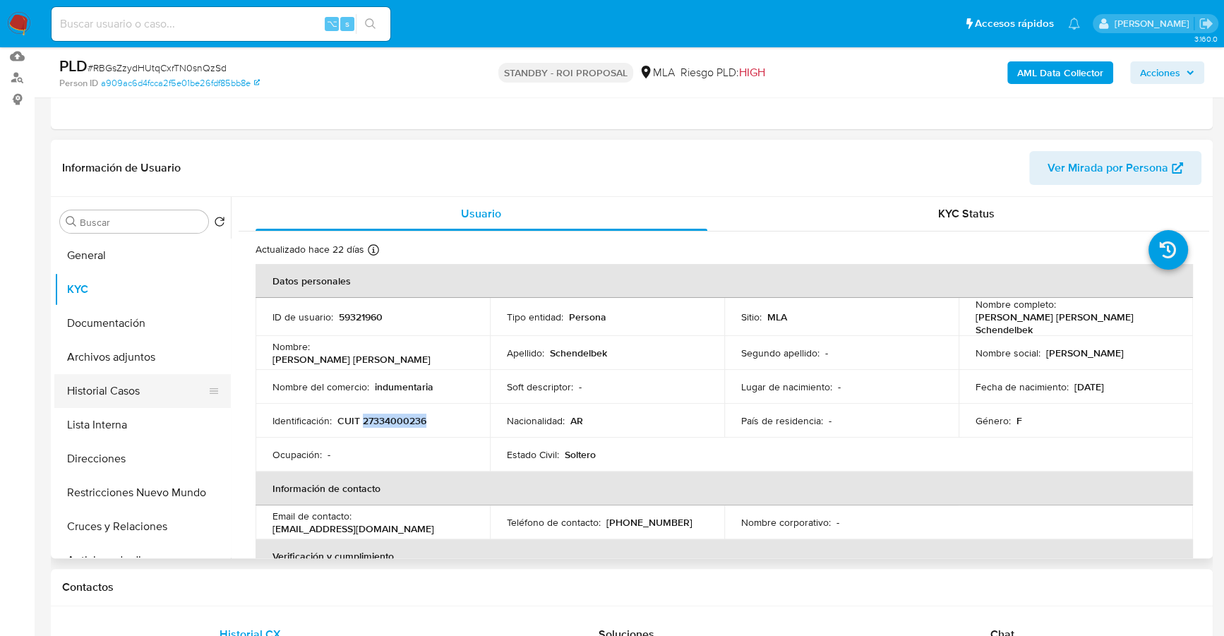
click at [114, 390] on button "Historial Casos" at bounding box center [136, 391] width 165 height 34
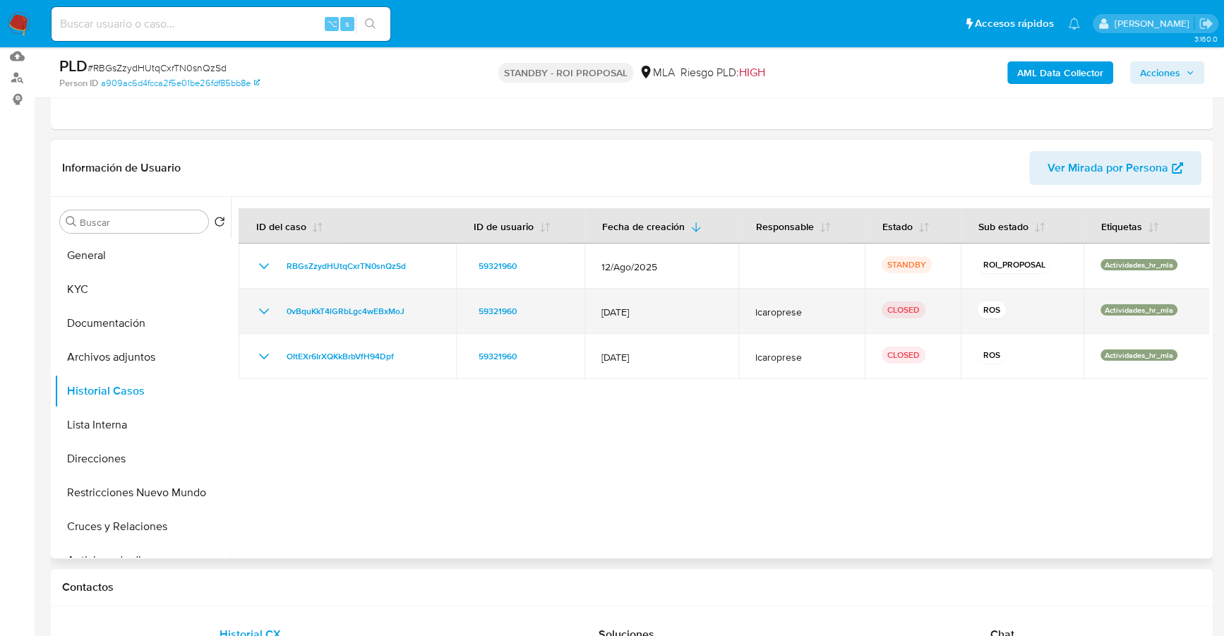
click at [259, 311] on icon "Mostrar/Ocultar" at bounding box center [264, 311] width 17 height 17
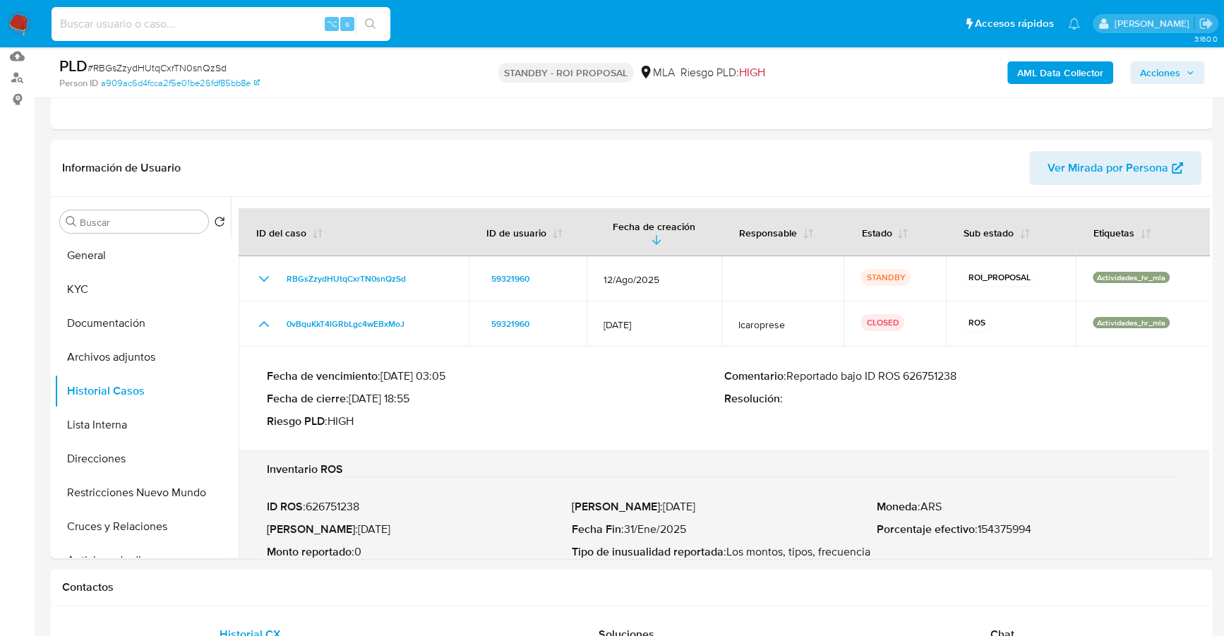
click at [173, 28] on input at bounding box center [221, 24] width 339 height 18
paste input "787468864"
type input "787468864"
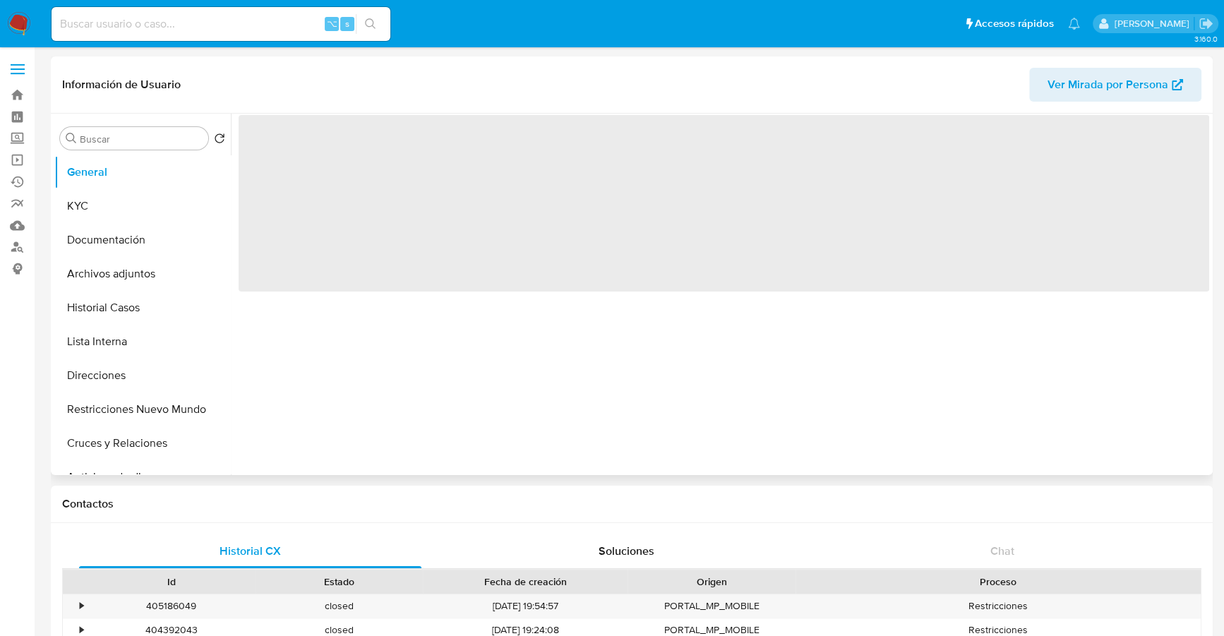
select select "10"
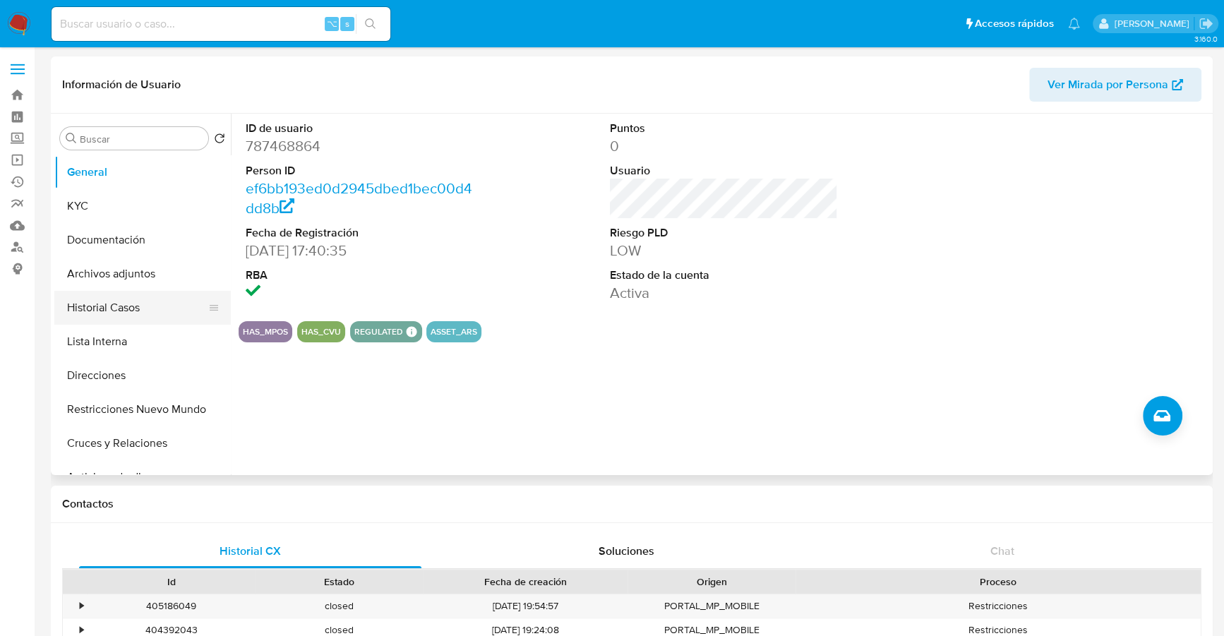
click at [86, 317] on button "Historial Casos" at bounding box center [136, 308] width 165 height 34
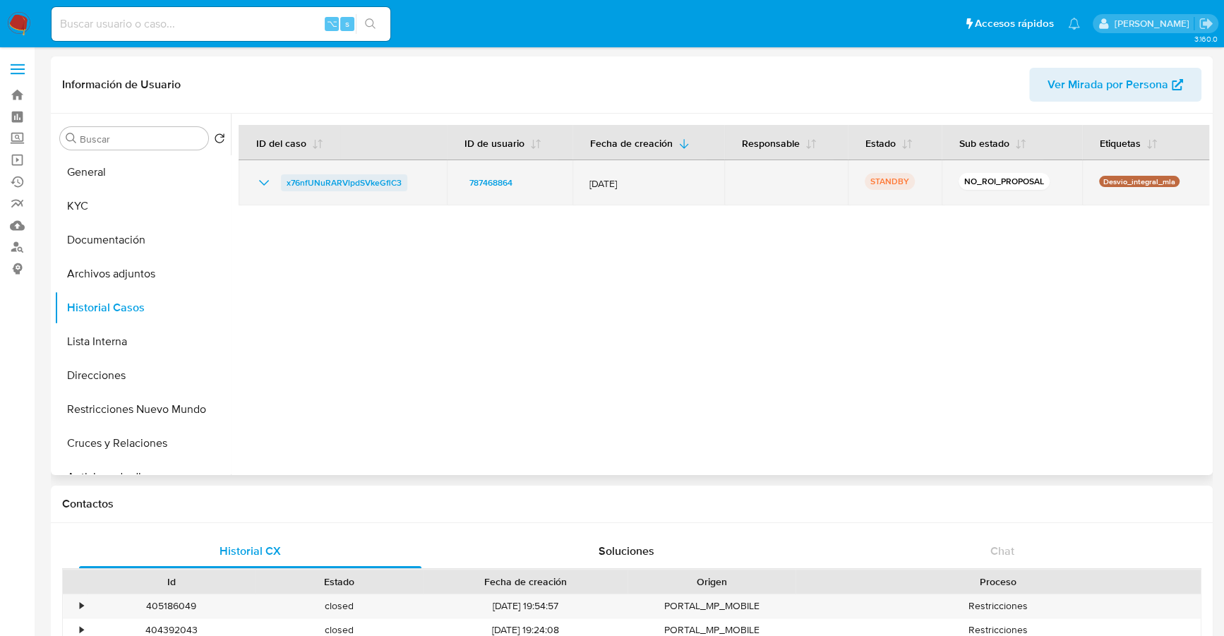
click at [353, 186] on span "x76nfUNuRARVlpdSVkeGflC3" at bounding box center [344, 182] width 115 height 17
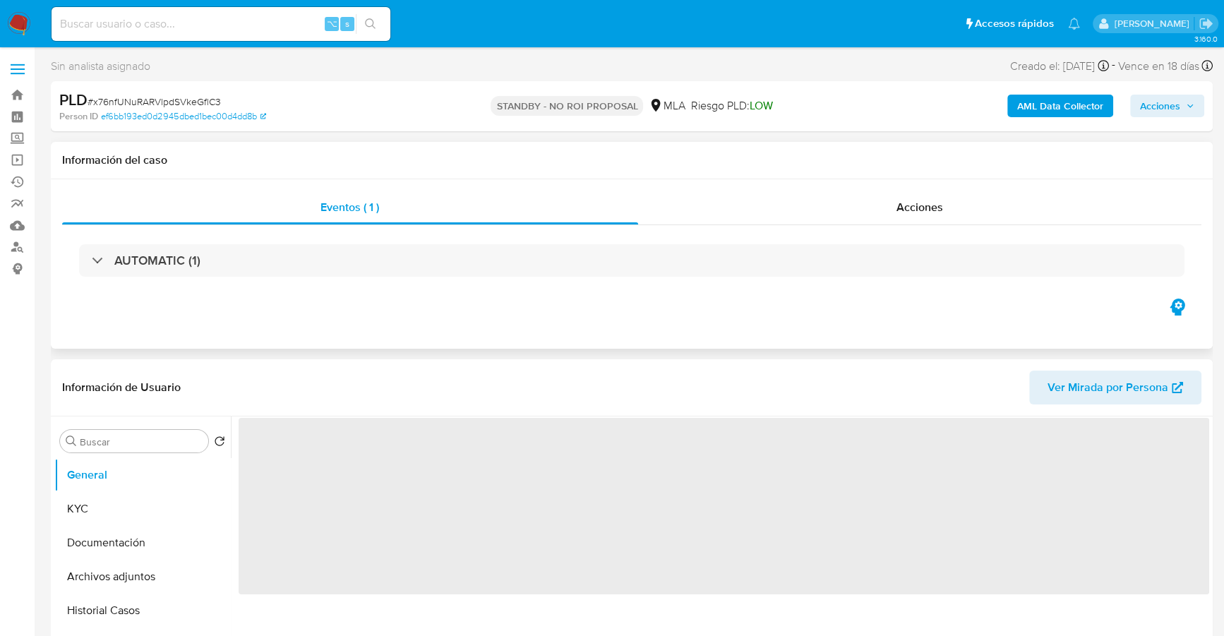
select select "10"
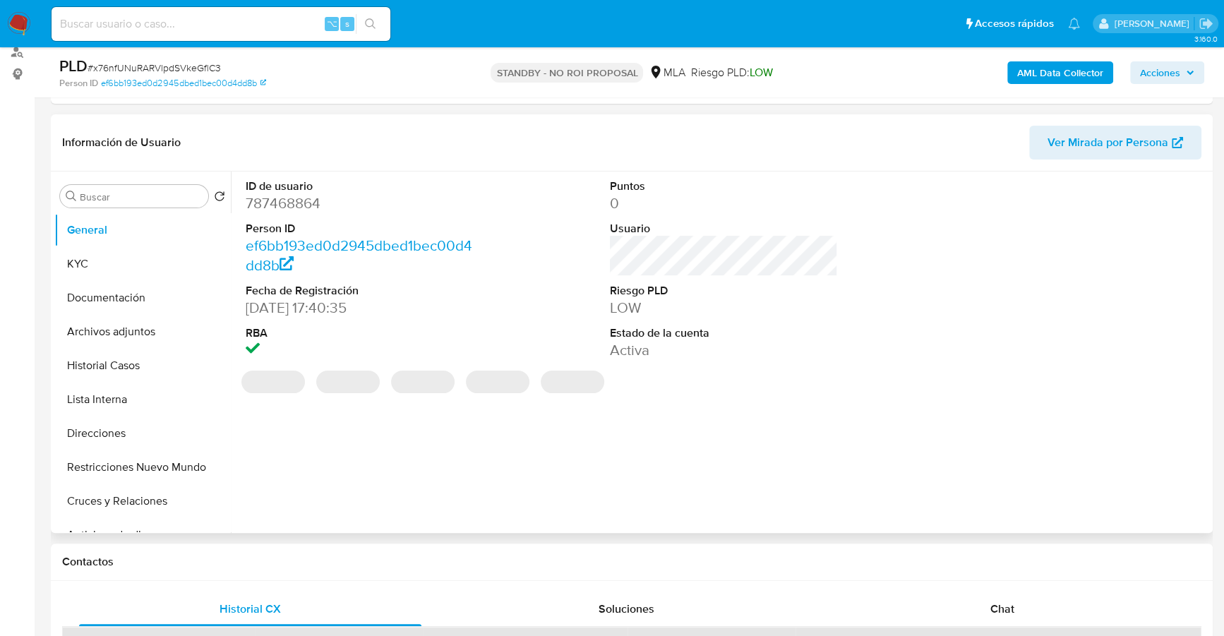
scroll to position [195, 0]
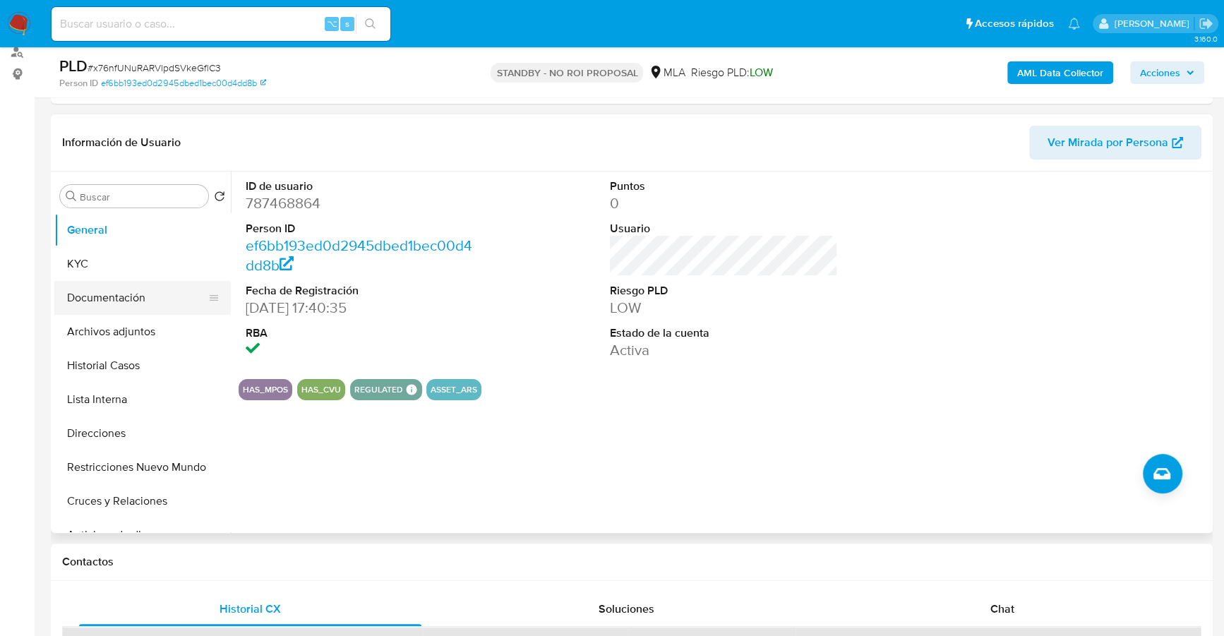
click at [138, 296] on button "Documentación" at bounding box center [136, 298] width 165 height 34
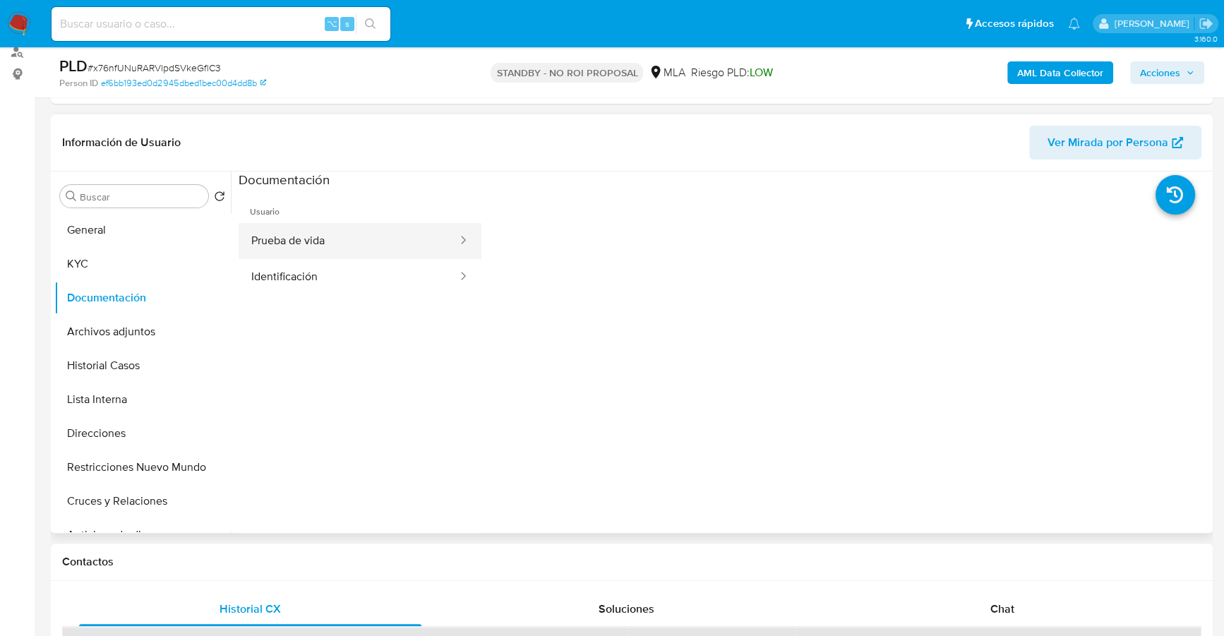
click at [327, 248] on button "Prueba de vida" at bounding box center [349, 241] width 220 height 36
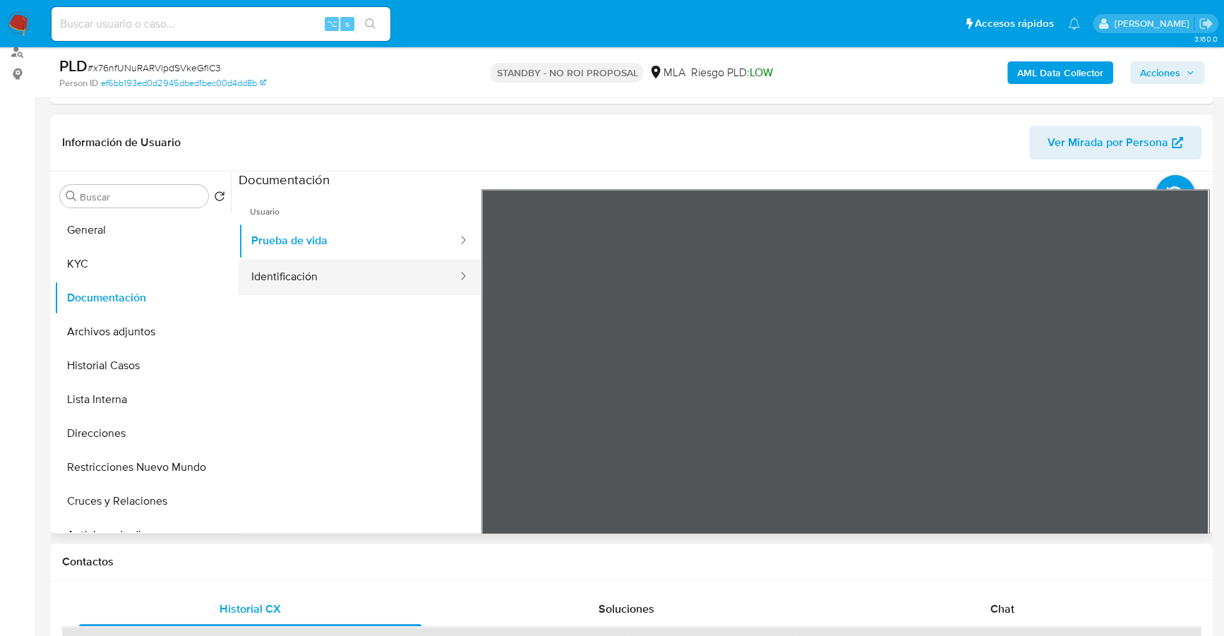
click at [320, 267] on button "Identificación" at bounding box center [349, 277] width 220 height 36
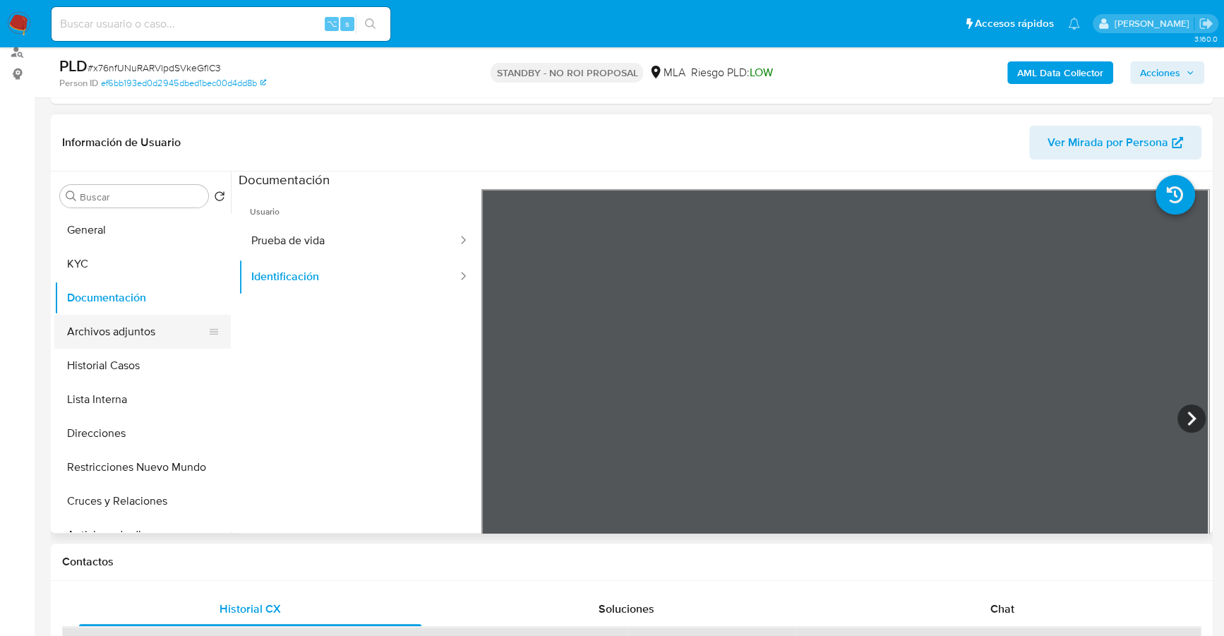
click at [115, 332] on button "Archivos adjuntos" at bounding box center [136, 332] width 165 height 34
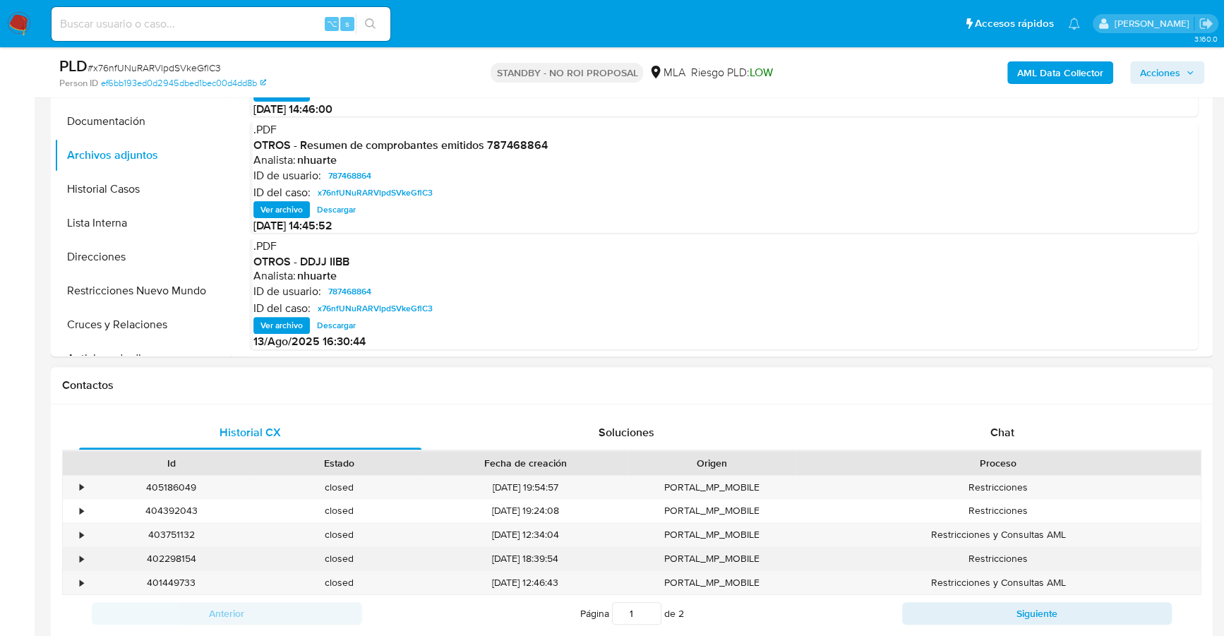
scroll to position [470, 0]
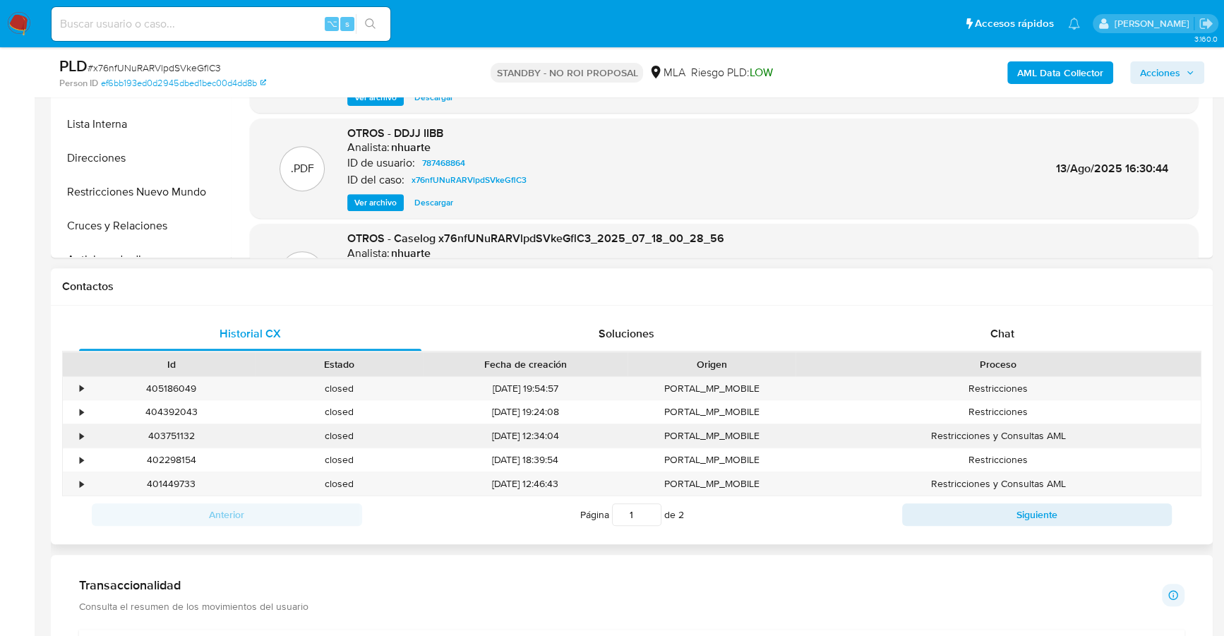
click at [77, 436] on div "•" at bounding box center [75, 435] width 25 height 23
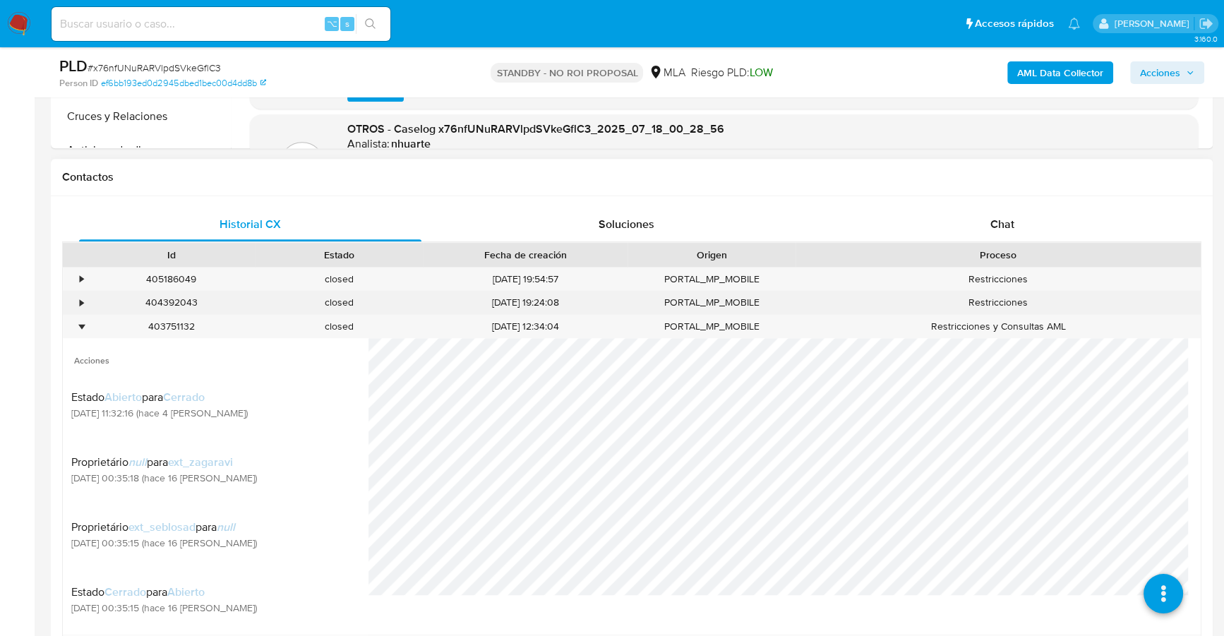
scroll to position [586, 0]
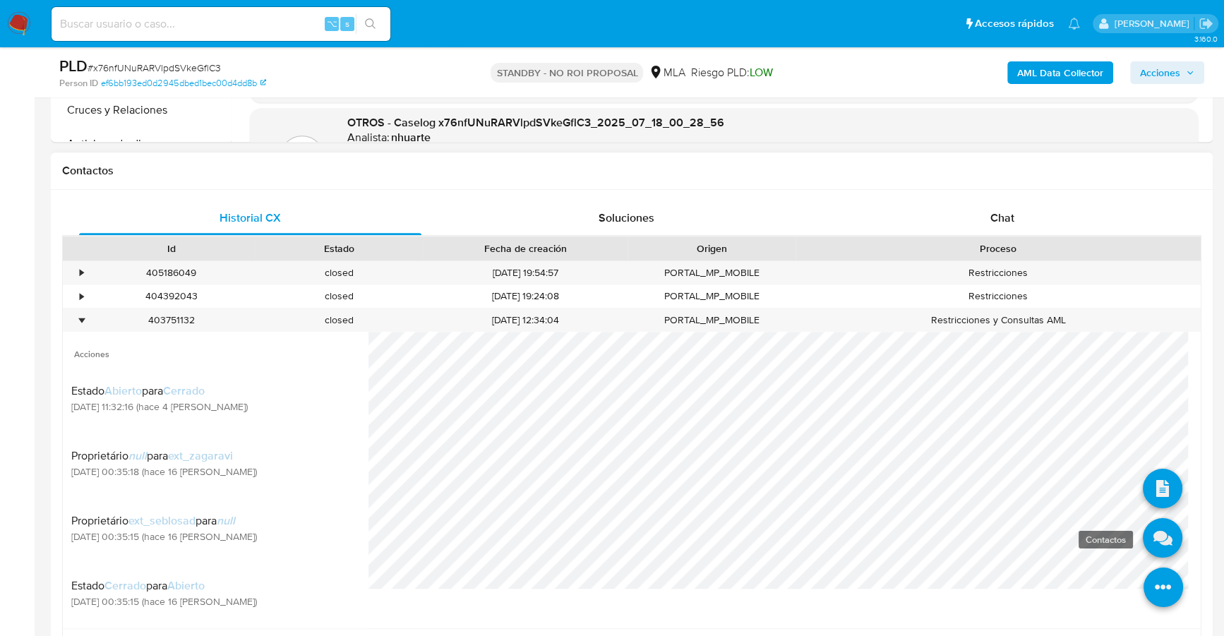
click at [1143, 536] on icon at bounding box center [1163, 538] width 40 height 40
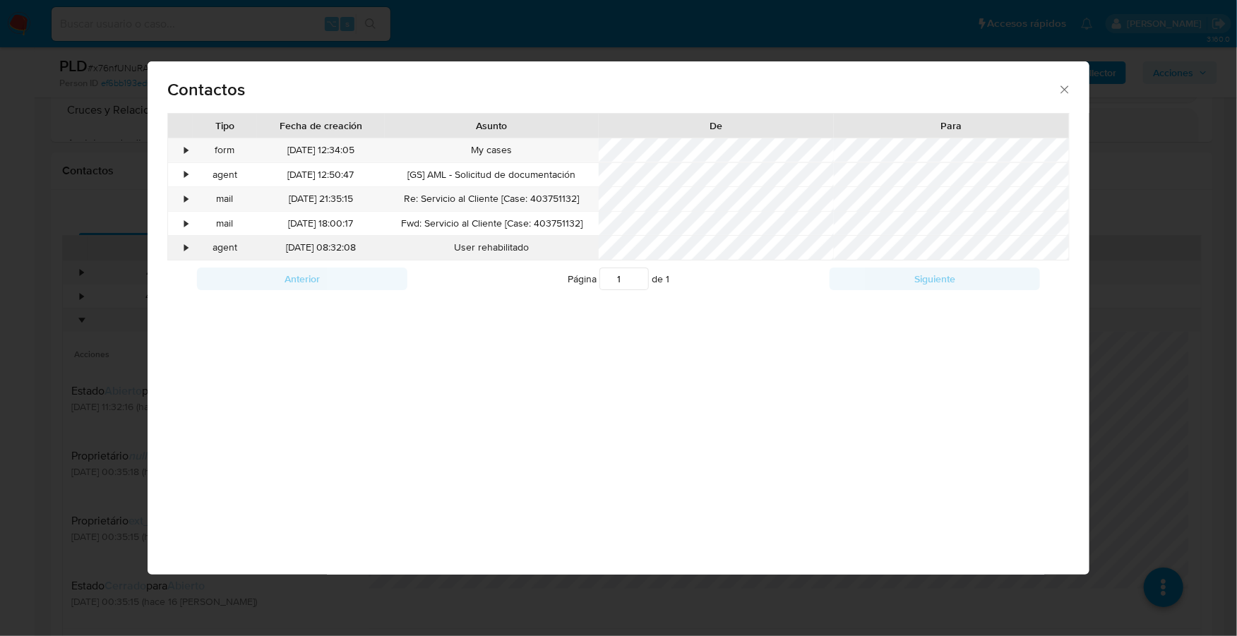
click at [183, 249] on div "•" at bounding box center [180, 248] width 25 height 24
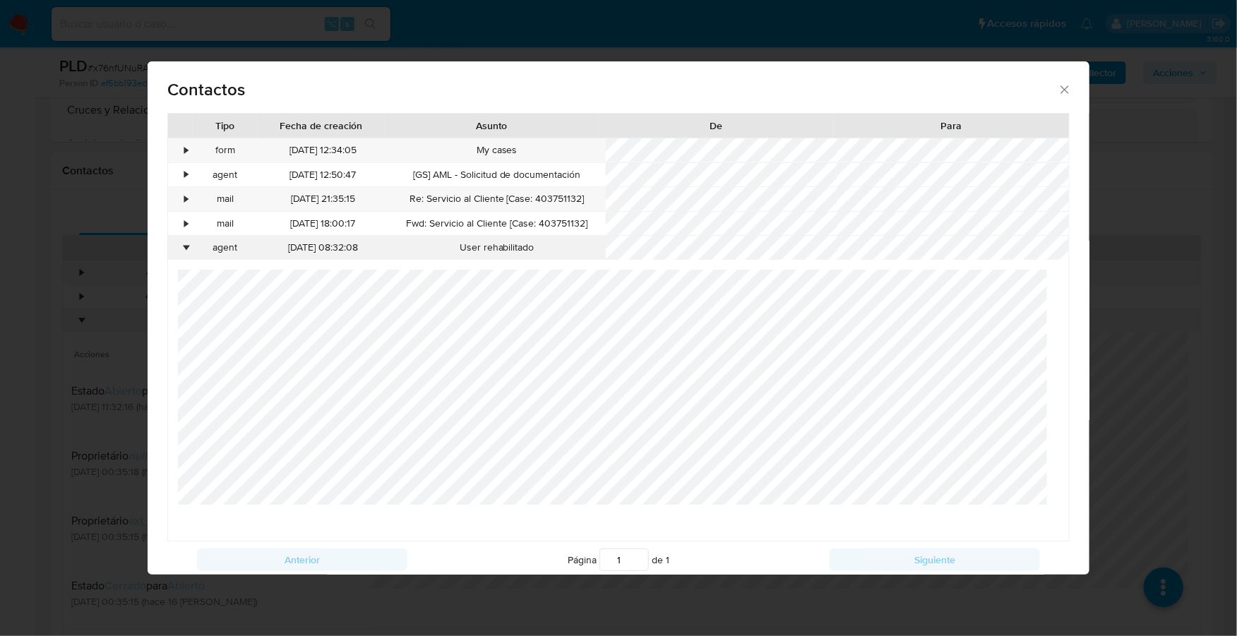
click at [185, 247] on div "•" at bounding box center [187, 248] width 4 height 14
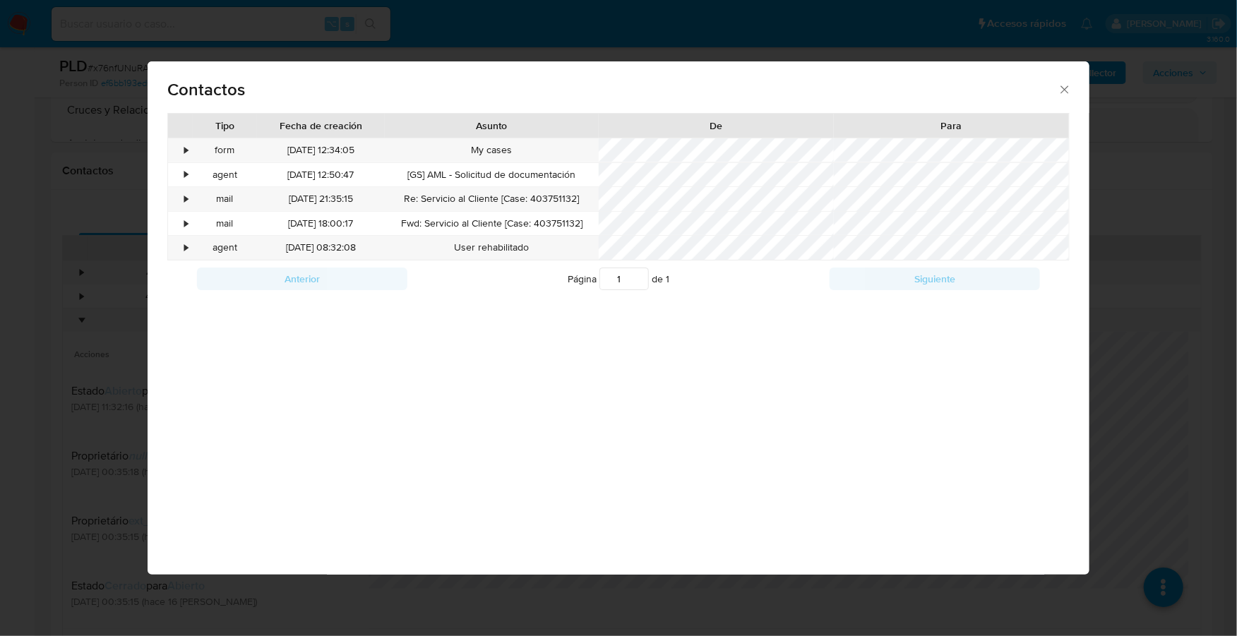
click at [1061, 90] on icon "close" at bounding box center [1064, 90] width 14 height 14
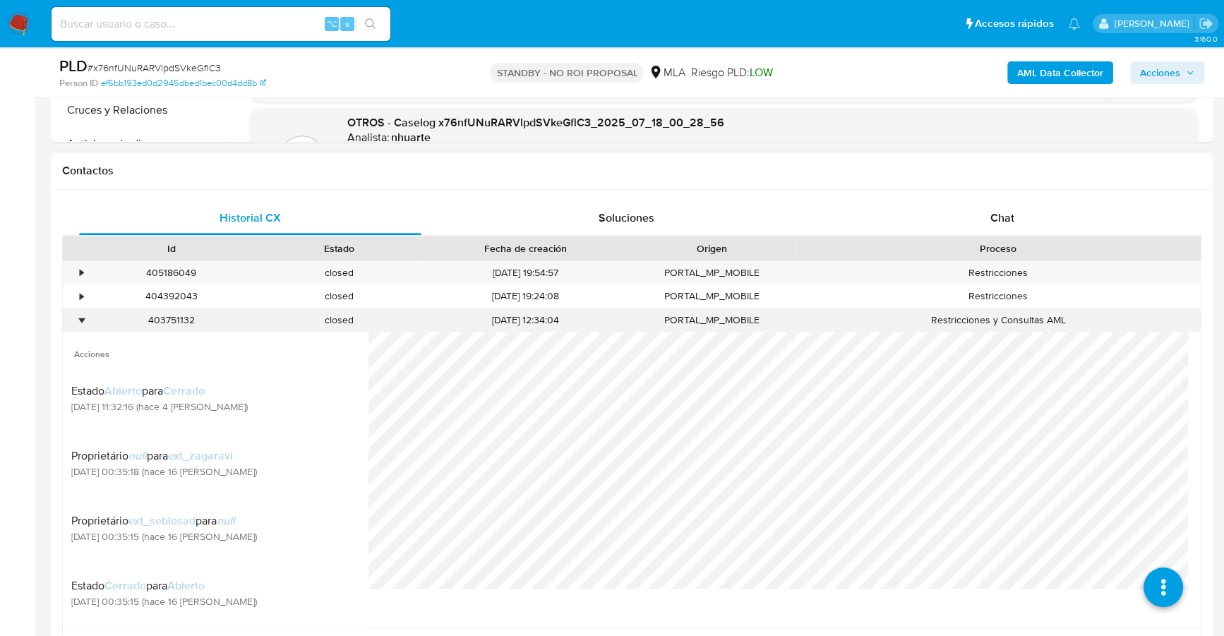
click at [83, 317] on div "•" at bounding box center [82, 319] width 4 height 13
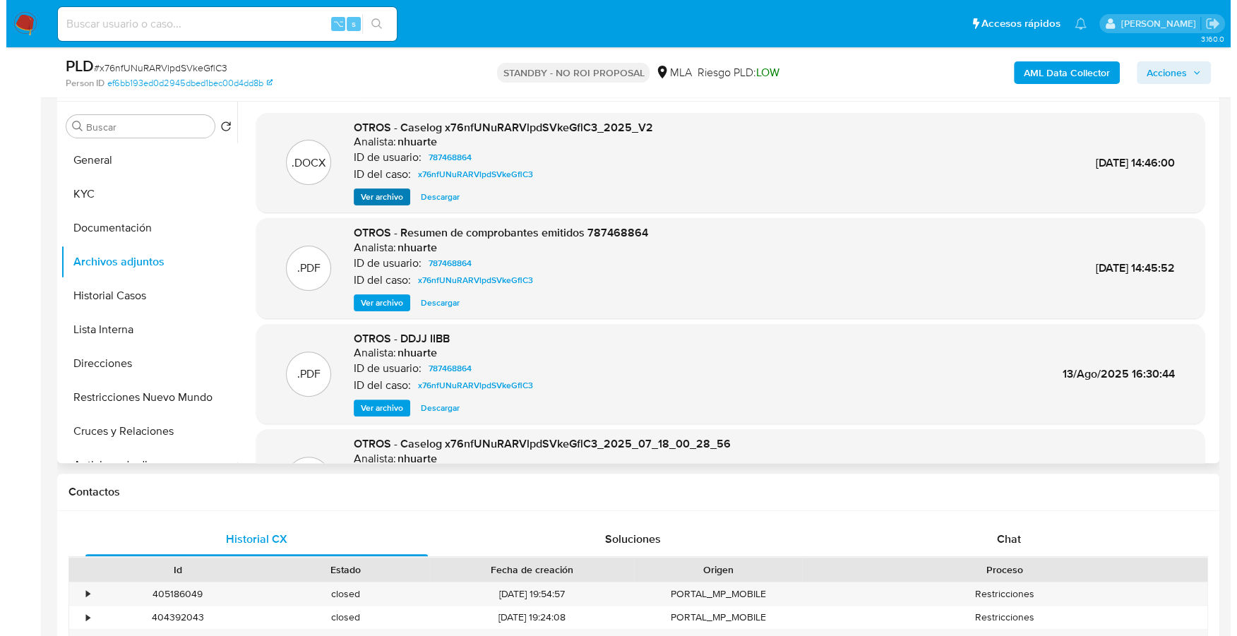
scroll to position [264, 0]
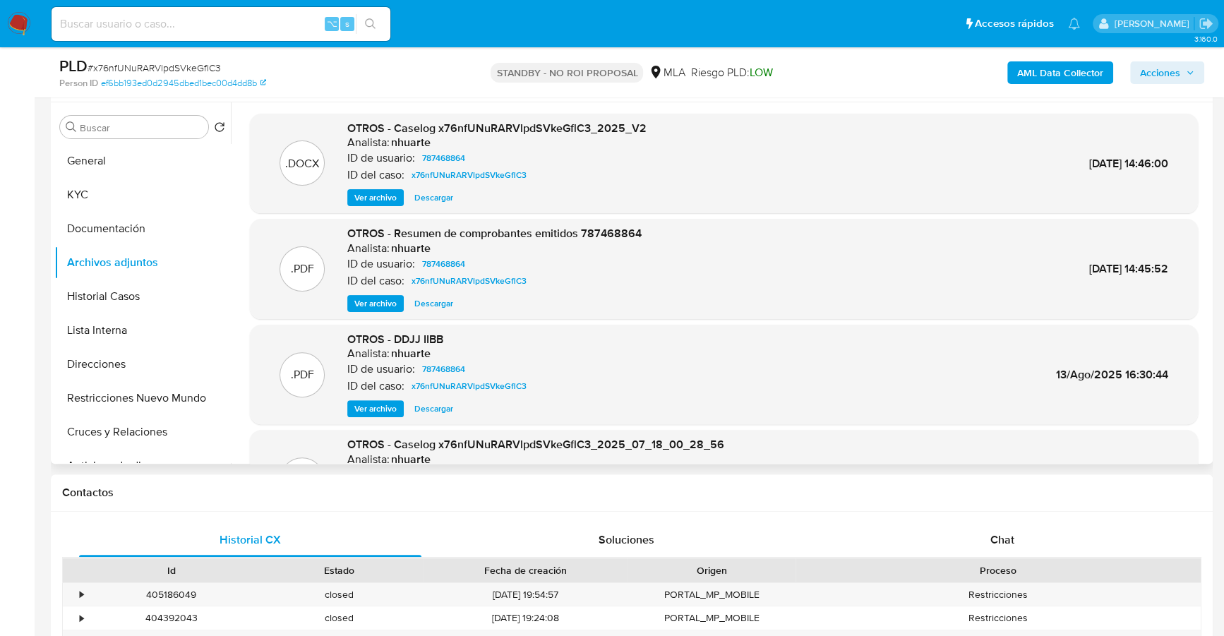
click at [371, 200] on span "Ver archivo" at bounding box center [375, 198] width 42 height 14
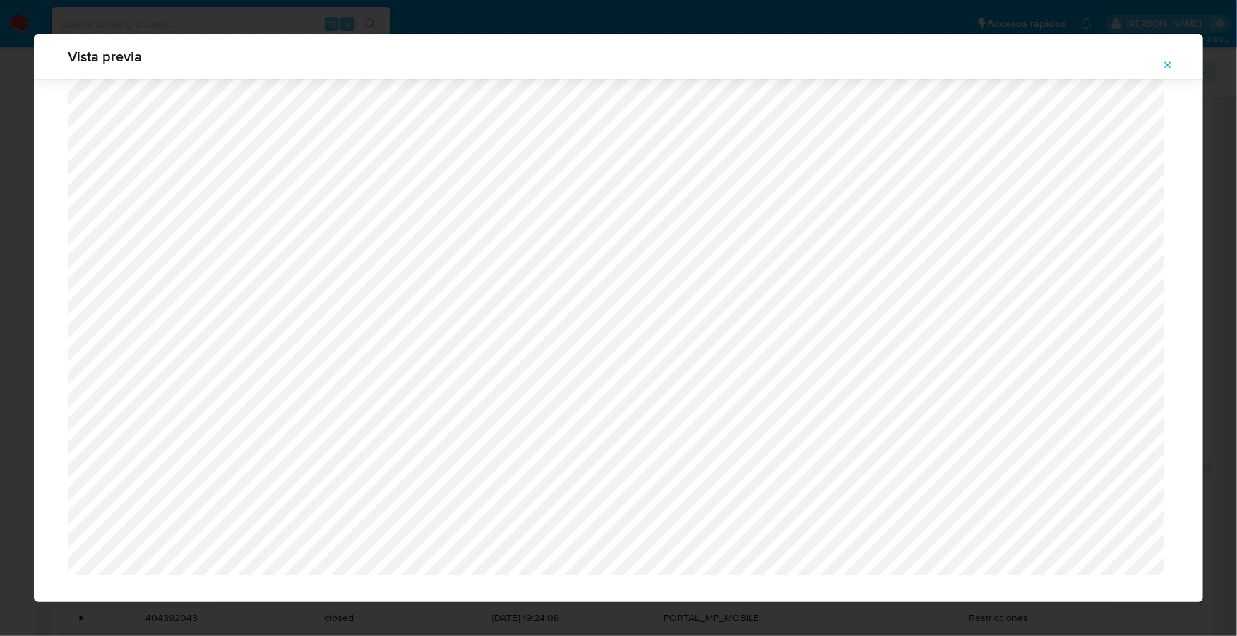
scroll to position [1833, 0]
click at [1170, 64] on icon "Attachment preview" at bounding box center [1167, 64] width 11 height 11
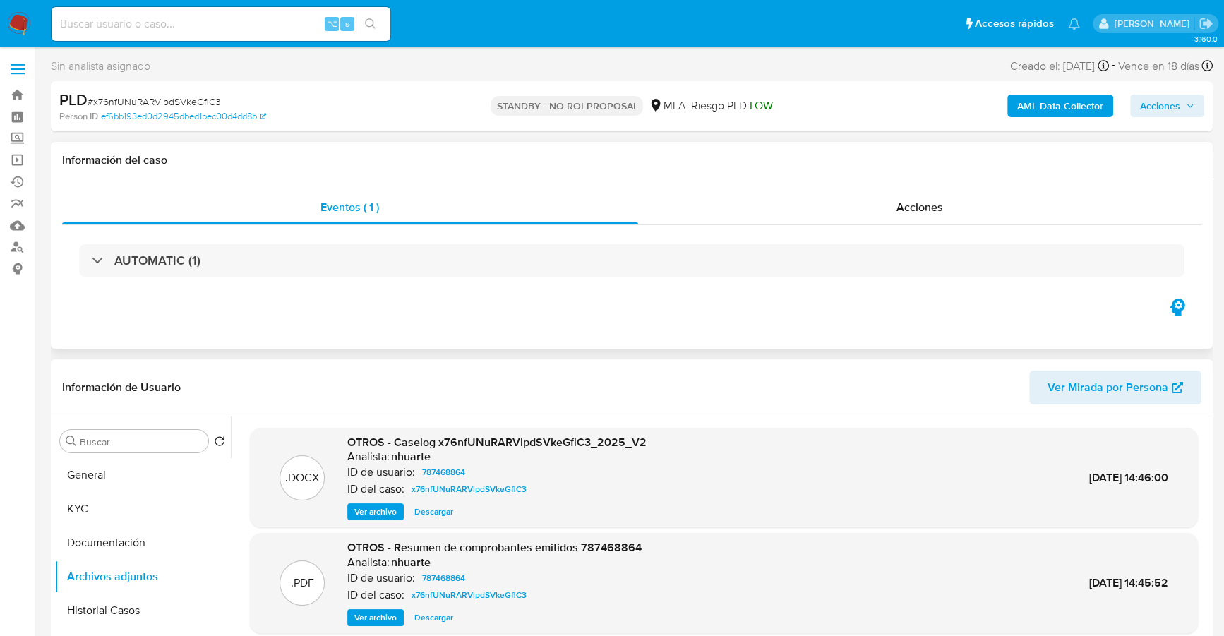
scroll to position [129, 0]
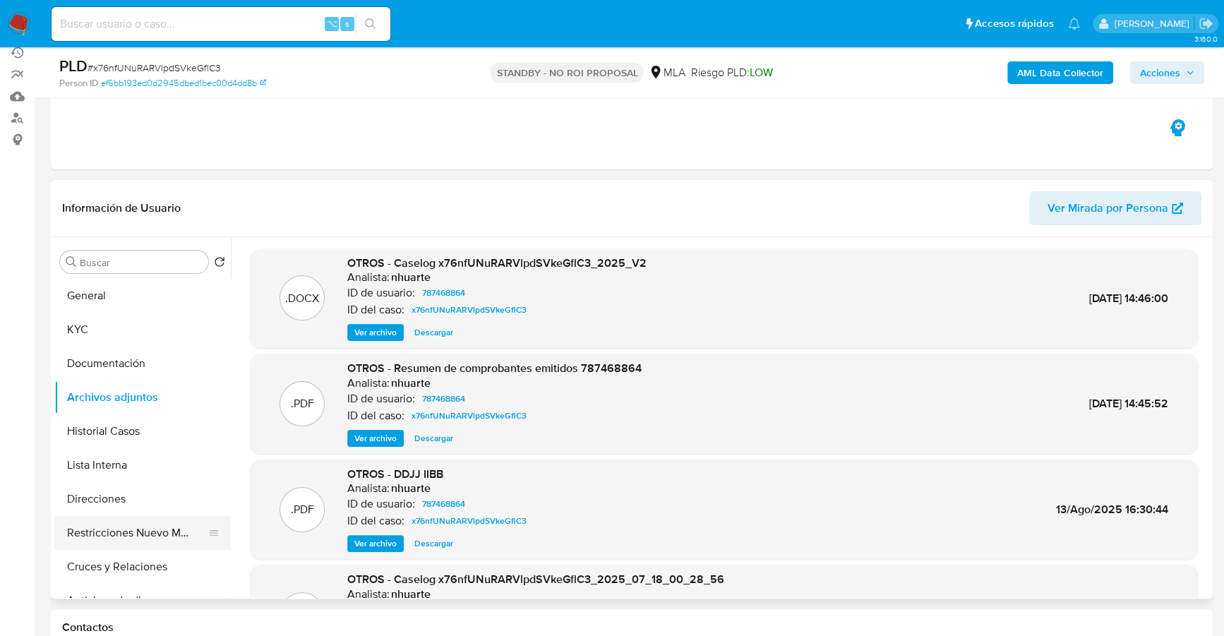
click at [134, 534] on button "Restricciones Nuevo Mundo" at bounding box center [136, 533] width 165 height 34
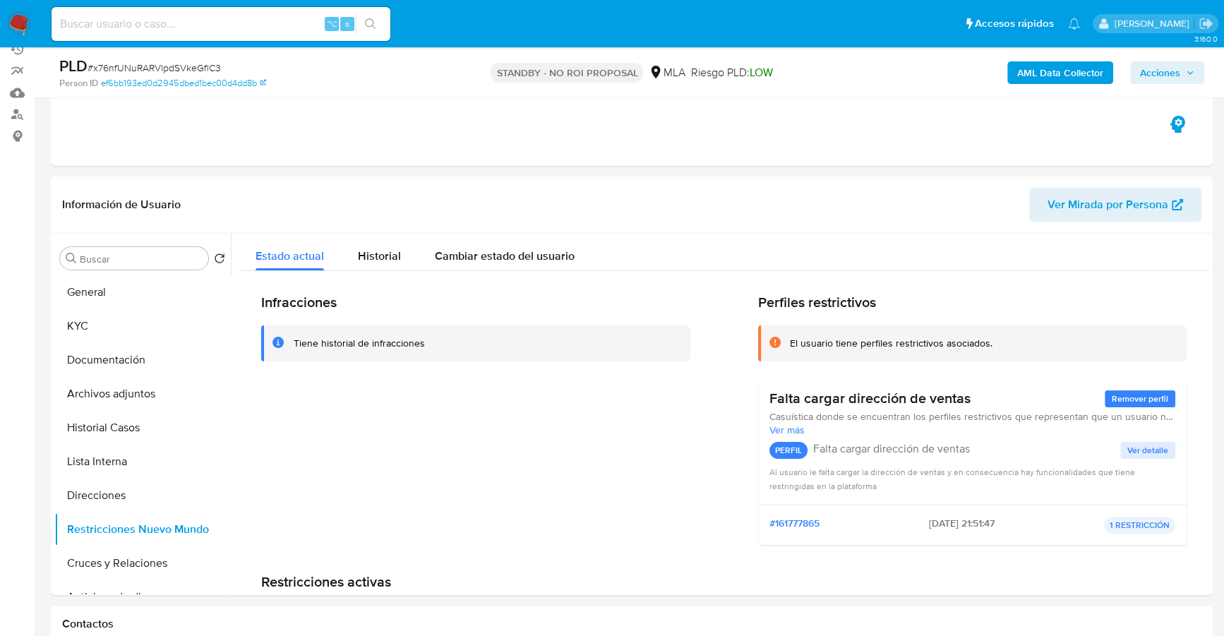
scroll to position [133, 0]
click at [152, 31] on input at bounding box center [221, 24] width 339 height 18
paste input "1239932301"
type input "1239932301"
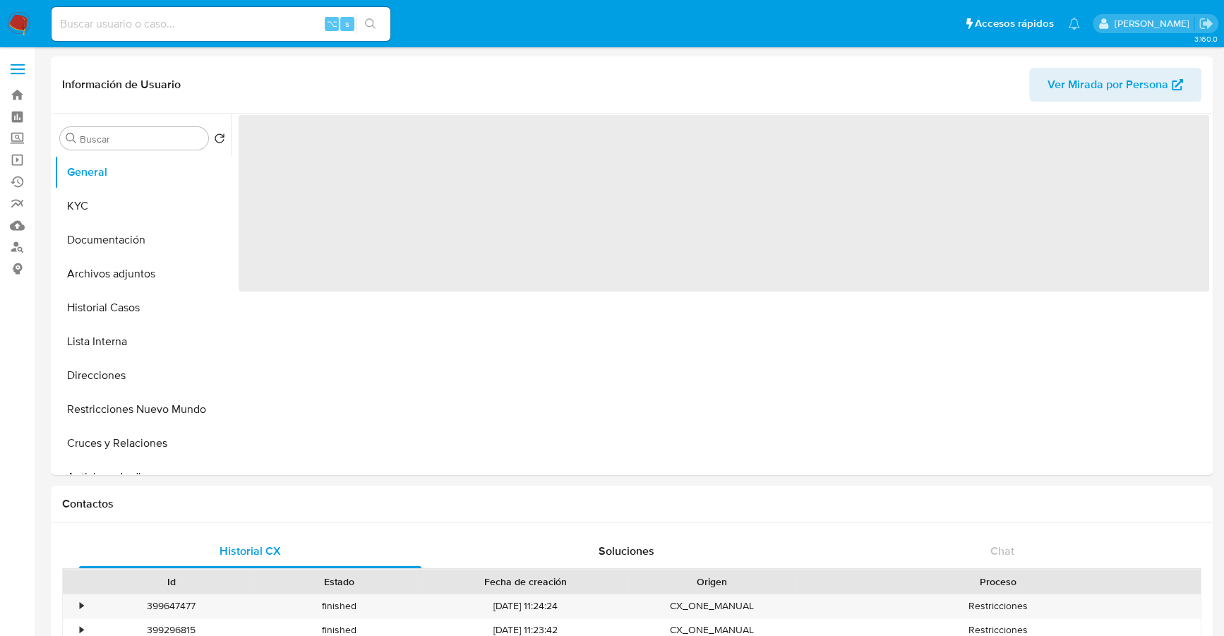
select select "10"
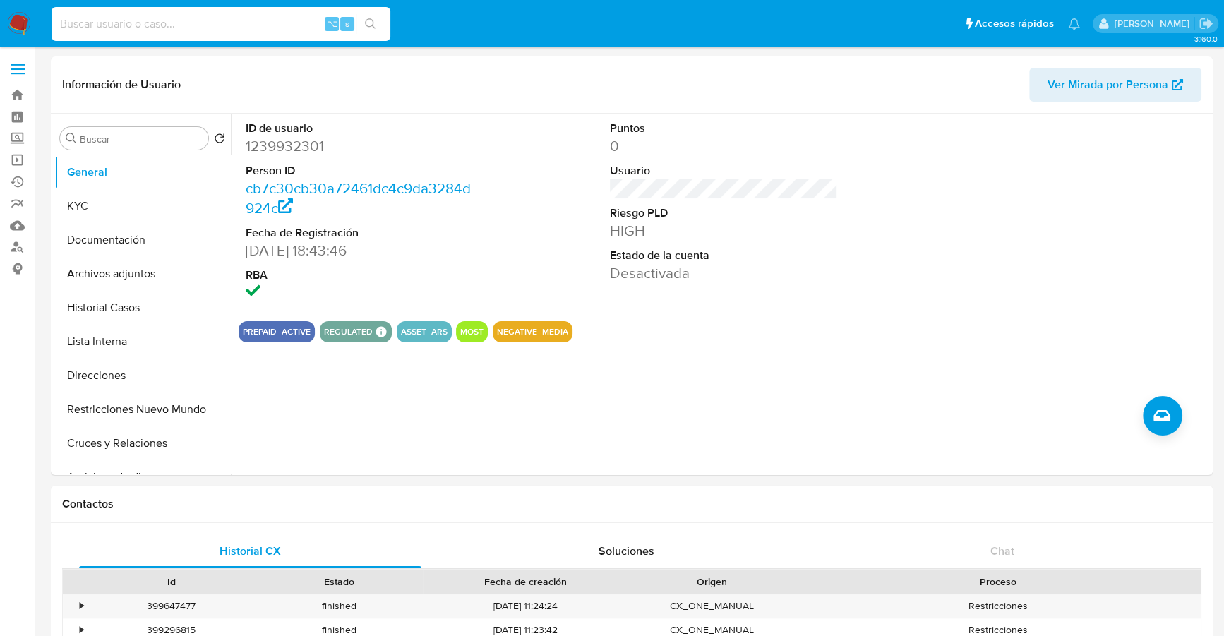
click at [157, 28] on input at bounding box center [221, 24] width 339 height 18
click at [126, 277] on button "Archivos adjuntos" at bounding box center [136, 274] width 165 height 34
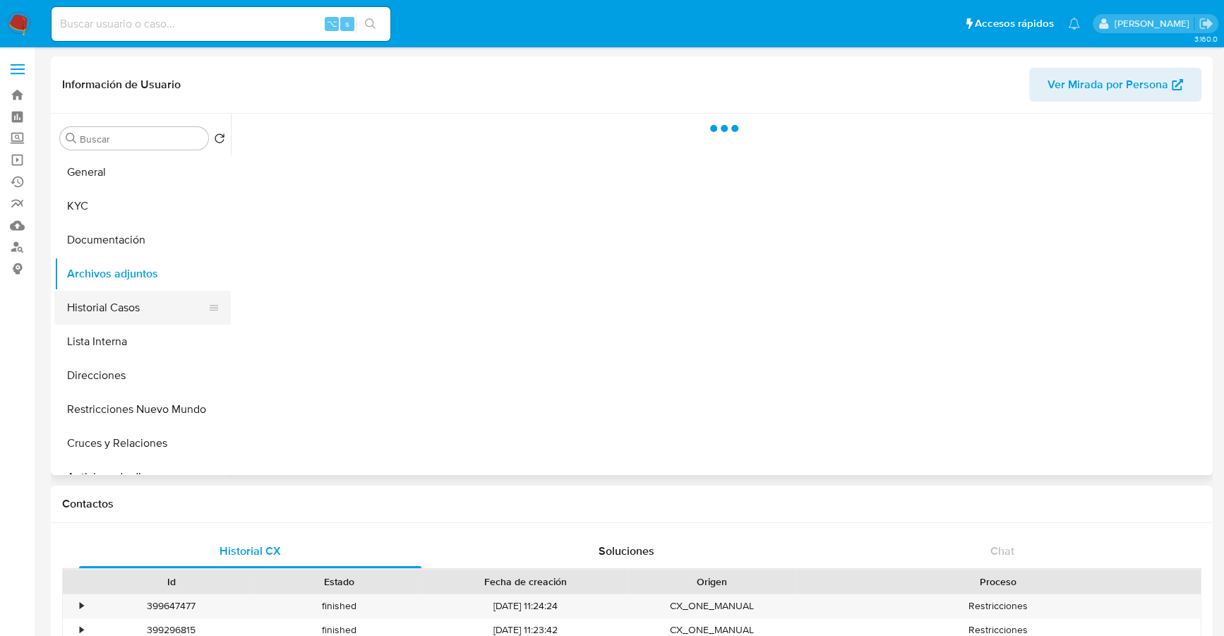
click at [127, 299] on button "Historial Casos" at bounding box center [136, 308] width 165 height 34
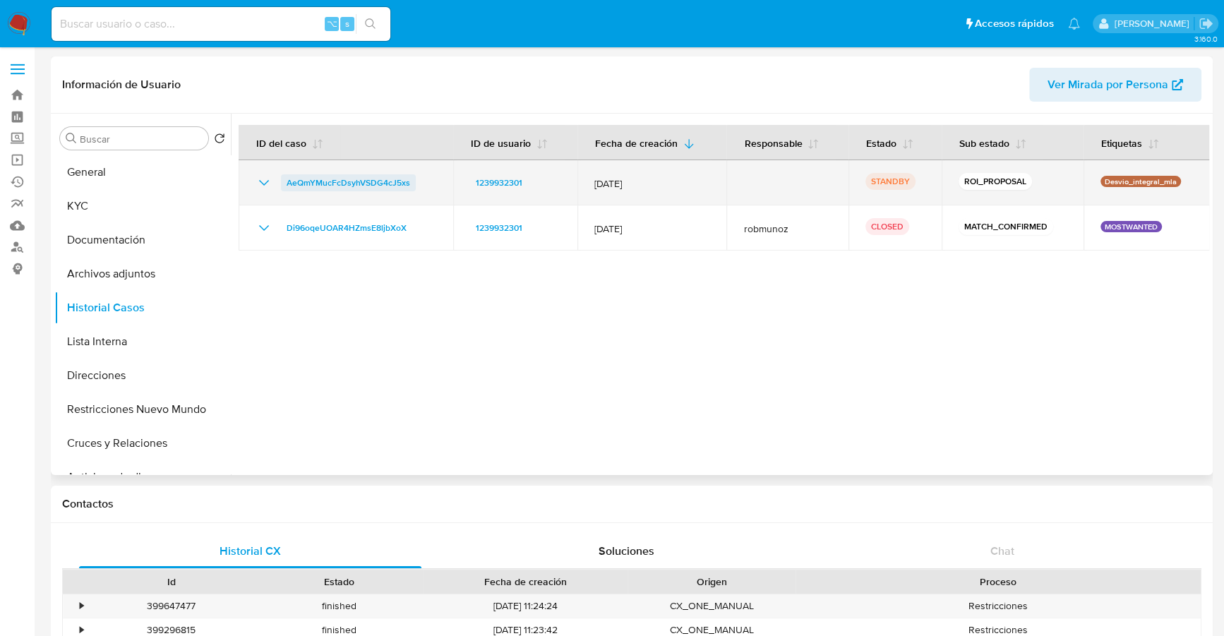
click at [366, 176] on span "AeQmYMucFcDsyhVSDG4cJ5xs" at bounding box center [349, 182] width 124 height 17
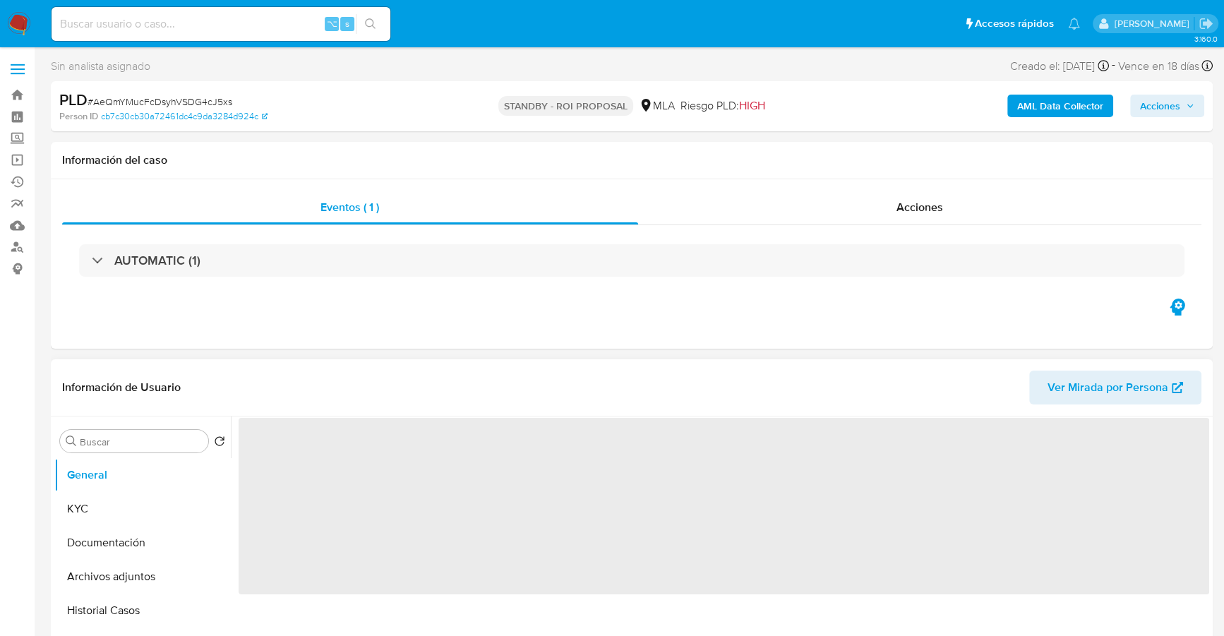
select select "10"
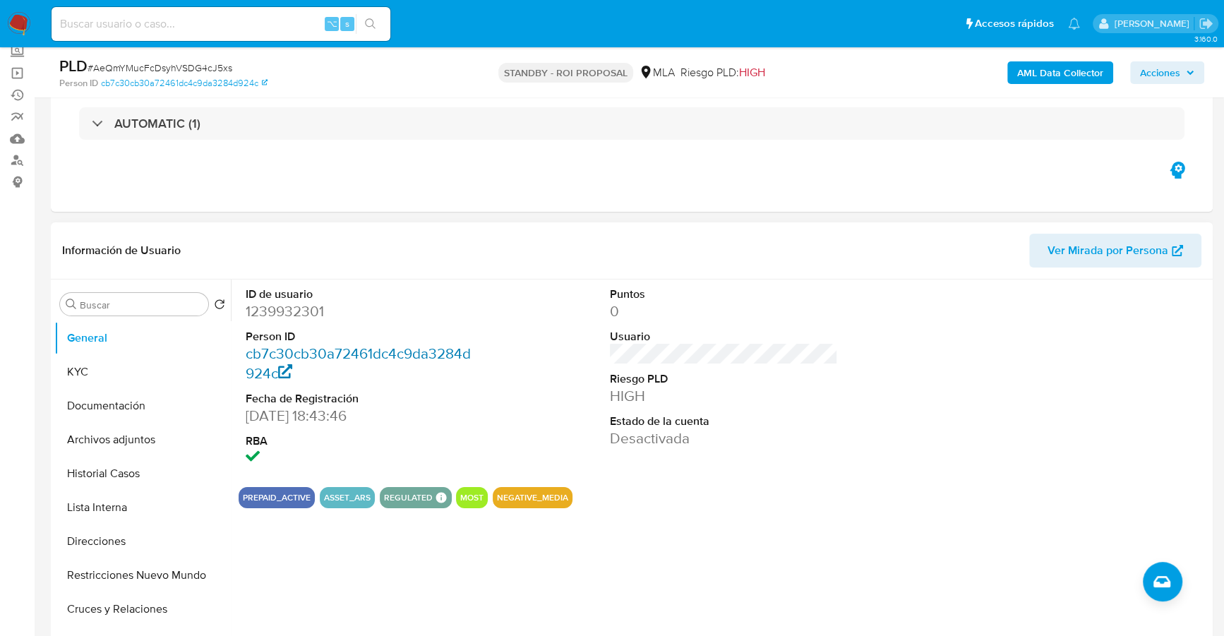
scroll to position [162, 0]
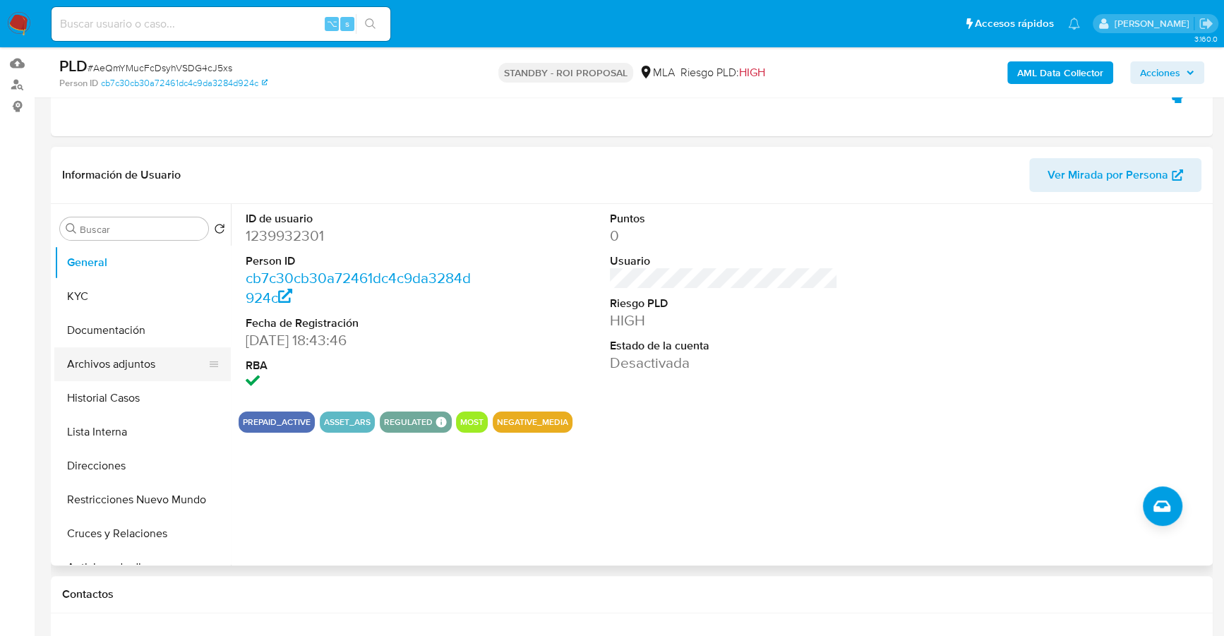
click at [150, 359] on button "Archivos adjuntos" at bounding box center [136, 364] width 165 height 34
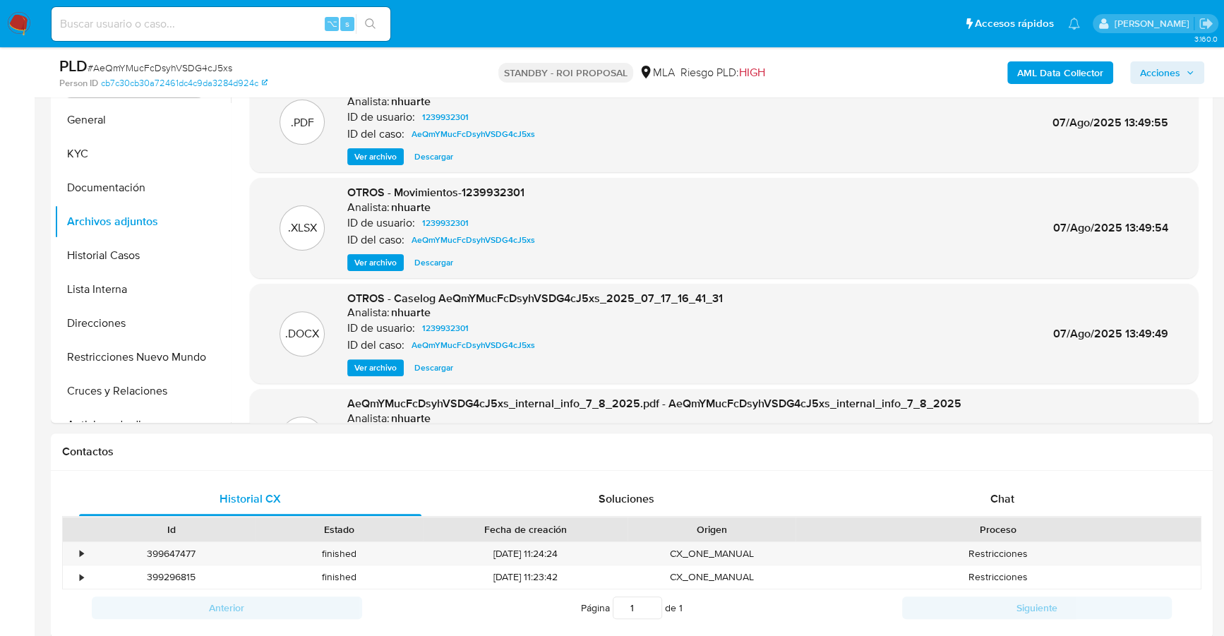
scroll to position [306, 0]
click at [442, 267] on span "Descargar" at bounding box center [433, 262] width 39 height 14
click at [436, 366] on span "Descargar" at bounding box center [433, 367] width 39 height 14
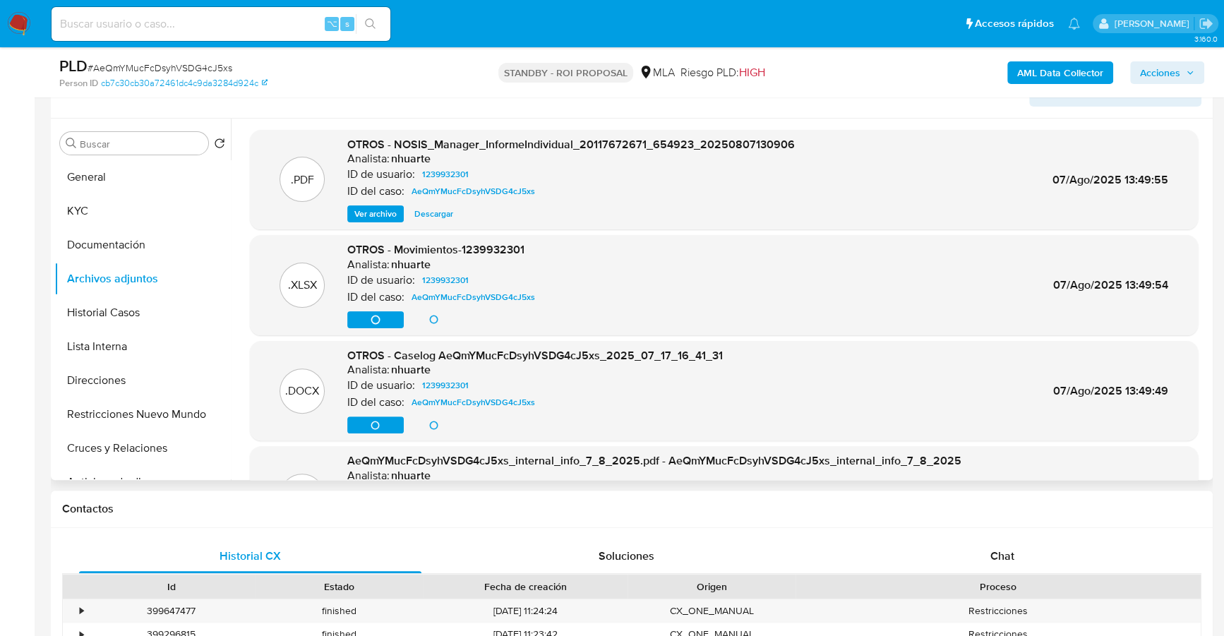
scroll to position [160, 0]
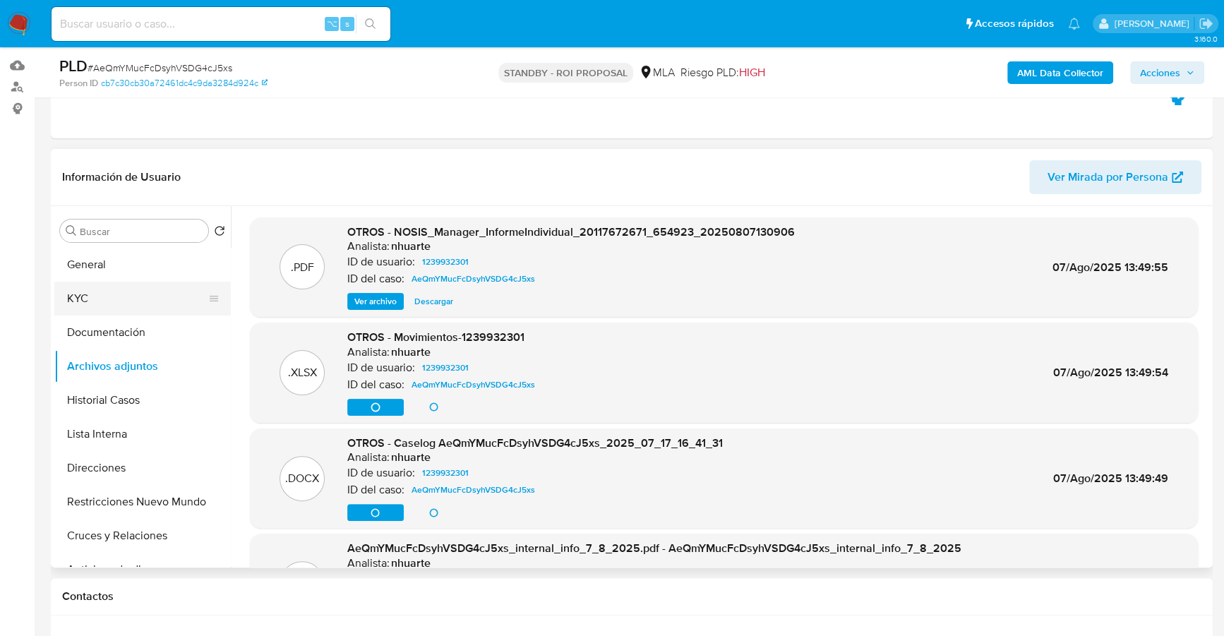
click at [107, 299] on button "KYC" at bounding box center [136, 299] width 165 height 34
